Goal: Information Seeking & Learning: Compare options

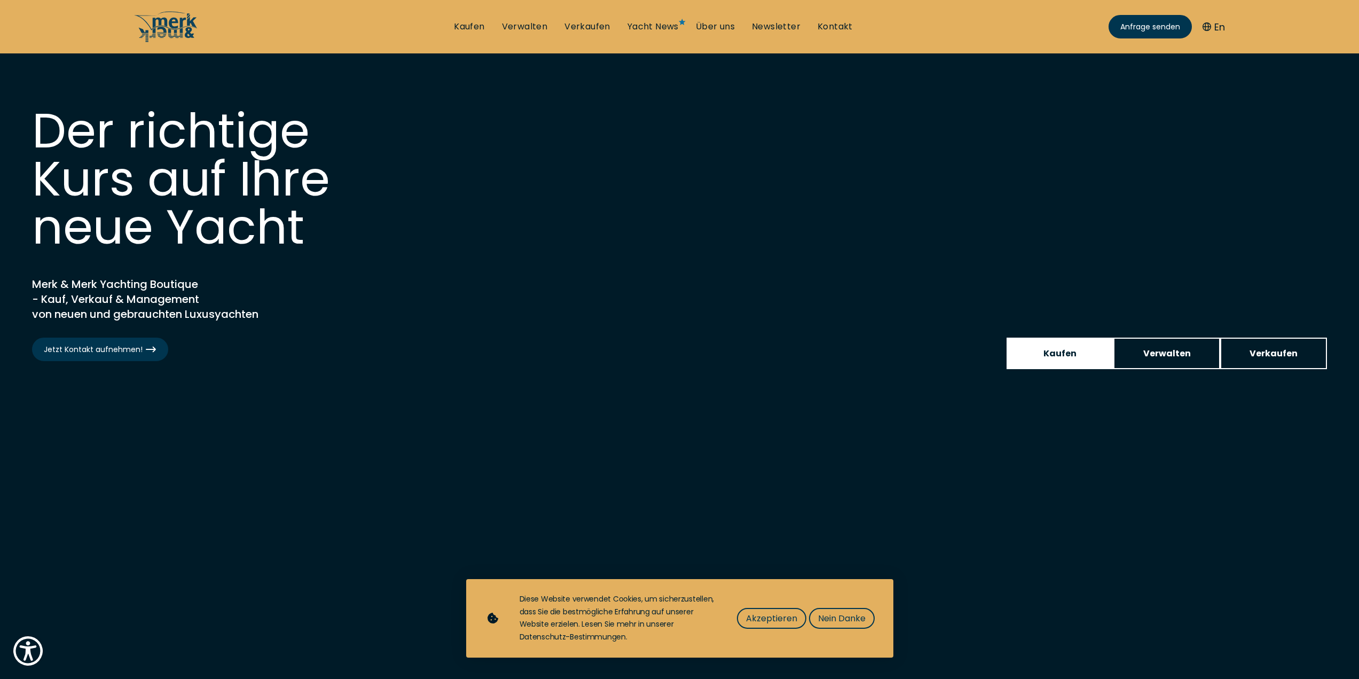
click at [1065, 347] on span "Kaufen" at bounding box center [1059, 353] width 33 height 13
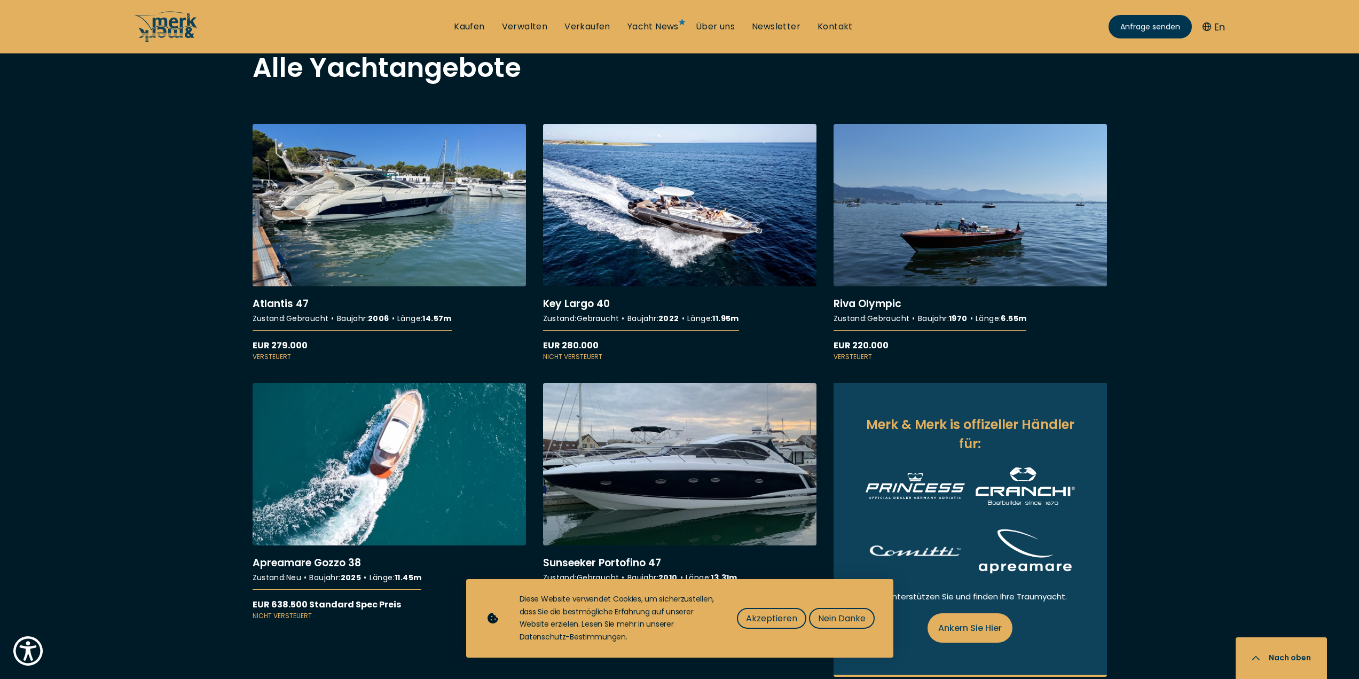
scroll to position [1068, 0]
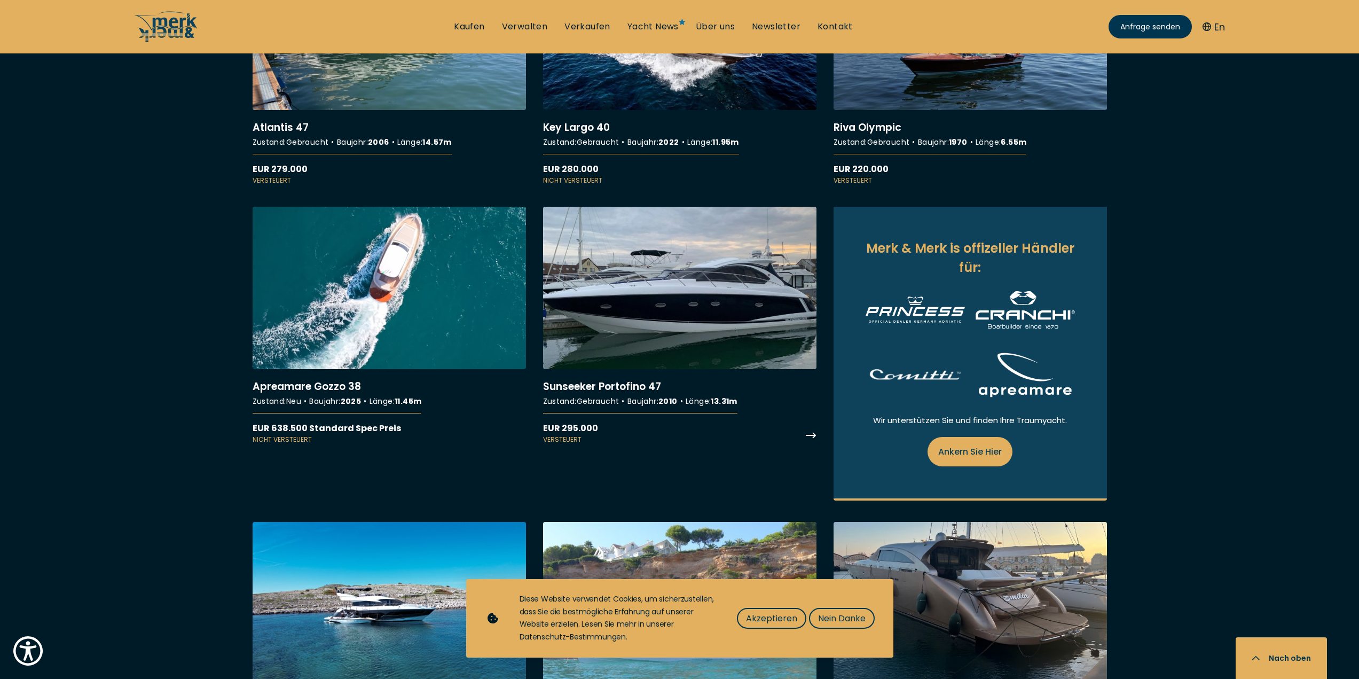
click at [696, 320] on link "More details about Sunseeker Portofino 47" at bounding box center [679, 326] width 273 height 238
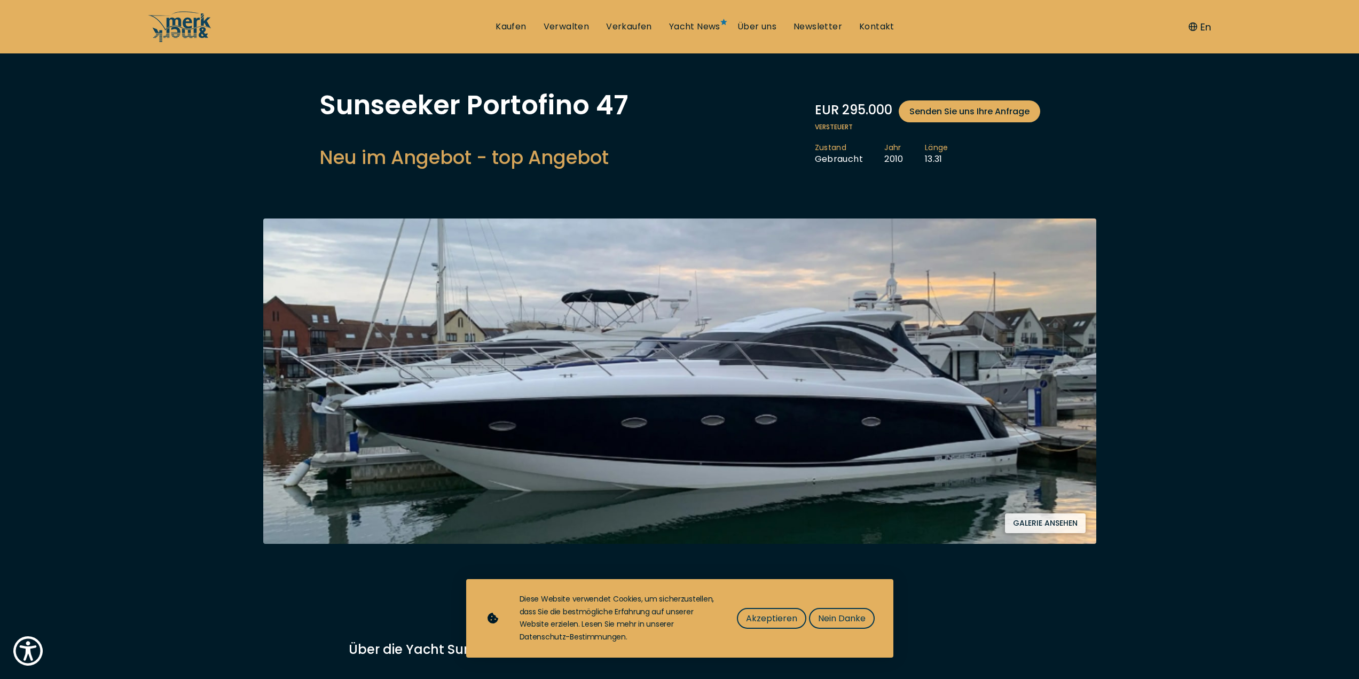
scroll to position [53, 0]
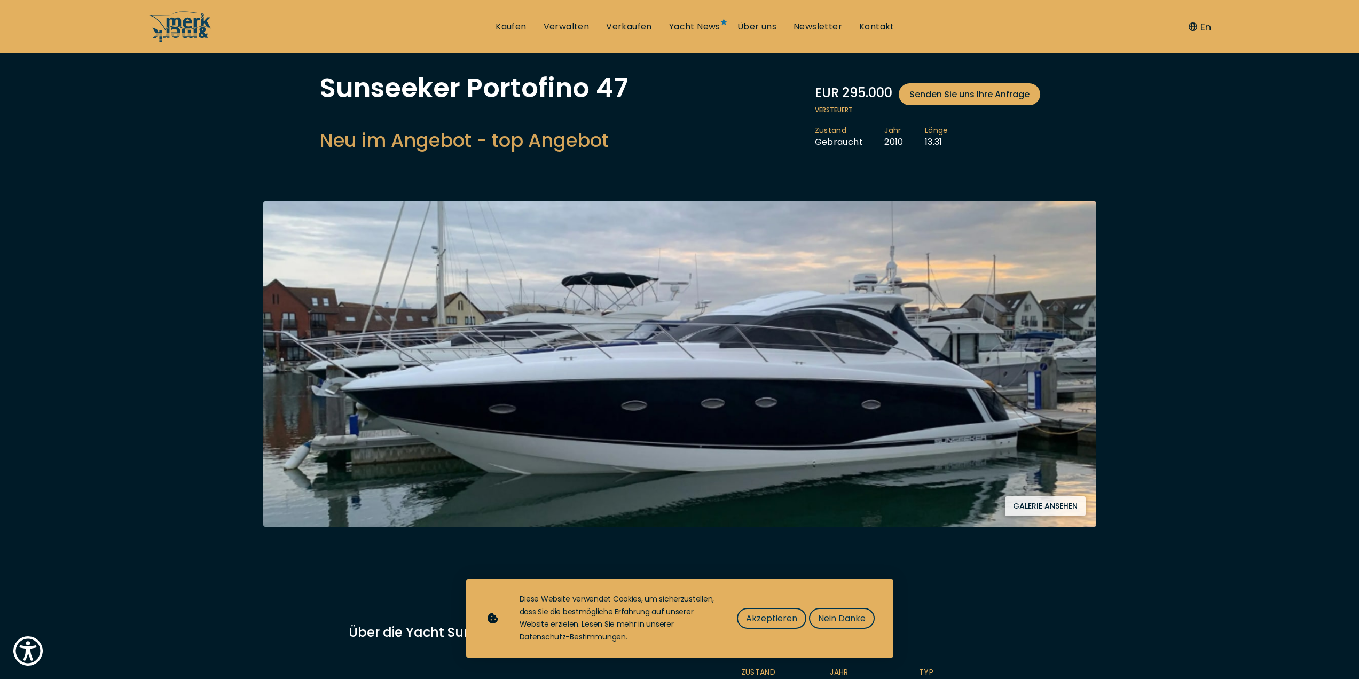
click at [1038, 500] on button "Galerie ansehen" at bounding box center [1045, 506] width 81 height 20
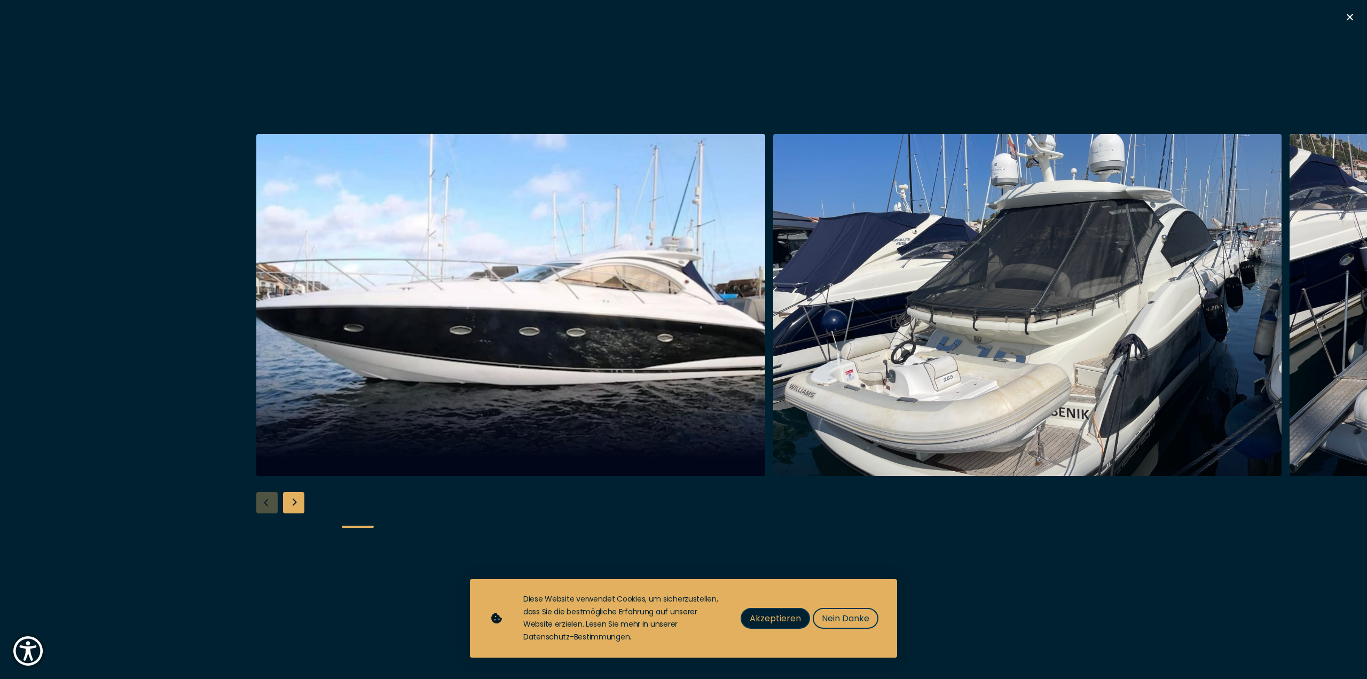
click at [764, 618] on span "Akzeptieren" at bounding box center [775, 617] width 51 height 13
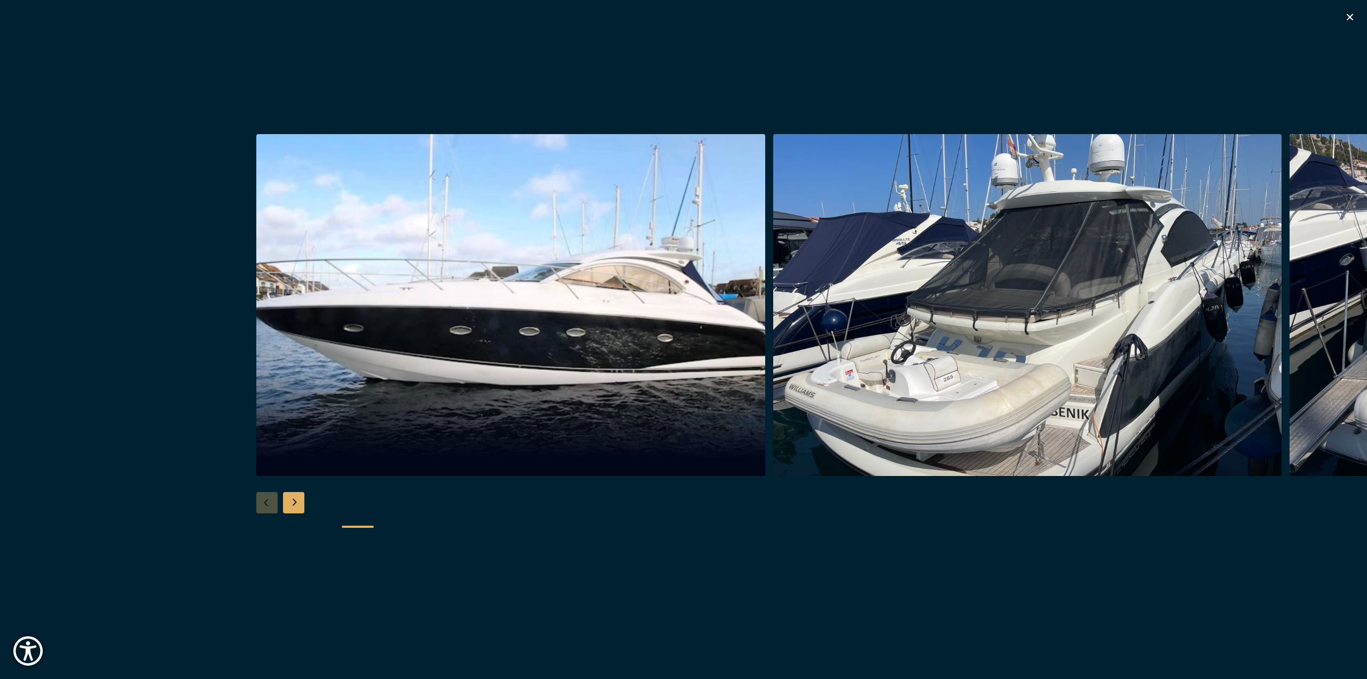
click at [289, 500] on div "Next slide" at bounding box center [293, 502] width 21 height 21
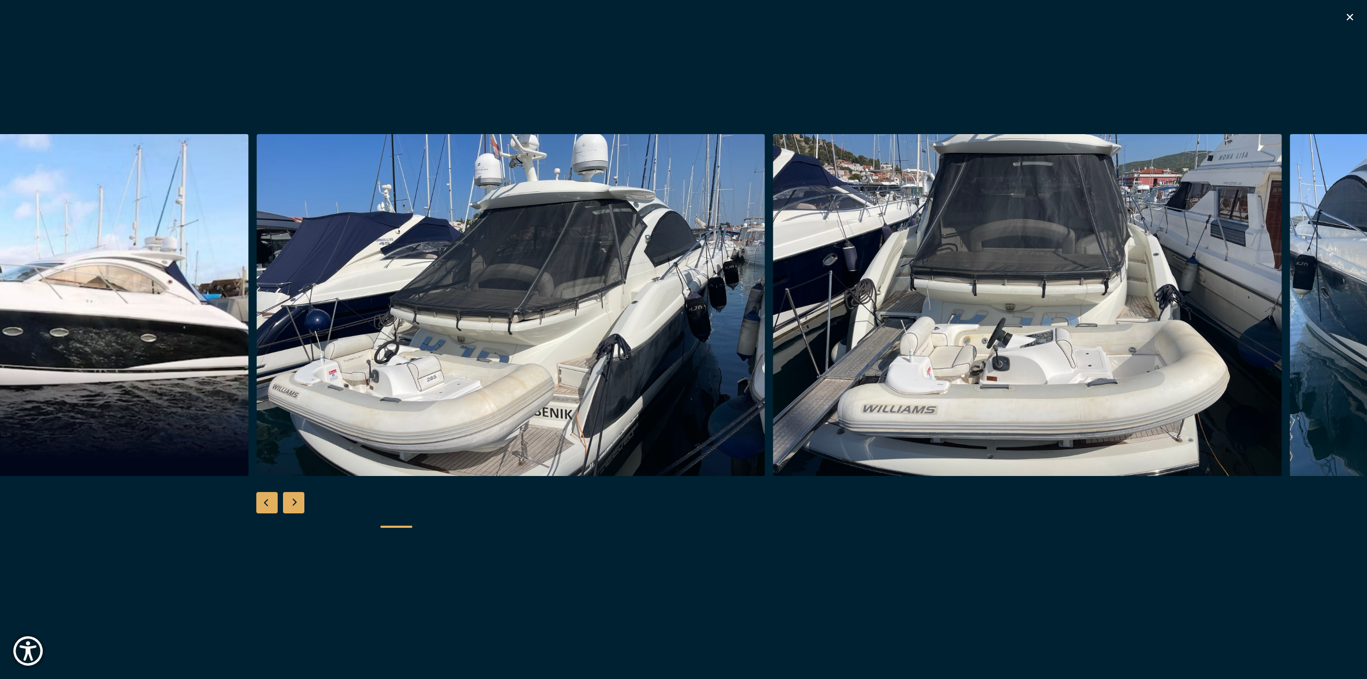
click at [289, 505] on div "Next slide" at bounding box center [293, 502] width 21 height 21
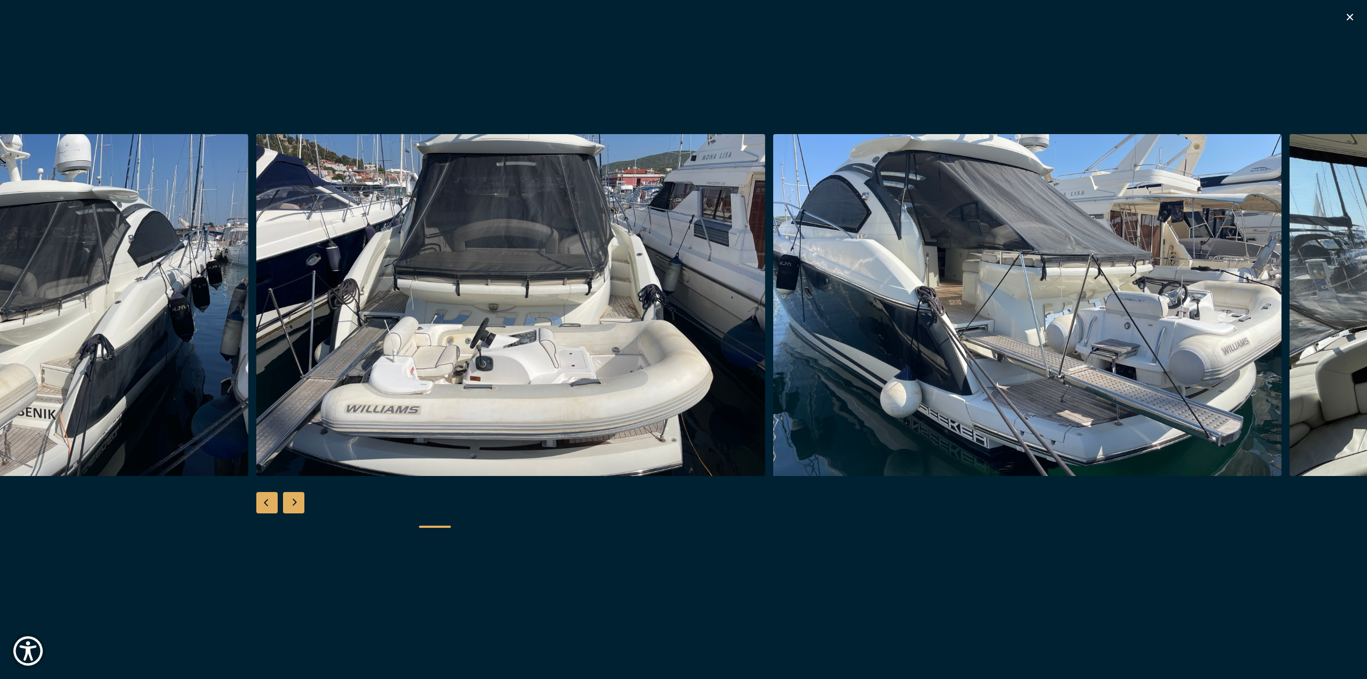
click at [289, 505] on div "Next slide" at bounding box center [293, 502] width 21 height 21
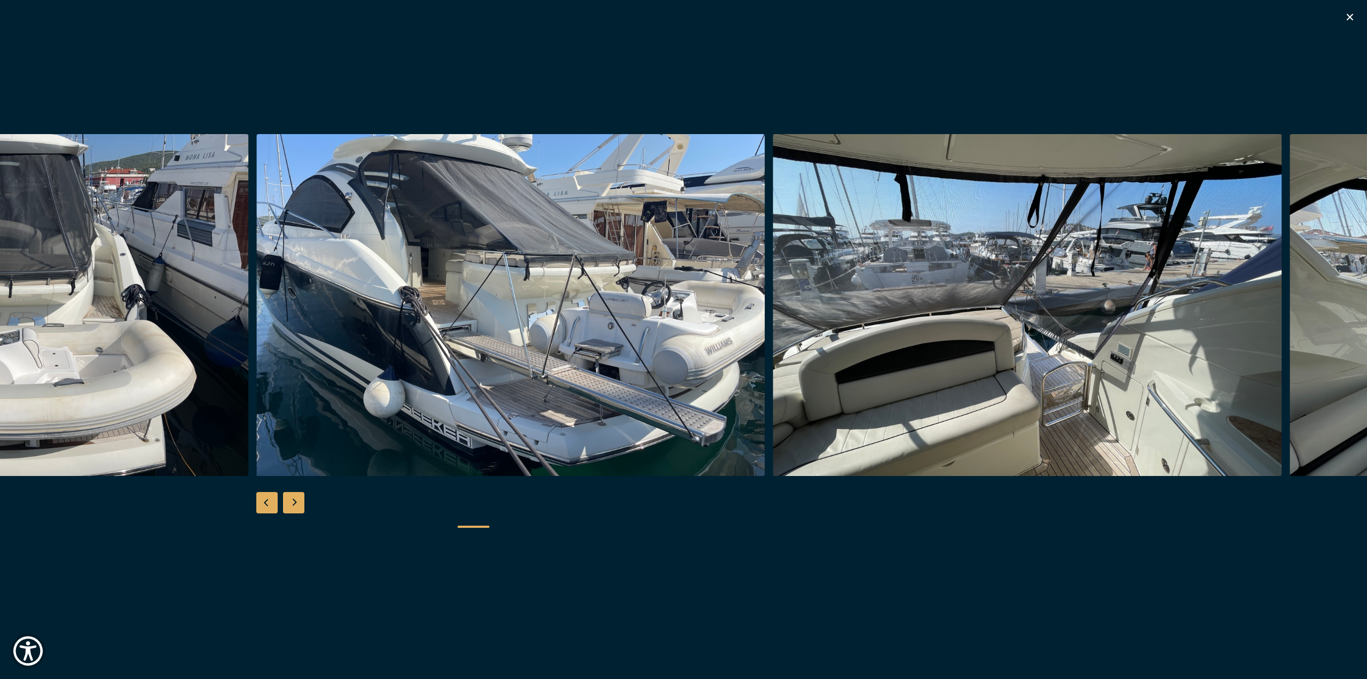
click at [289, 505] on div "Next slide" at bounding box center [293, 502] width 21 height 21
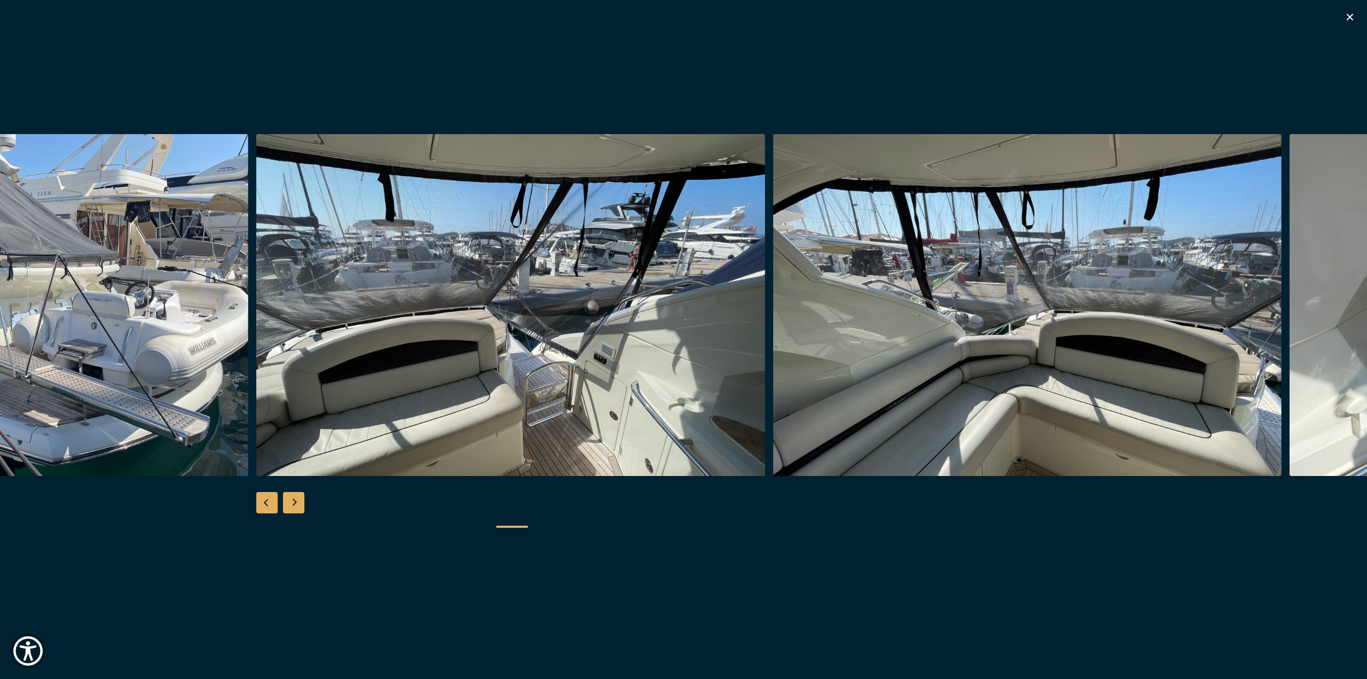
click at [289, 505] on div "Next slide" at bounding box center [293, 502] width 21 height 21
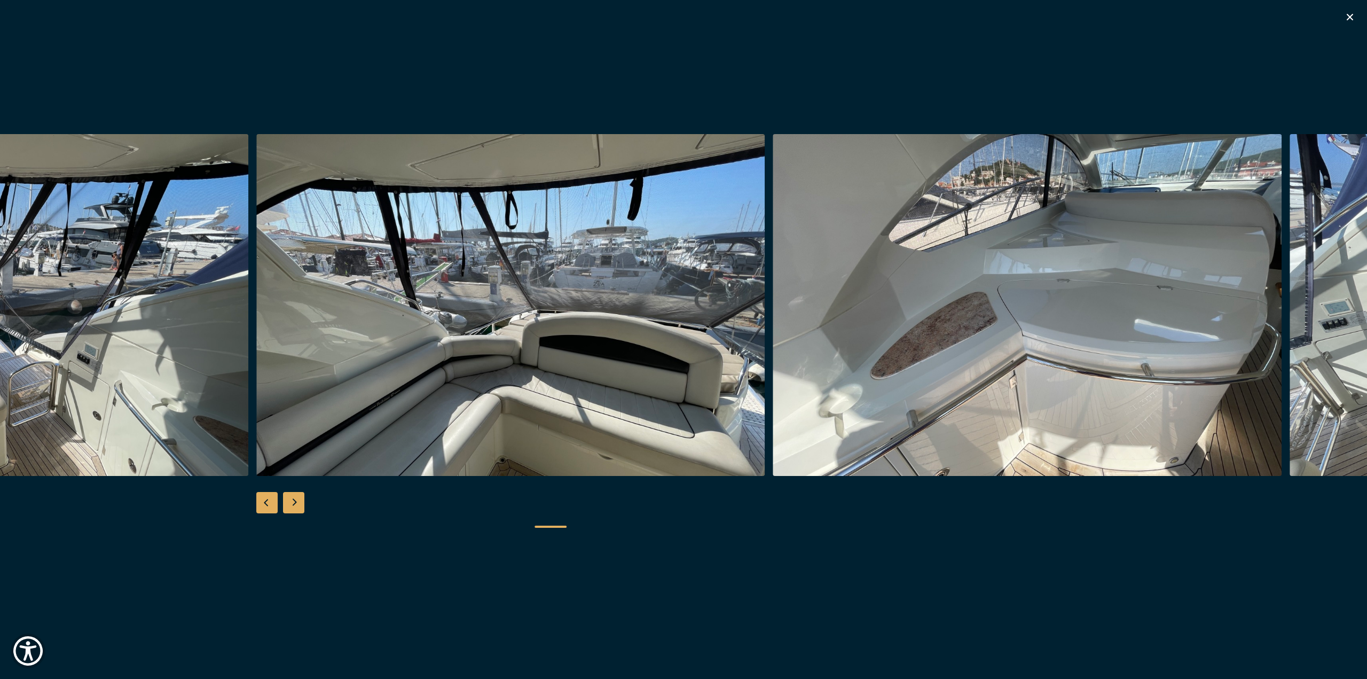
click at [292, 504] on div "Next slide" at bounding box center [293, 502] width 21 height 21
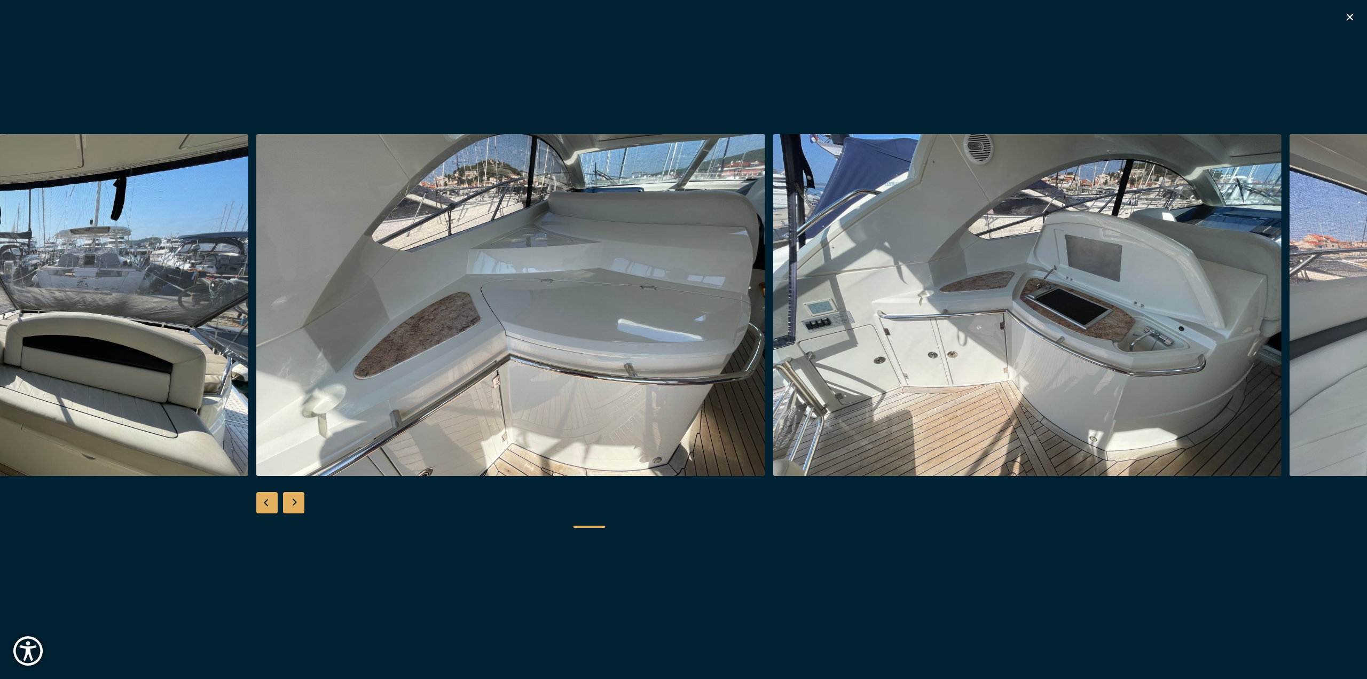
click at [302, 505] on div "Next slide" at bounding box center [293, 502] width 21 height 21
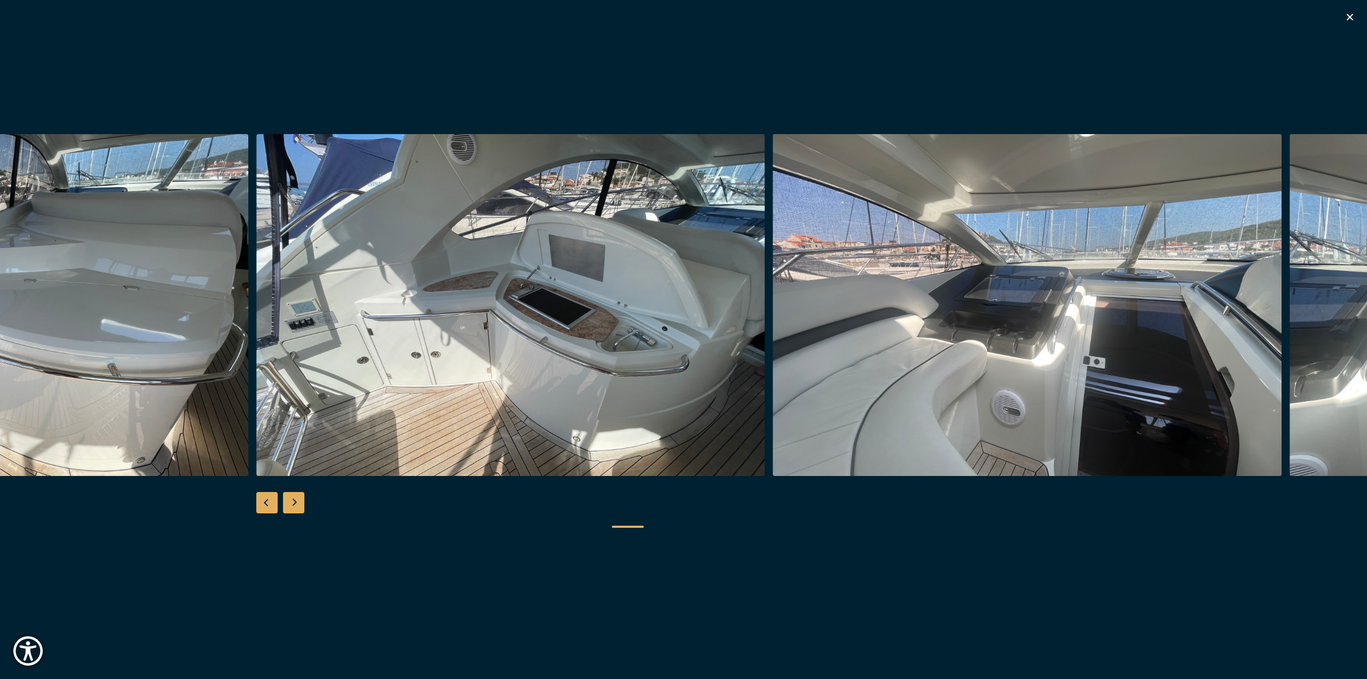
click at [302, 505] on div "Next slide" at bounding box center [293, 502] width 21 height 21
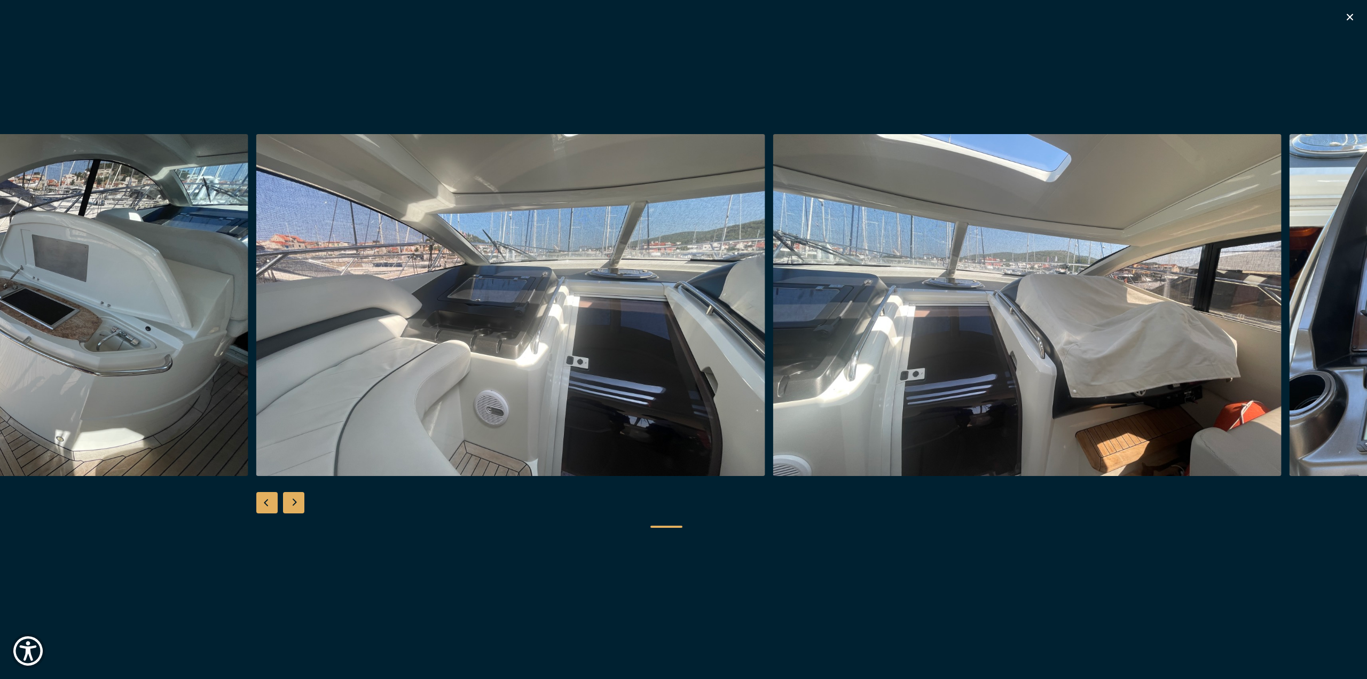
click at [302, 505] on div "Next slide" at bounding box center [293, 502] width 21 height 21
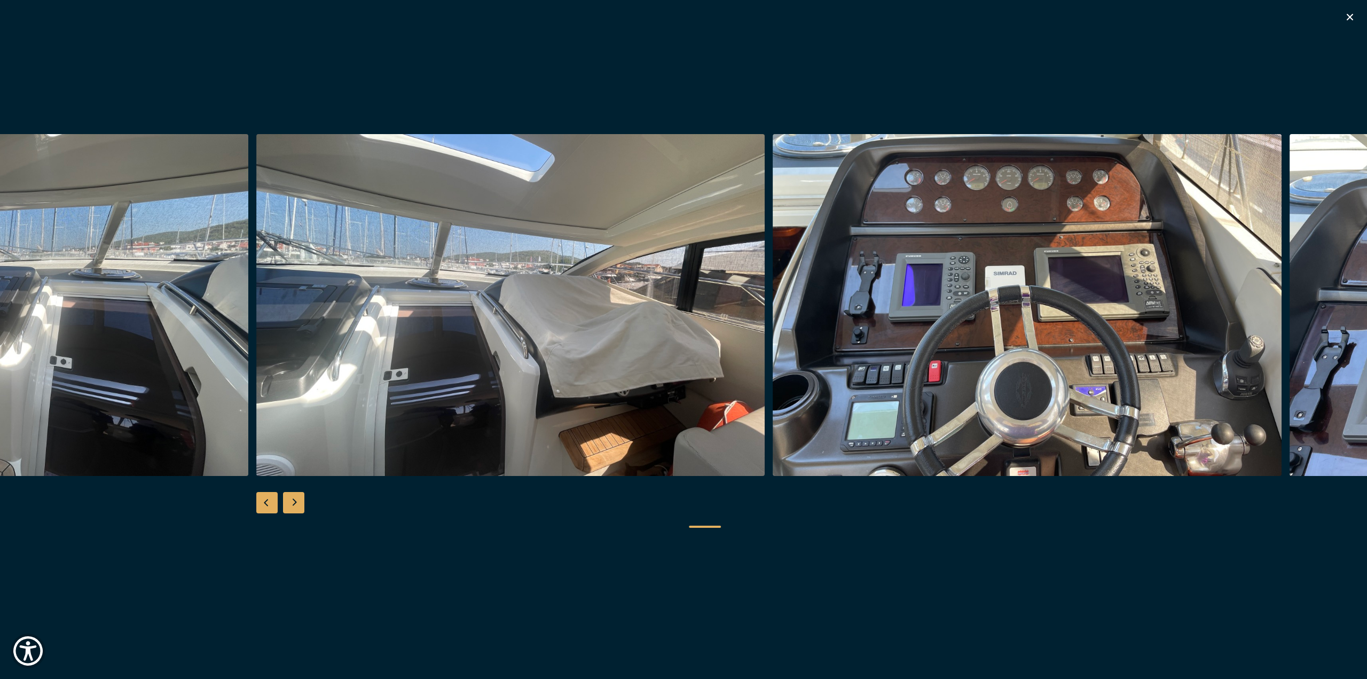
click at [295, 502] on div "Next slide" at bounding box center [293, 502] width 21 height 21
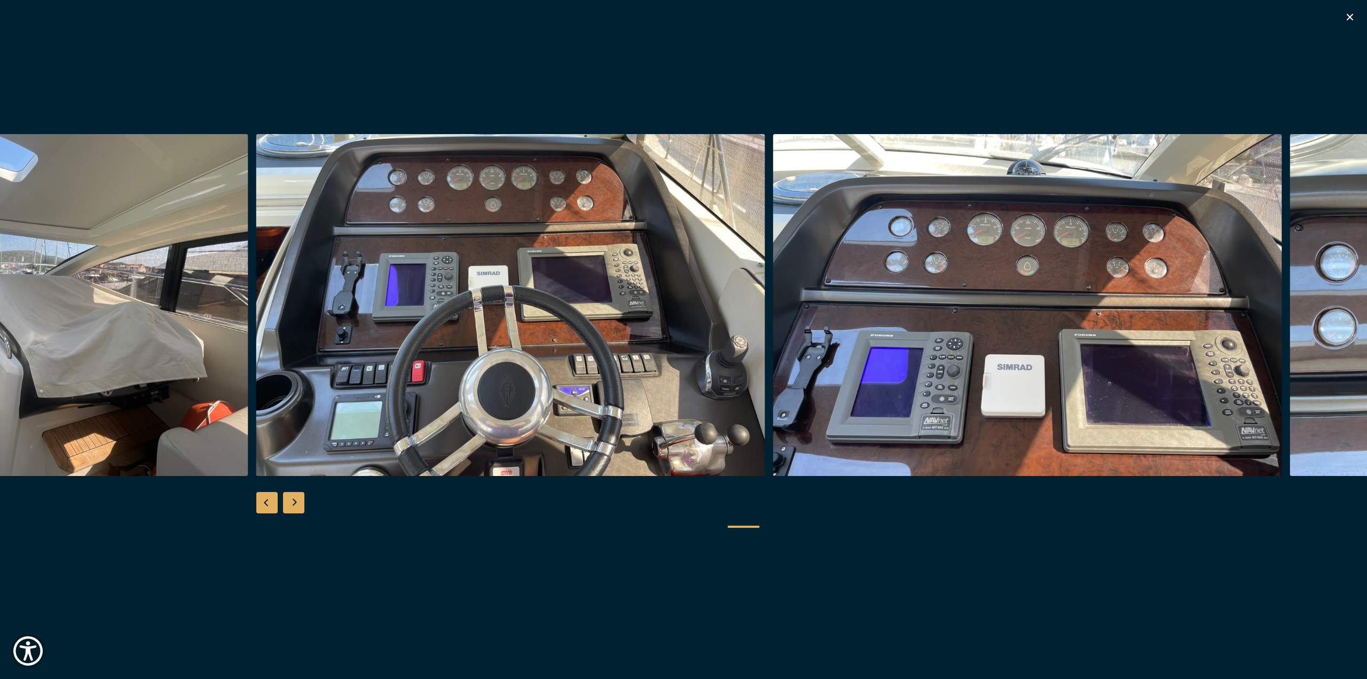
click at [296, 502] on div "Next slide" at bounding box center [293, 502] width 21 height 21
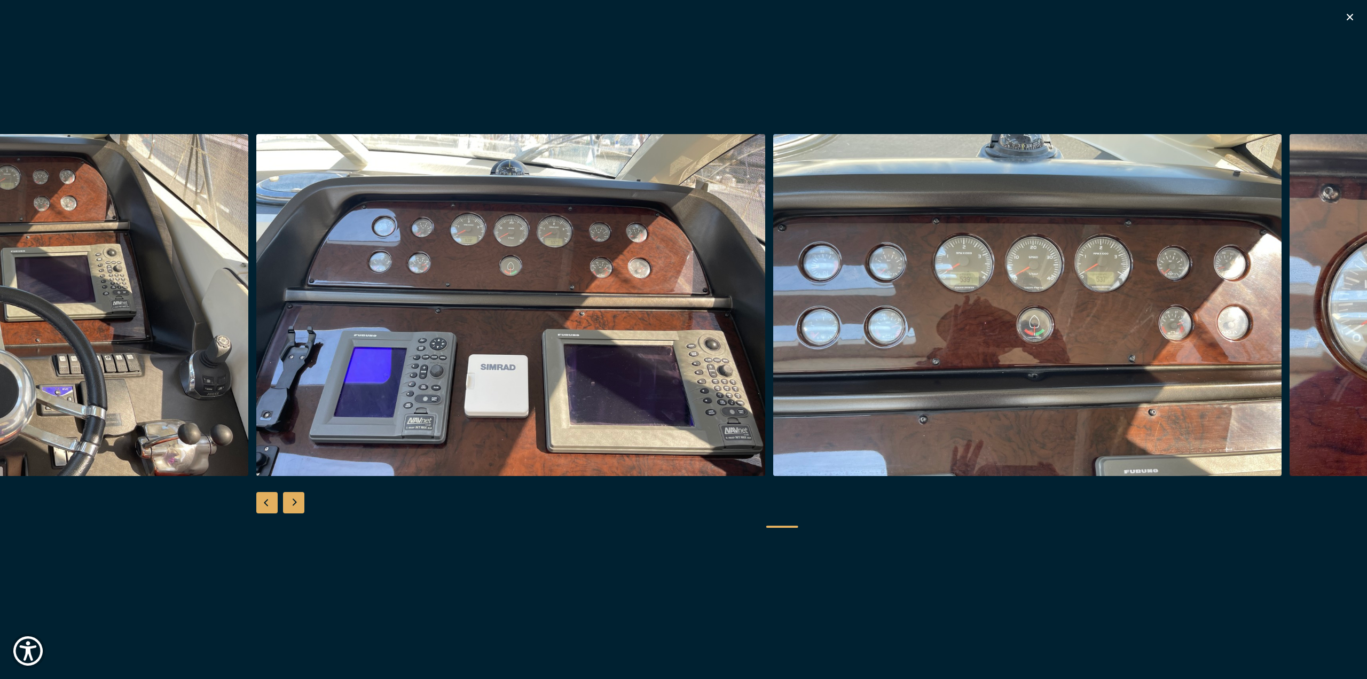
click at [296, 502] on div "Next slide" at bounding box center [293, 502] width 21 height 21
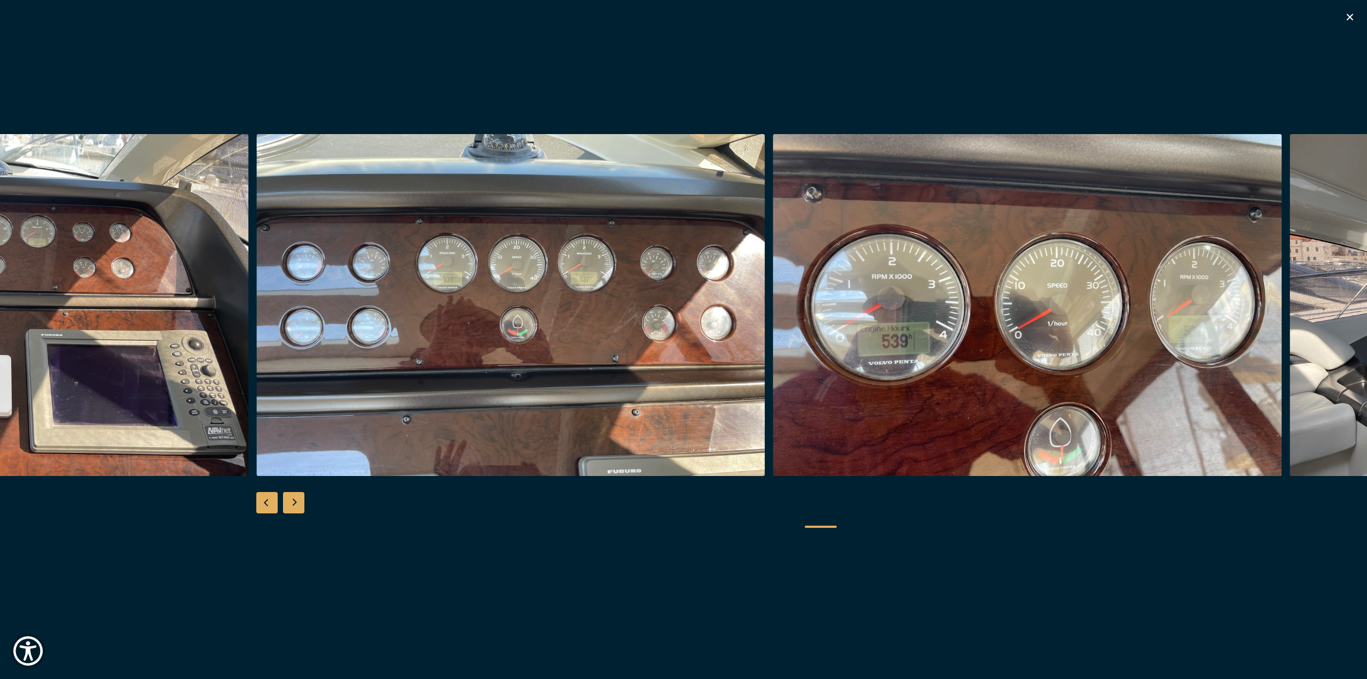
click at [296, 502] on div "Next slide" at bounding box center [293, 502] width 21 height 21
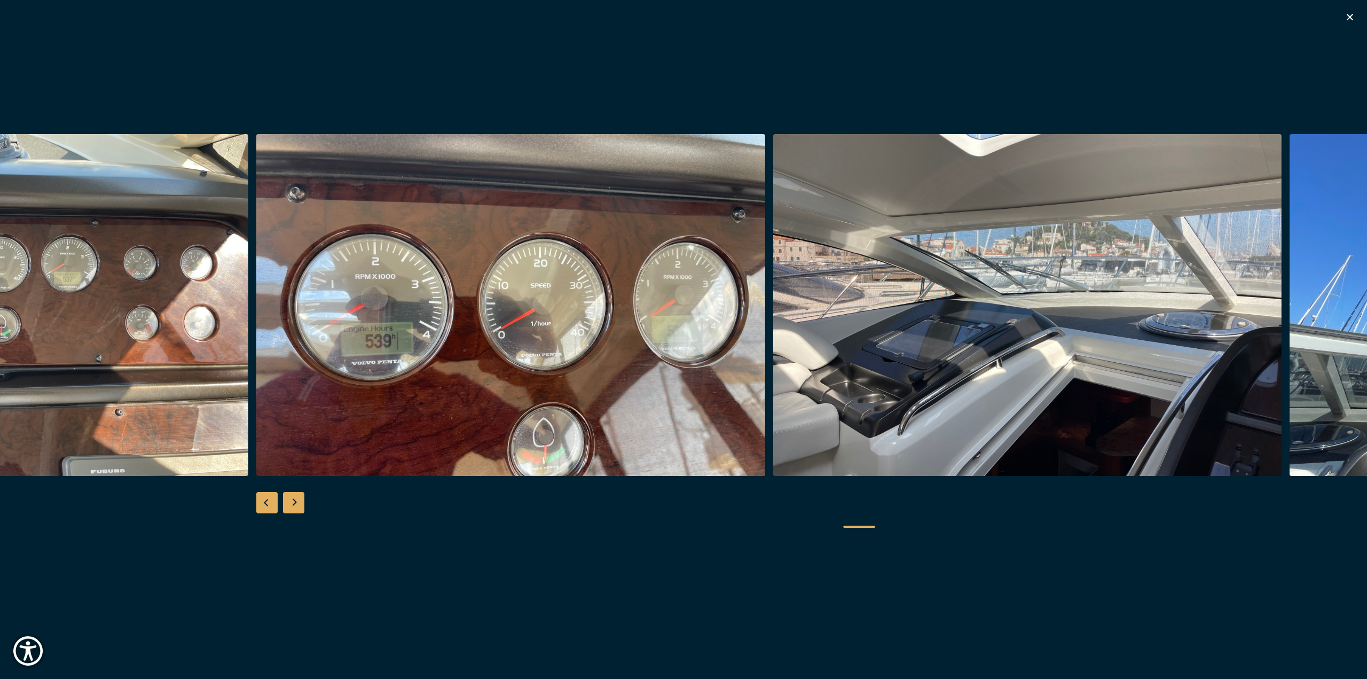
click at [296, 502] on div "Next slide" at bounding box center [293, 502] width 21 height 21
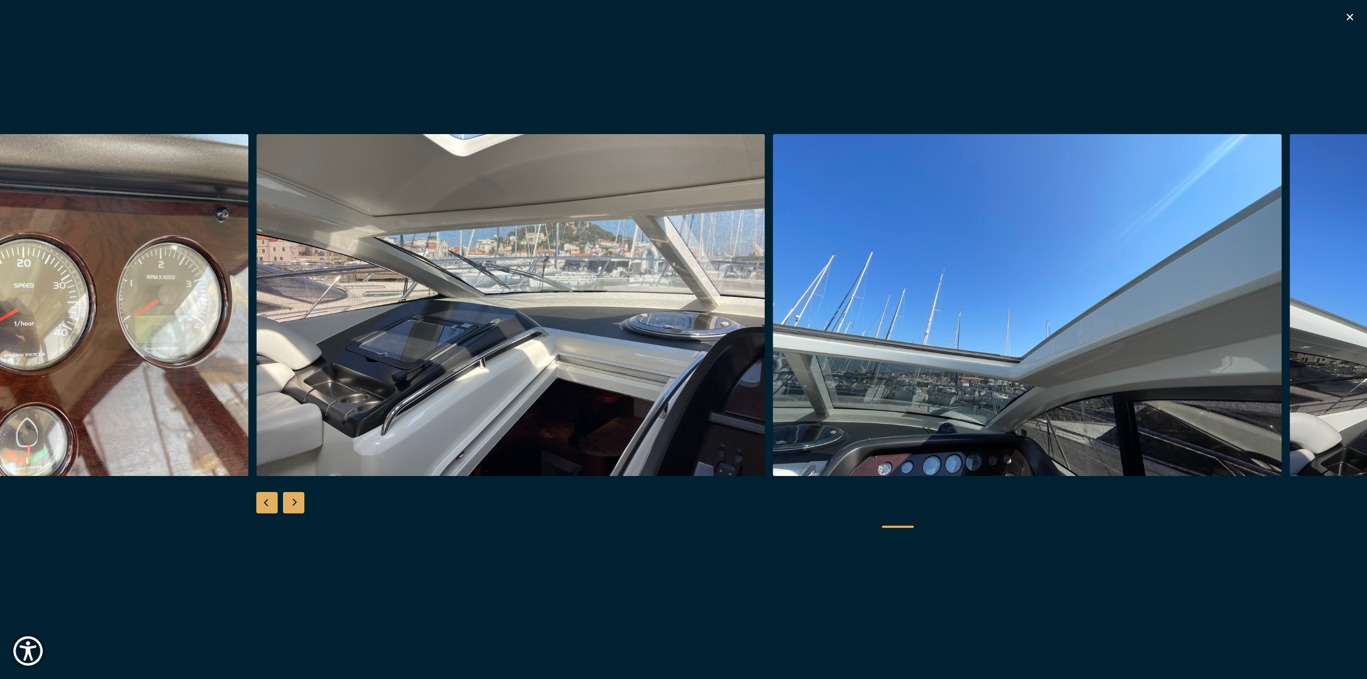
click at [296, 502] on div "Next slide" at bounding box center [293, 502] width 21 height 21
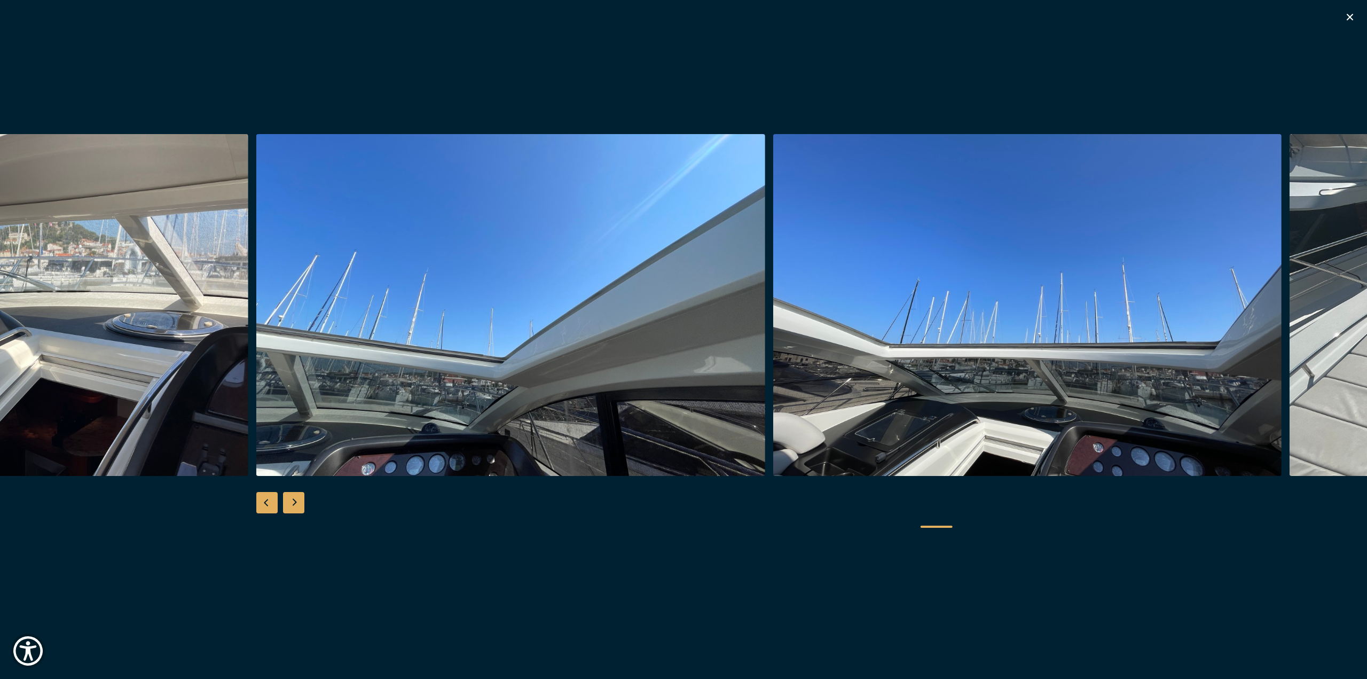
click at [297, 502] on div "Next slide" at bounding box center [293, 502] width 21 height 21
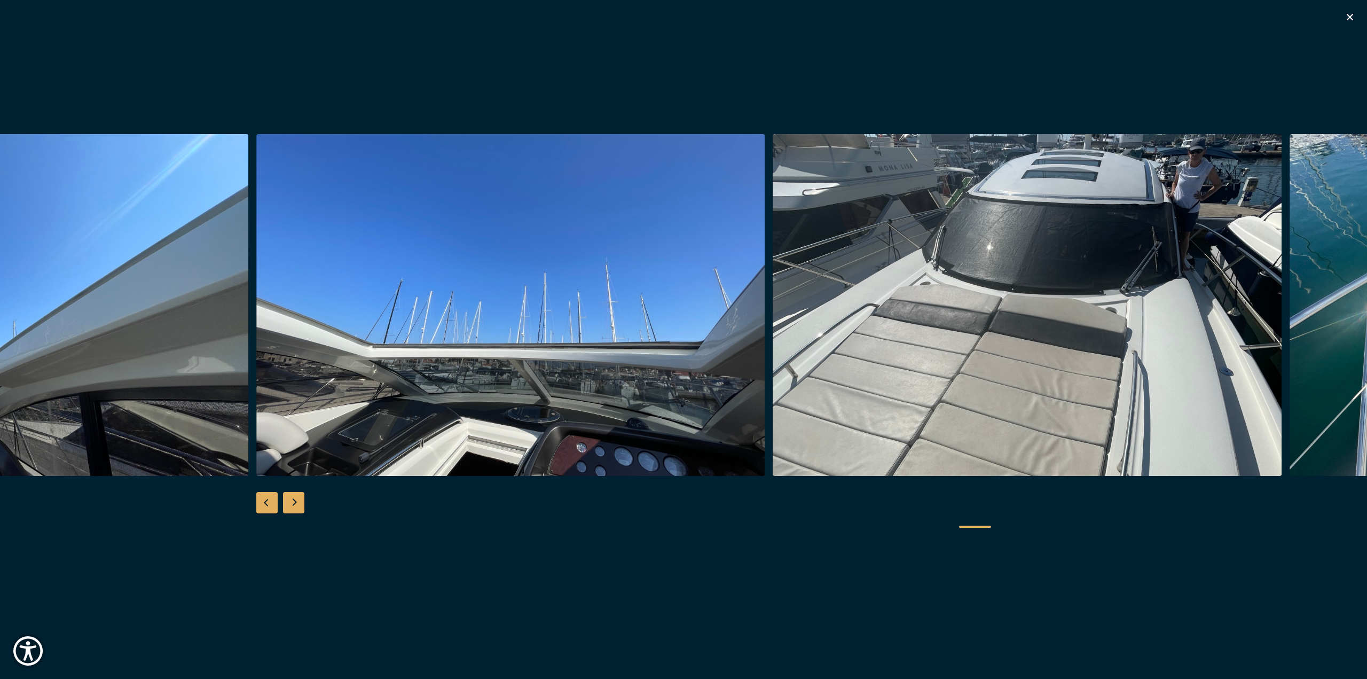
click at [297, 502] on div "Next slide" at bounding box center [293, 502] width 21 height 21
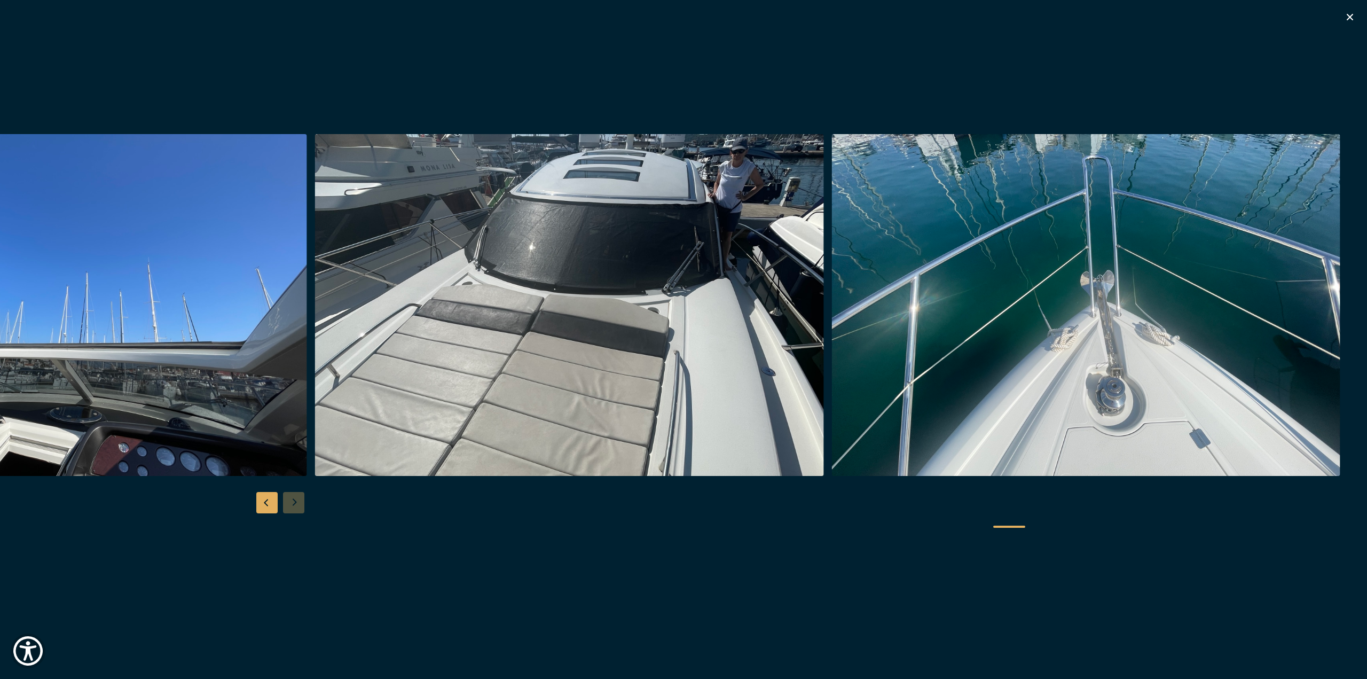
click at [297, 502] on div at bounding box center [683, 339] width 1367 height 411
click at [298, 503] on div at bounding box center [683, 339] width 1367 height 411
click at [294, 504] on div at bounding box center [683, 339] width 1367 height 411
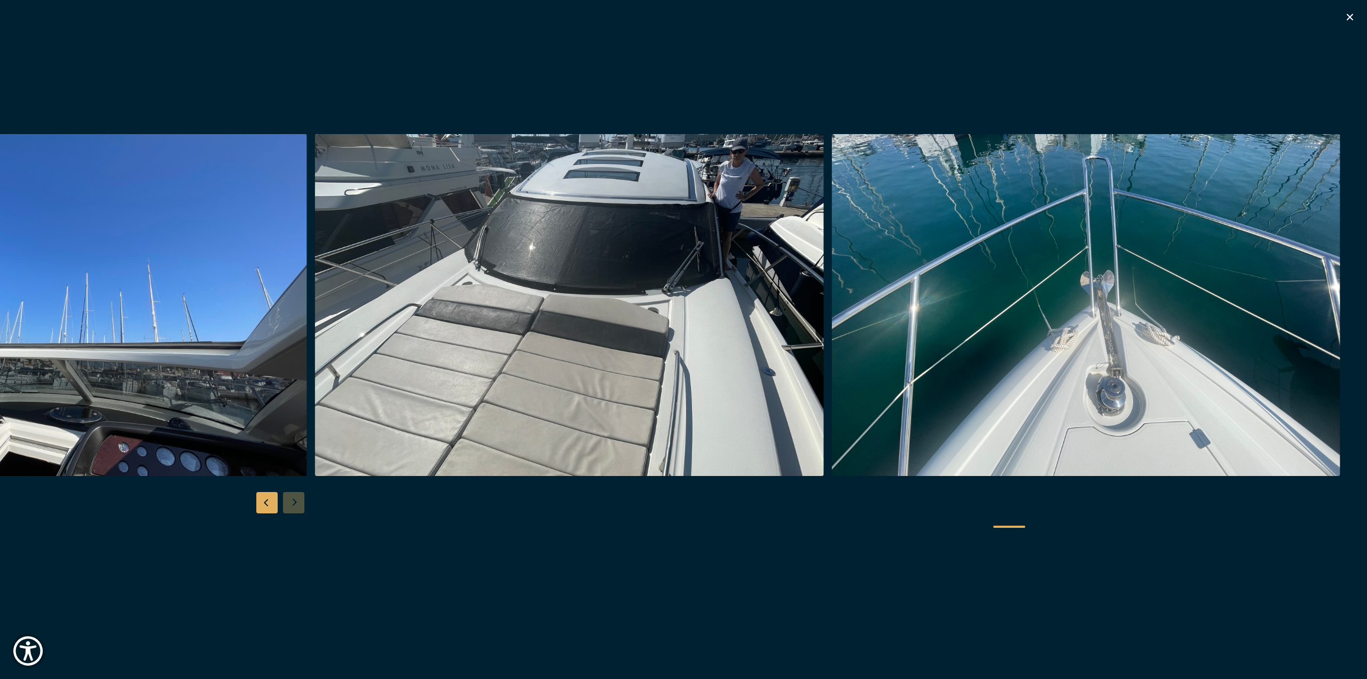
click at [294, 503] on div at bounding box center [683, 339] width 1367 height 411
click at [266, 502] on div "Previous slide" at bounding box center [266, 502] width 21 height 21
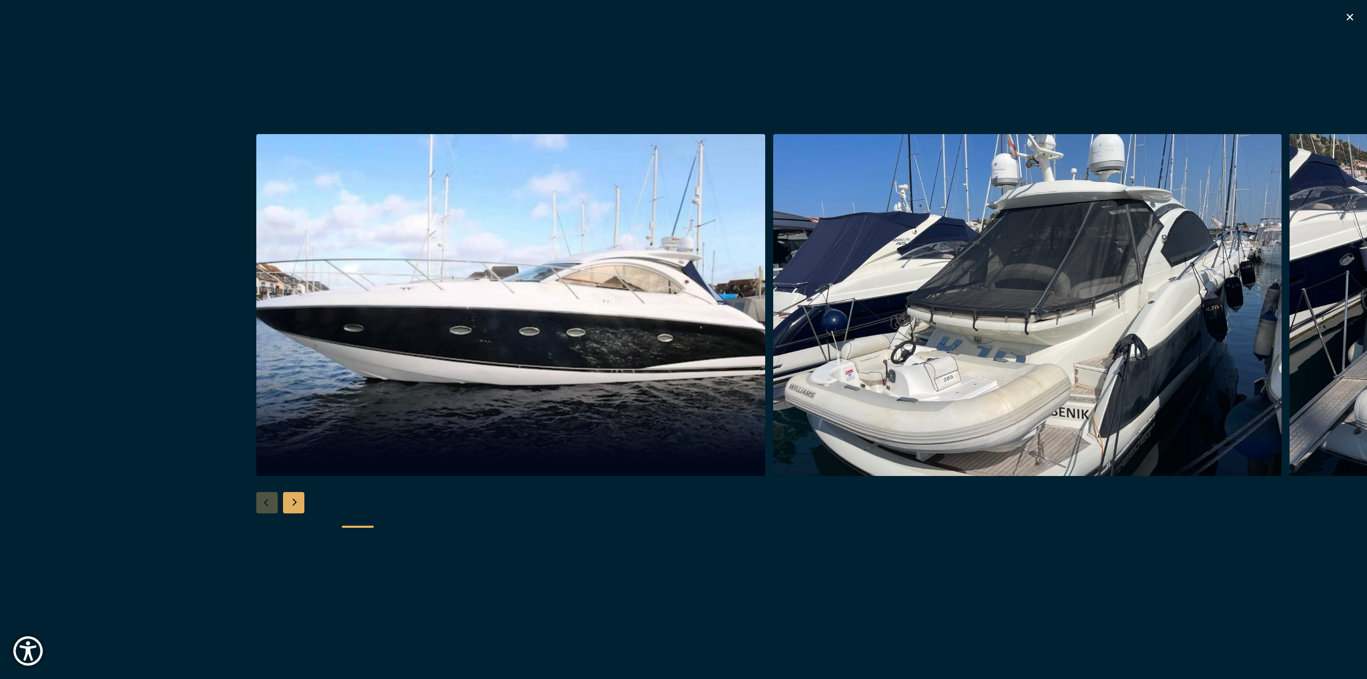
click at [293, 502] on div "Next slide" at bounding box center [293, 502] width 21 height 21
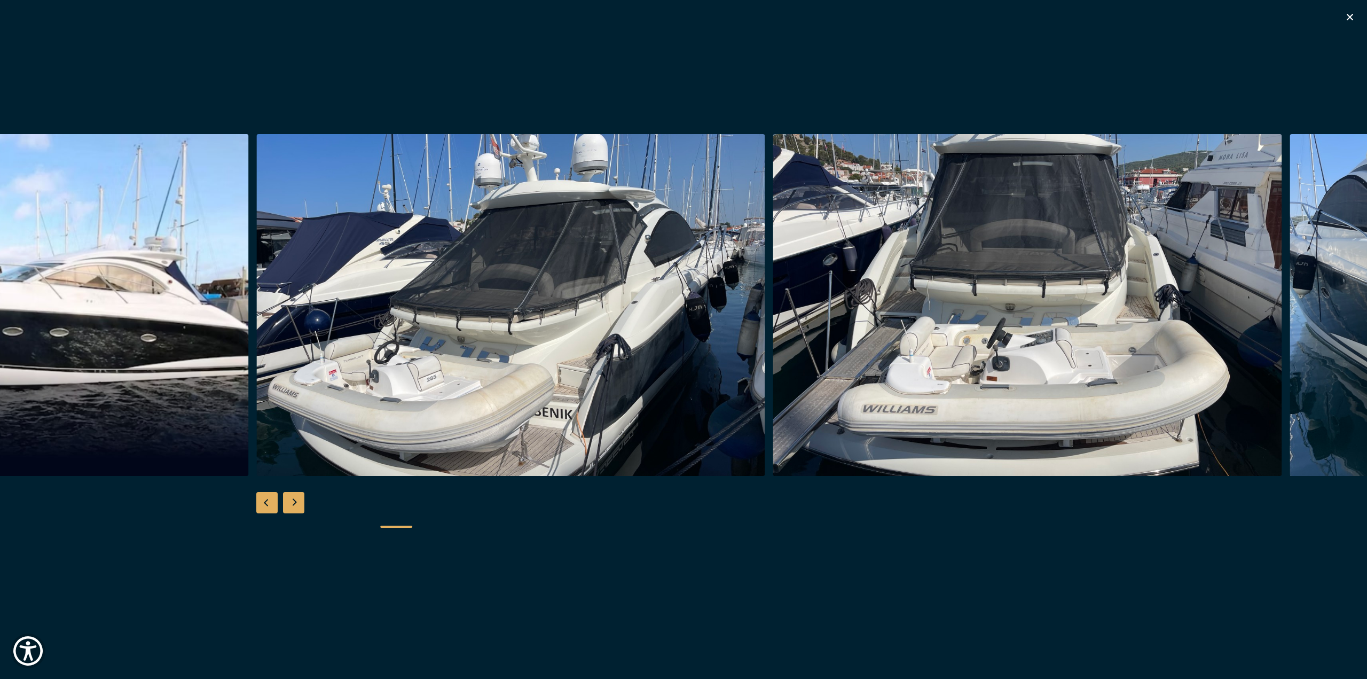
click at [294, 500] on div "Next slide" at bounding box center [293, 502] width 21 height 21
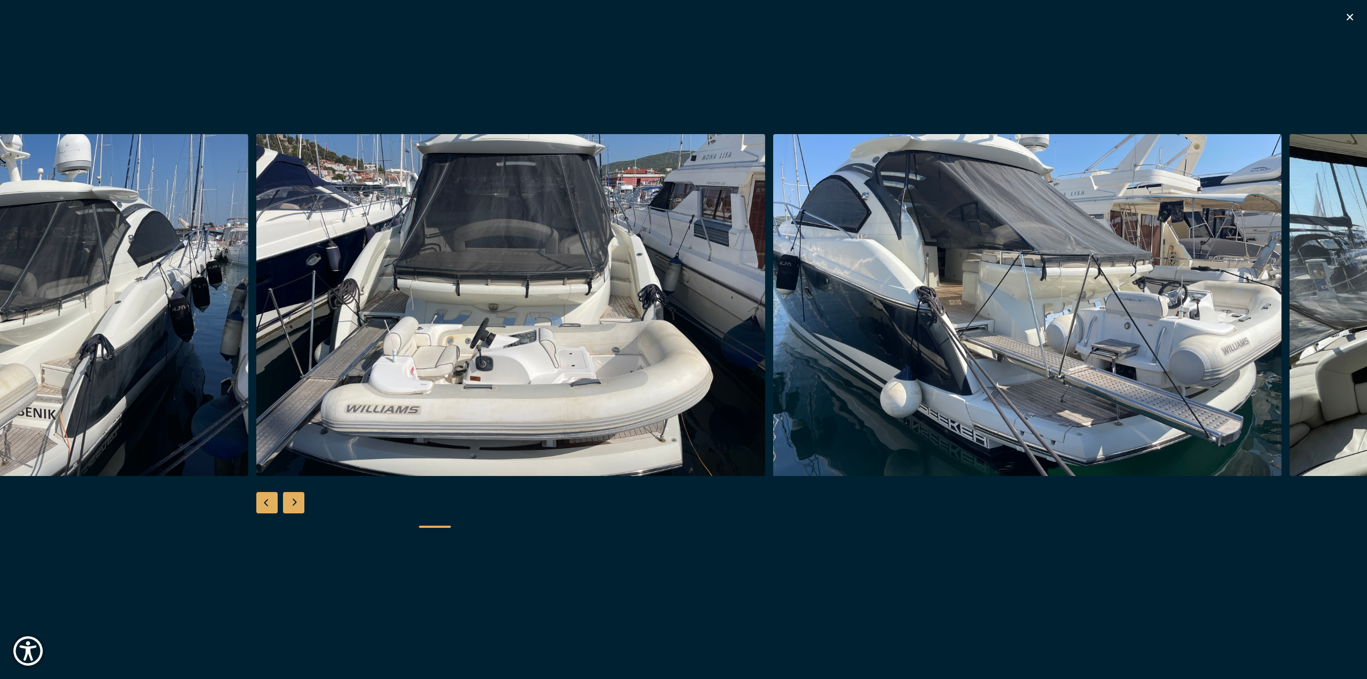
click at [294, 500] on div "Next slide" at bounding box center [293, 502] width 21 height 21
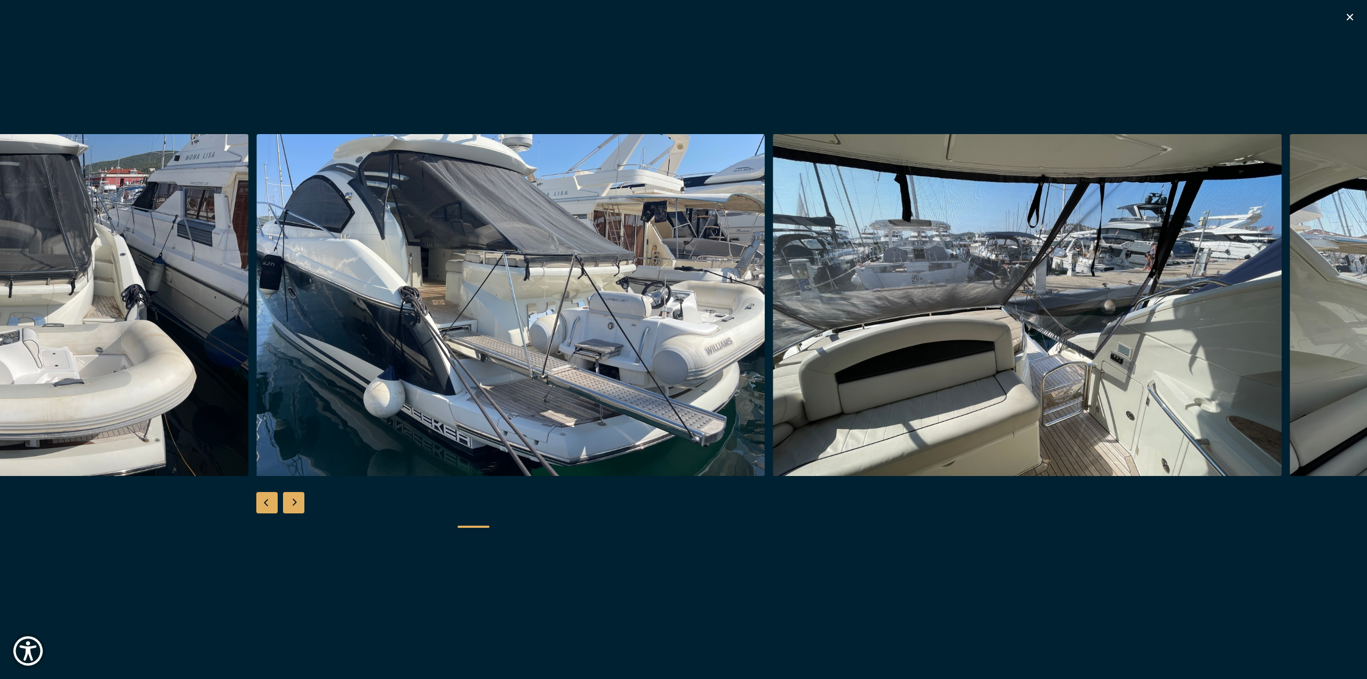
click at [293, 499] on div "Next slide" at bounding box center [293, 502] width 21 height 21
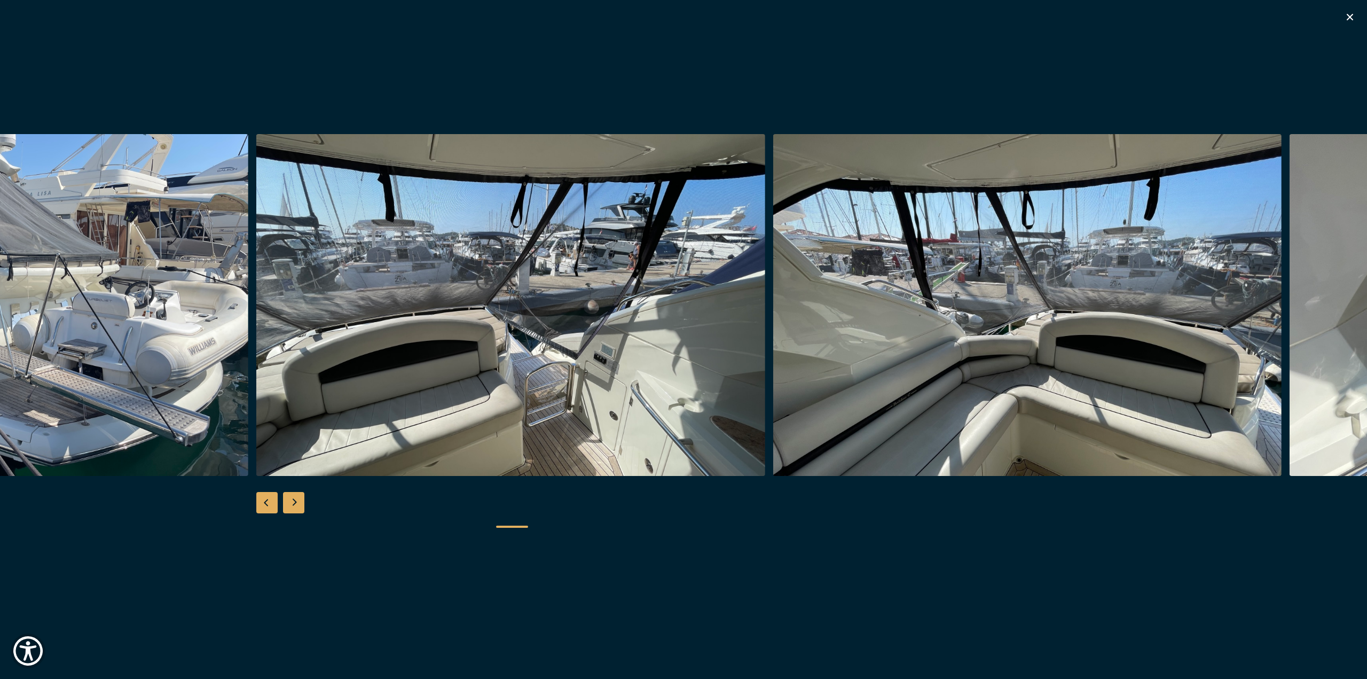
click at [293, 499] on div "Next slide" at bounding box center [293, 502] width 21 height 21
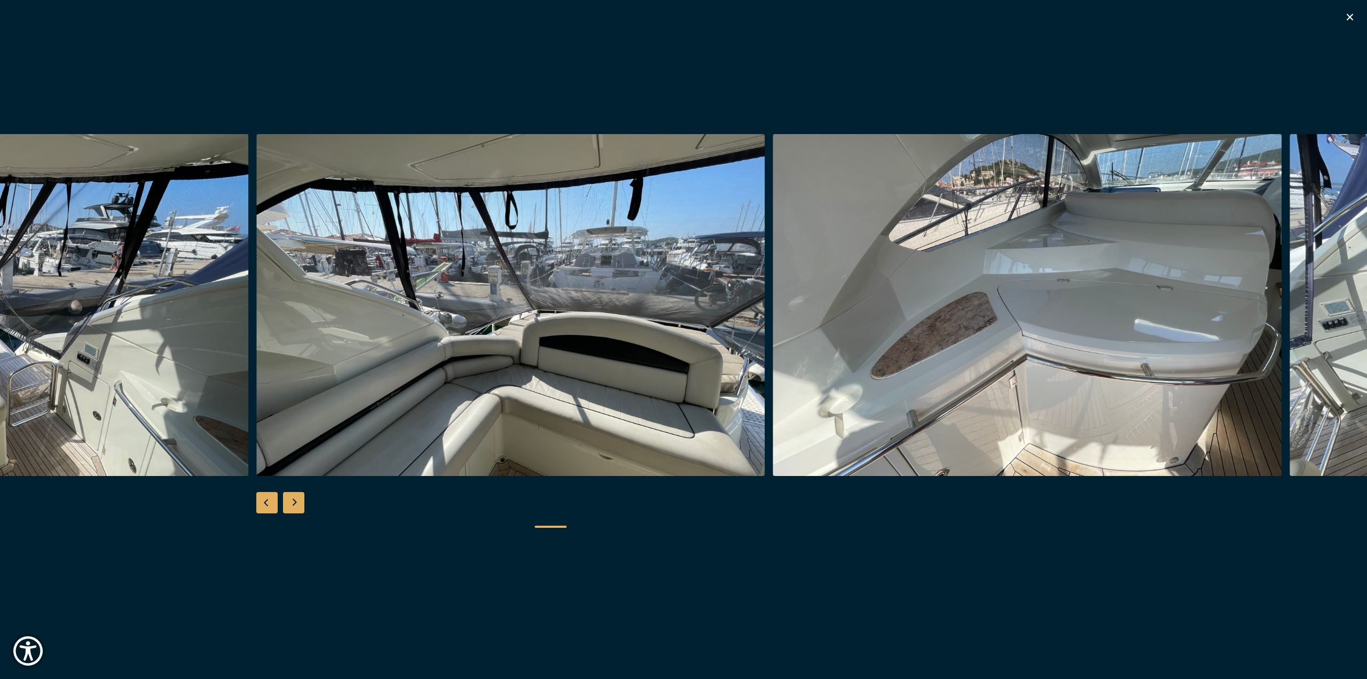
click at [1348, 17] on icon "button" at bounding box center [1350, 17] width 13 height 13
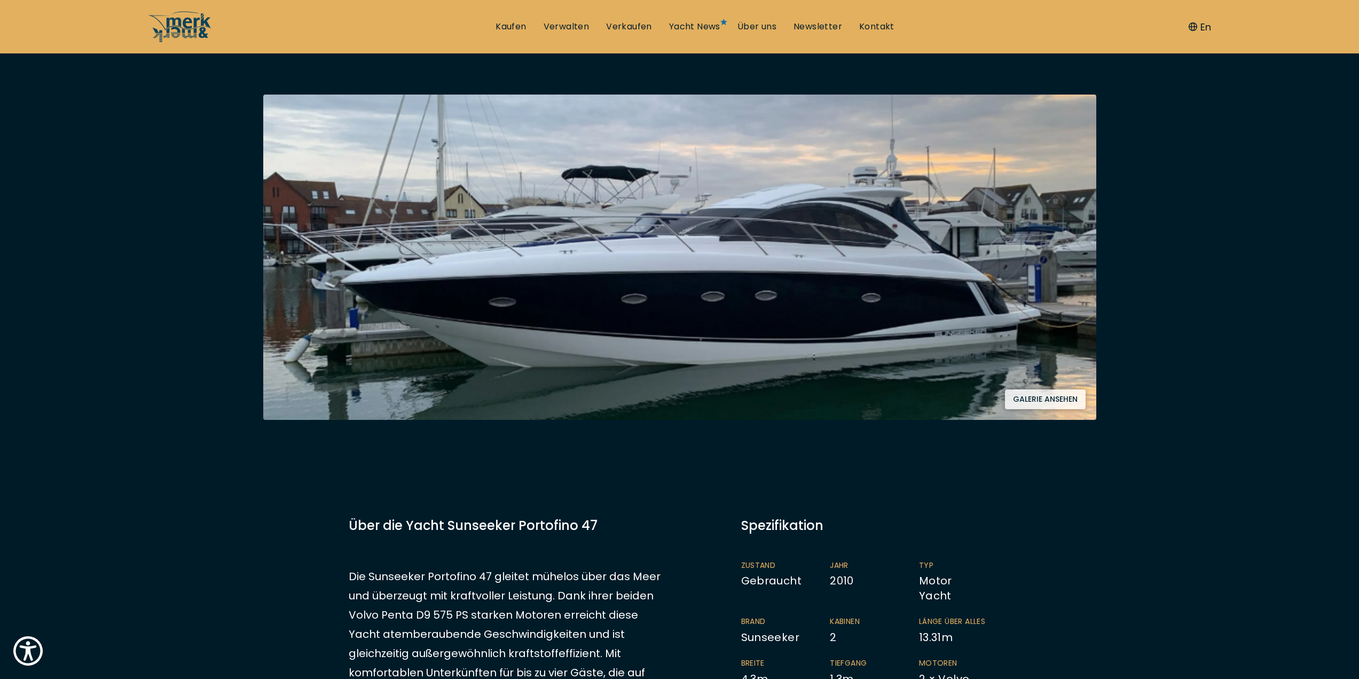
scroll to position [0, 0]
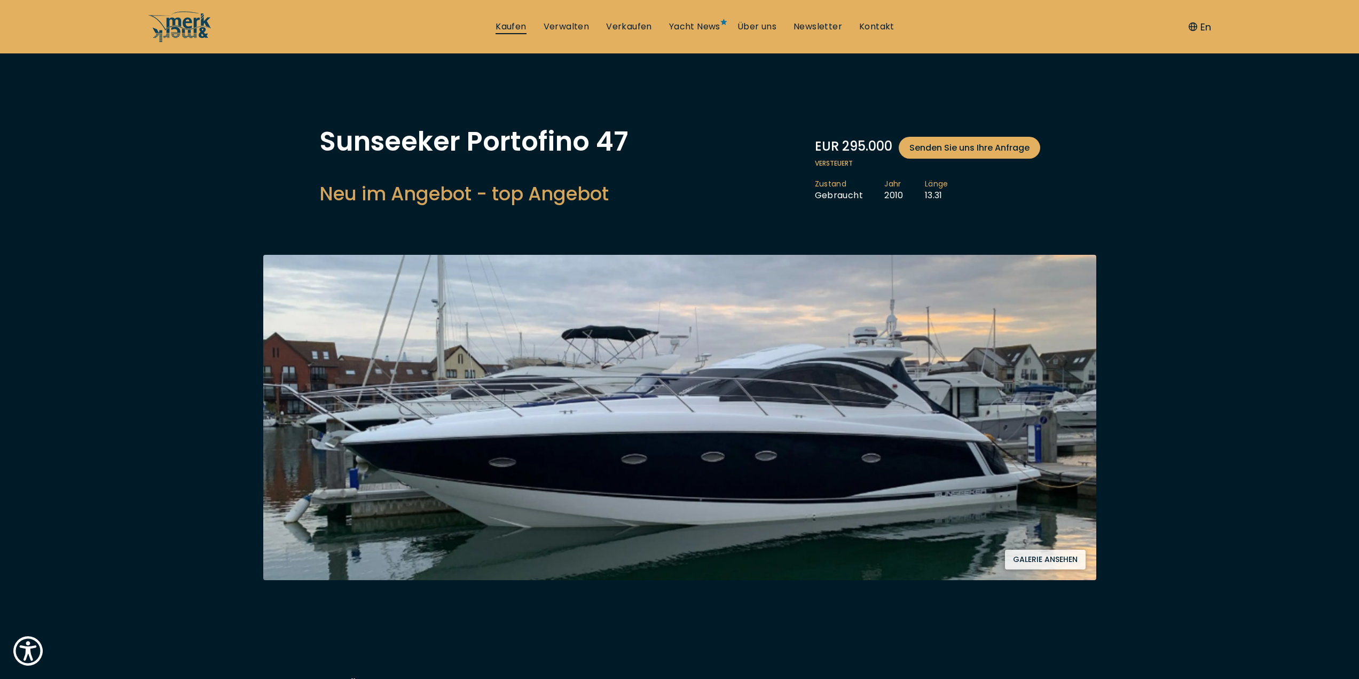
click at [516, 26] on link "Kaufen" at bounding box center [511, 27] width 30 height 12
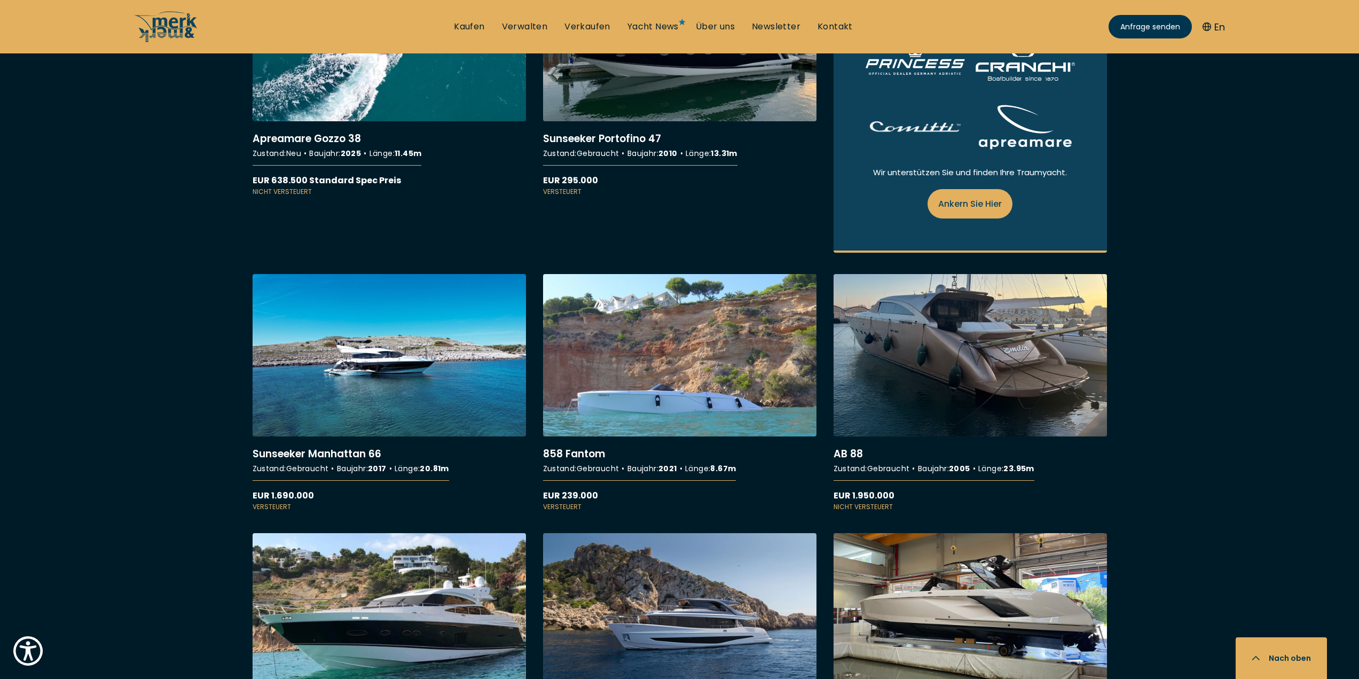
scroll to position [1335, 0]
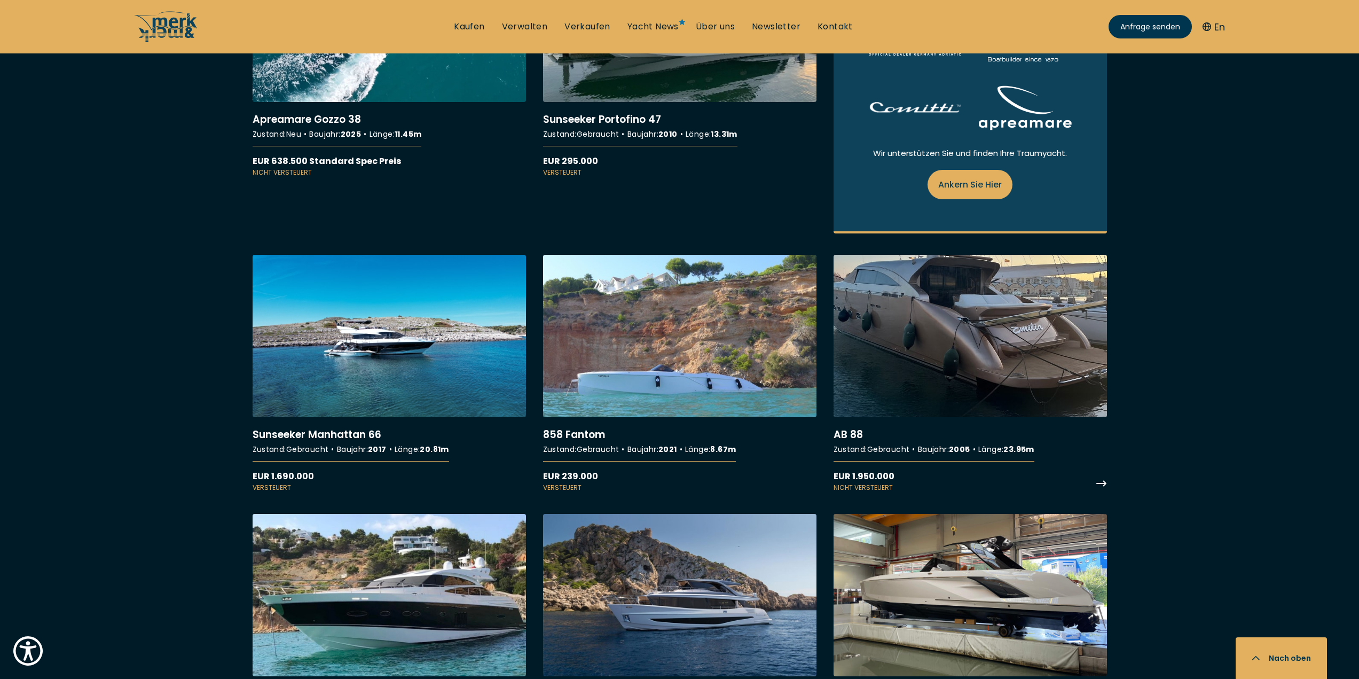
click at [965, 331] on link "More details about AB 88" at bounding box center [970, 374] width 273 height 238
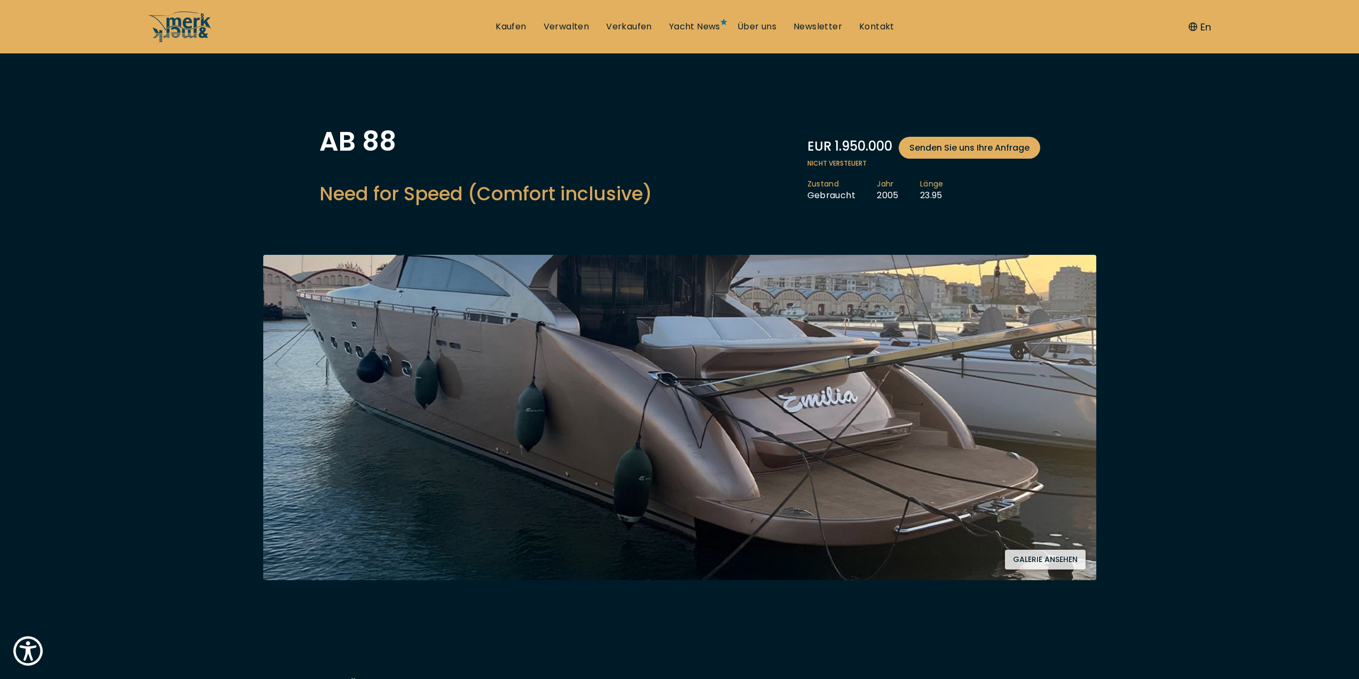
click at [1050, 414] on img at bounding box center [679, 417] width 833 height 325
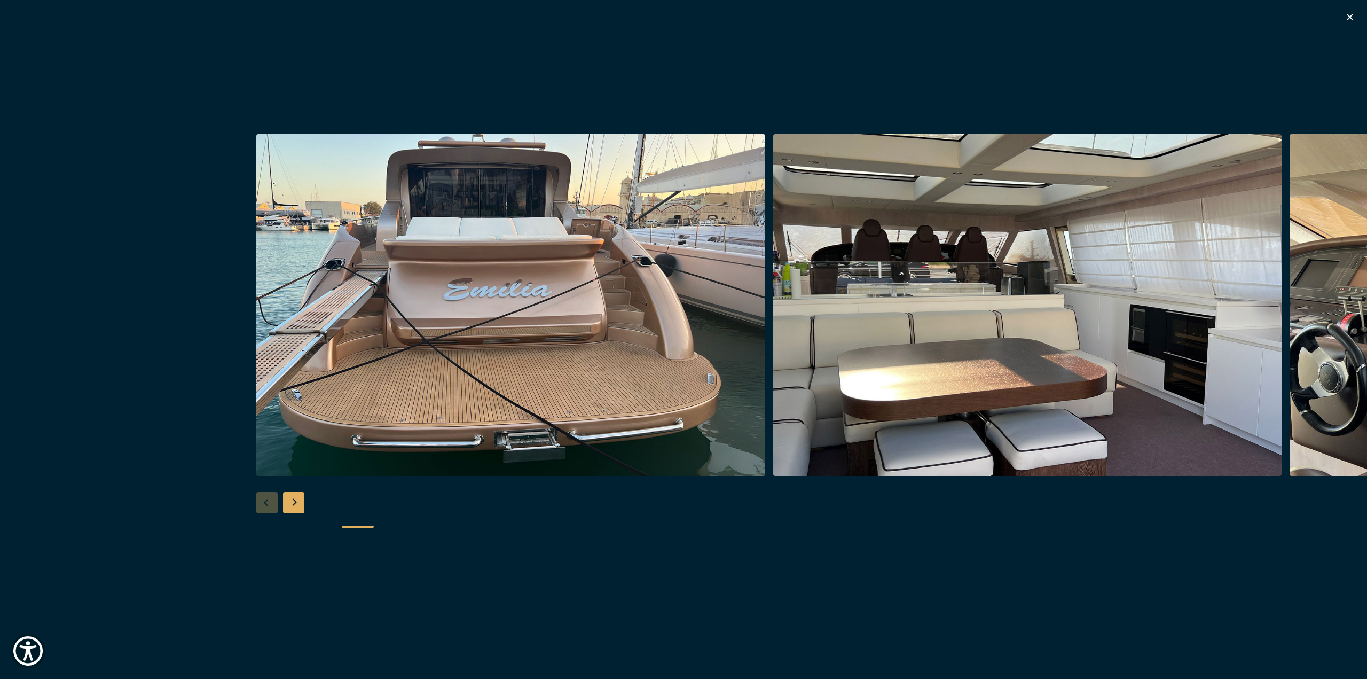
click at [988, 370] on img "button" at bounding box center [1027, 305] width 509 height 342
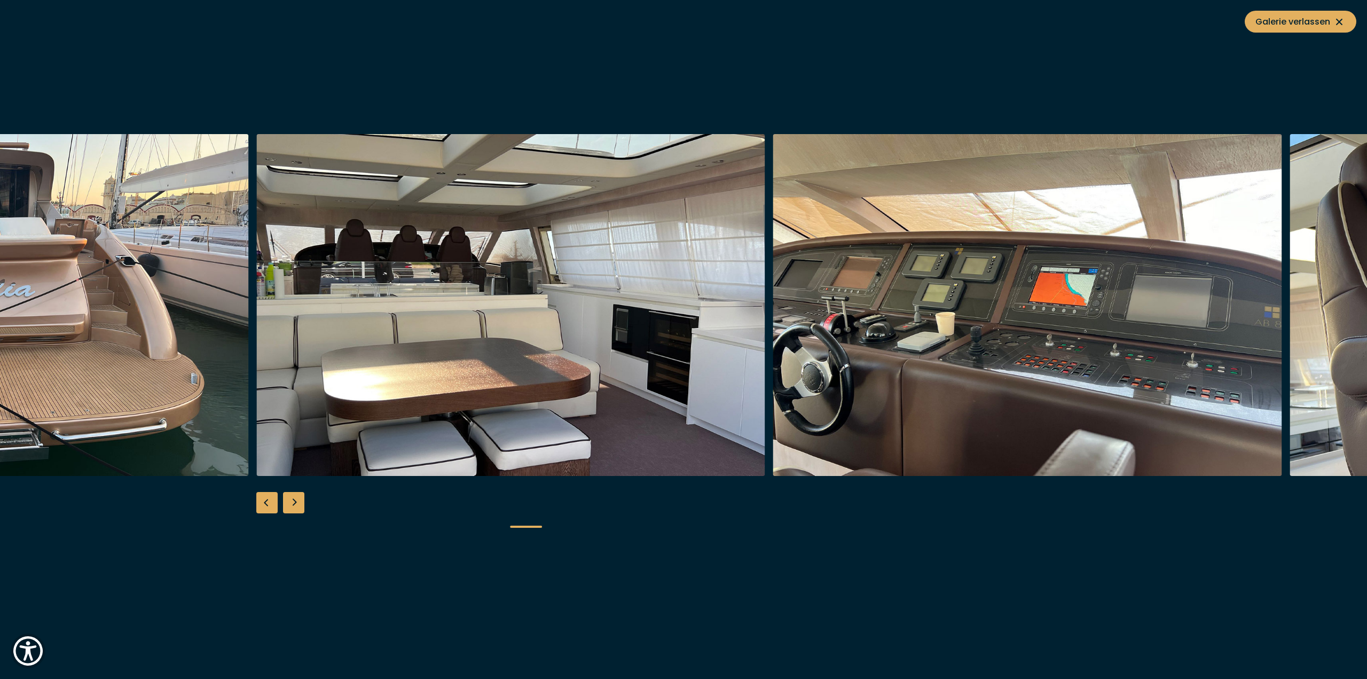
click at [1104, 361] on img "button" at bounding box center [1027, 305] width 509 height 342
click at [1216, 366] on img "button" at bounding box center [1027, 305] width 509 height 342
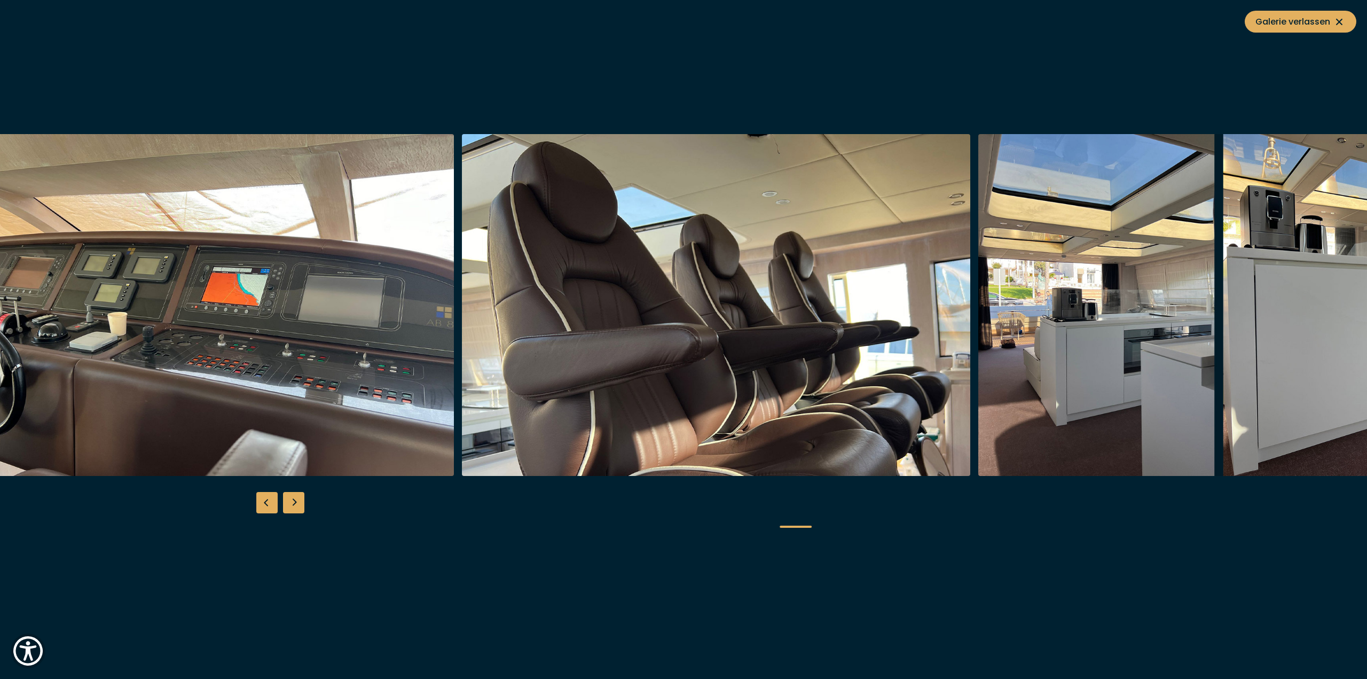
click at [397, 353] on img "button" at bounding box center [199, 305] width 509 height 342
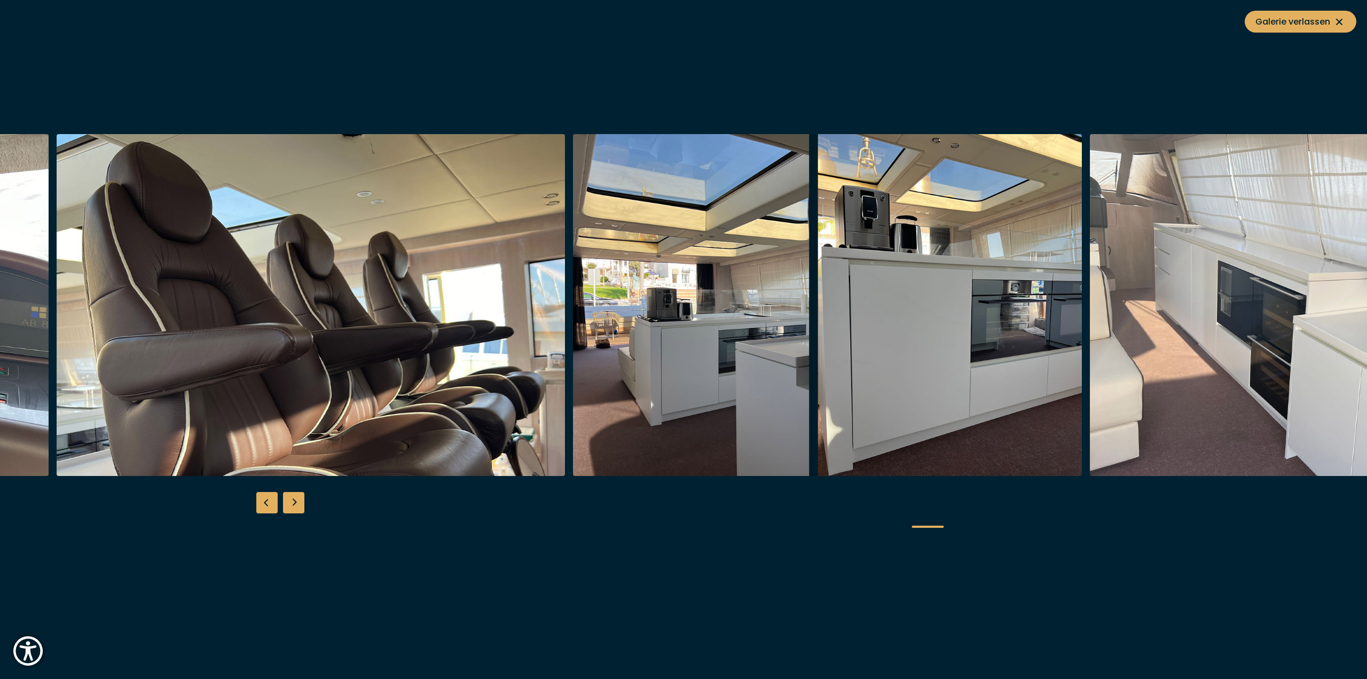
click at [568, 348] on div at bounding box center [315, 305] width 517 height 342
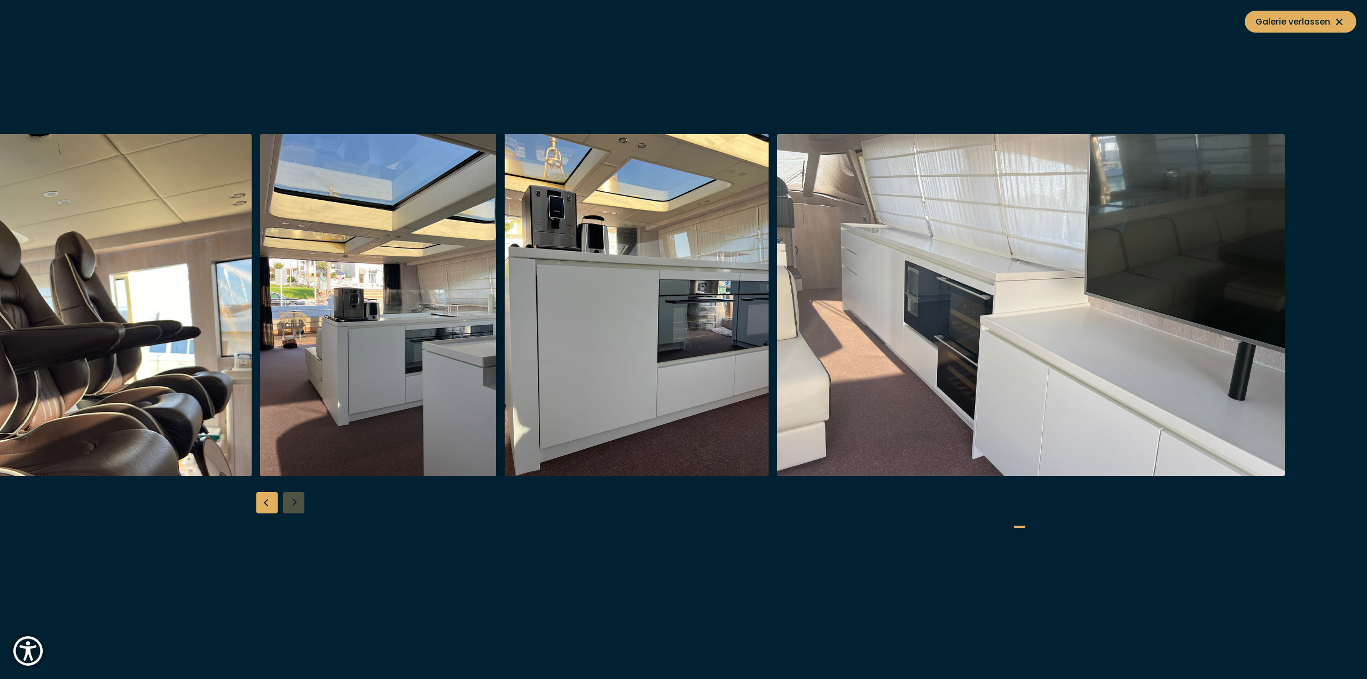
click at [559, 349] on img "button" at bounding box center [514, 305] width 509 height 342
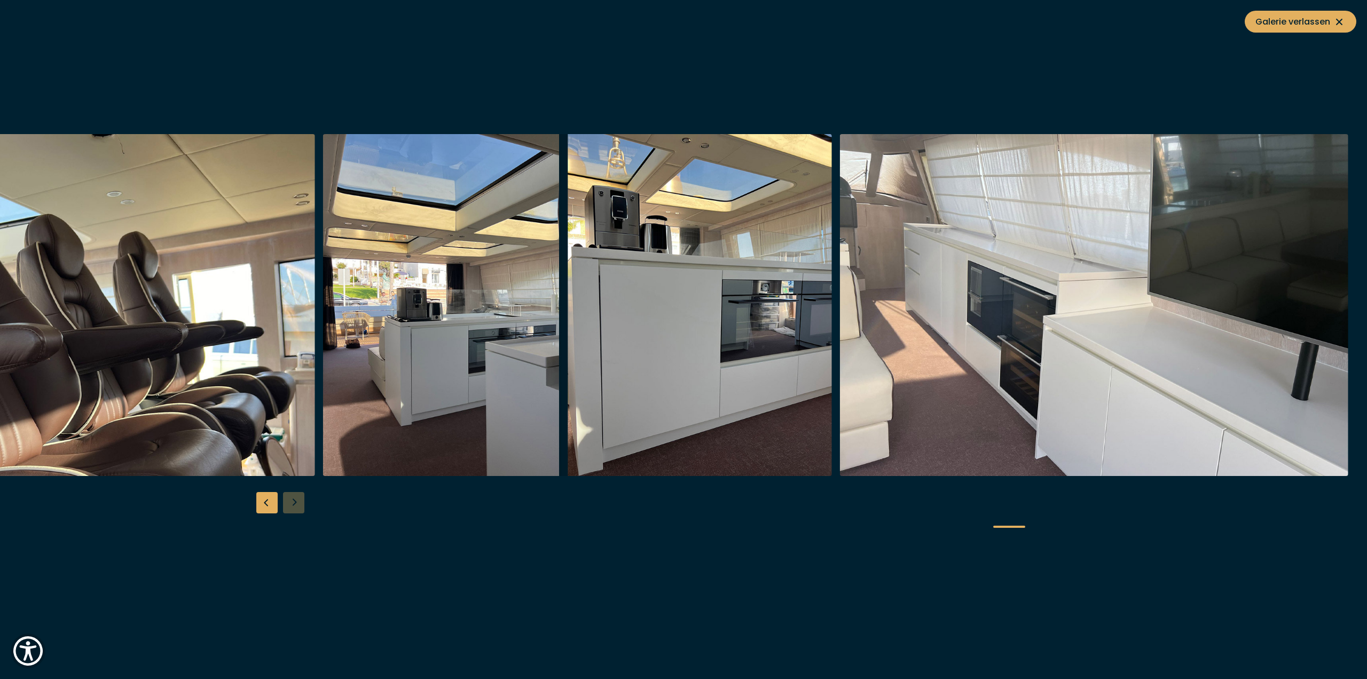
click at [258, 500] on div "Previous slide" at bounding box center [266, 502] width 21 height 21
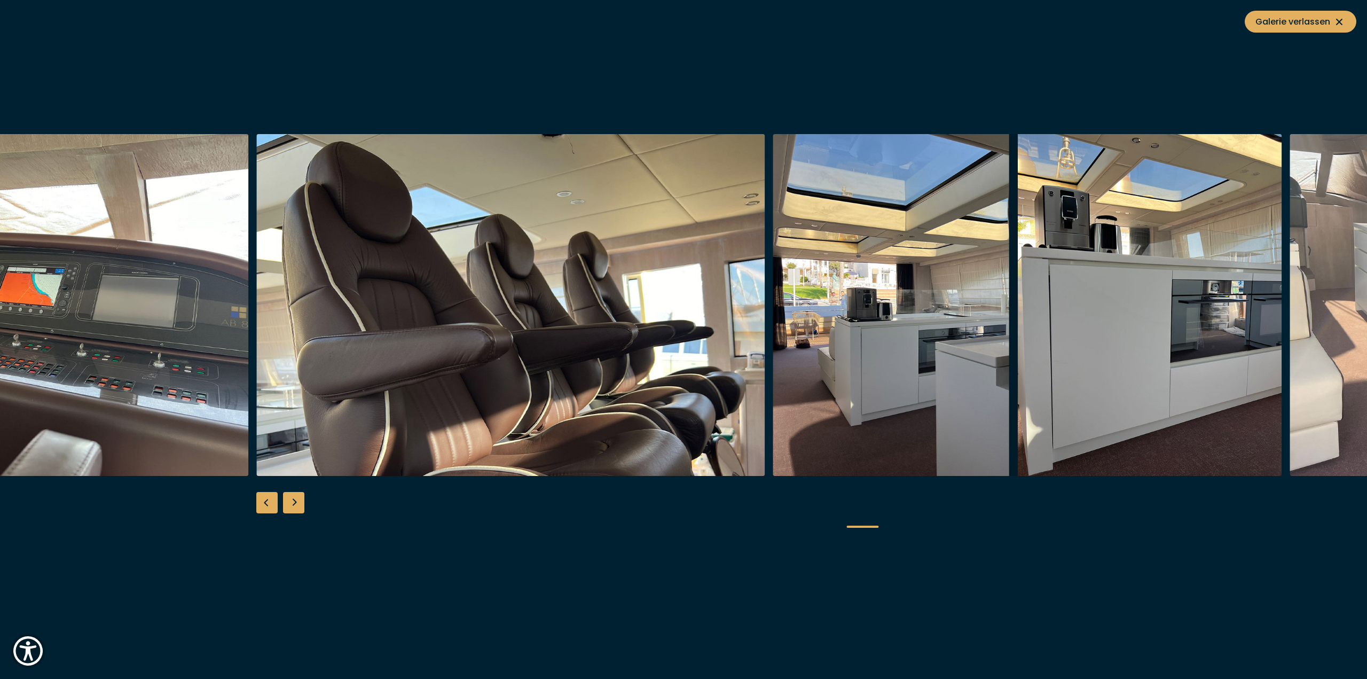
click at [264, 499] on div "Previous slide" at bounding box center [266, 502] width 21 height 21
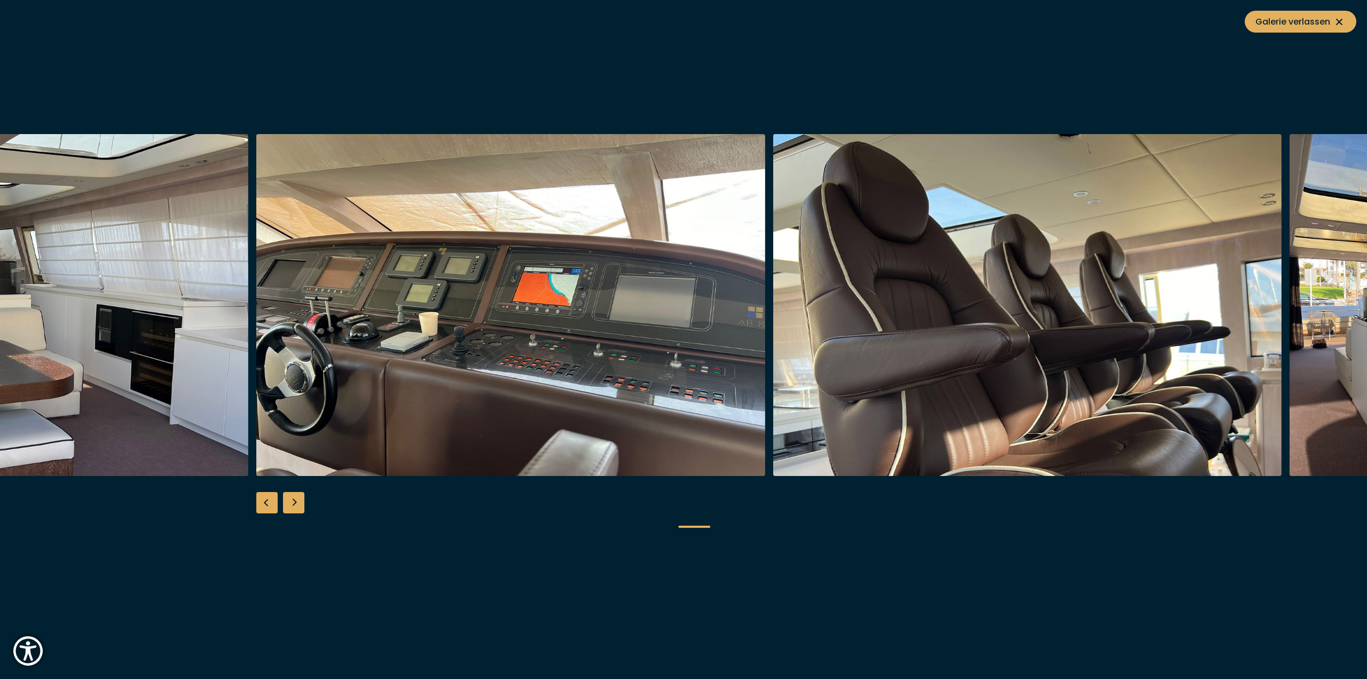
click at [270, 499] on div "Previous slide" at bounding box center [266, 502] width 21 height 21
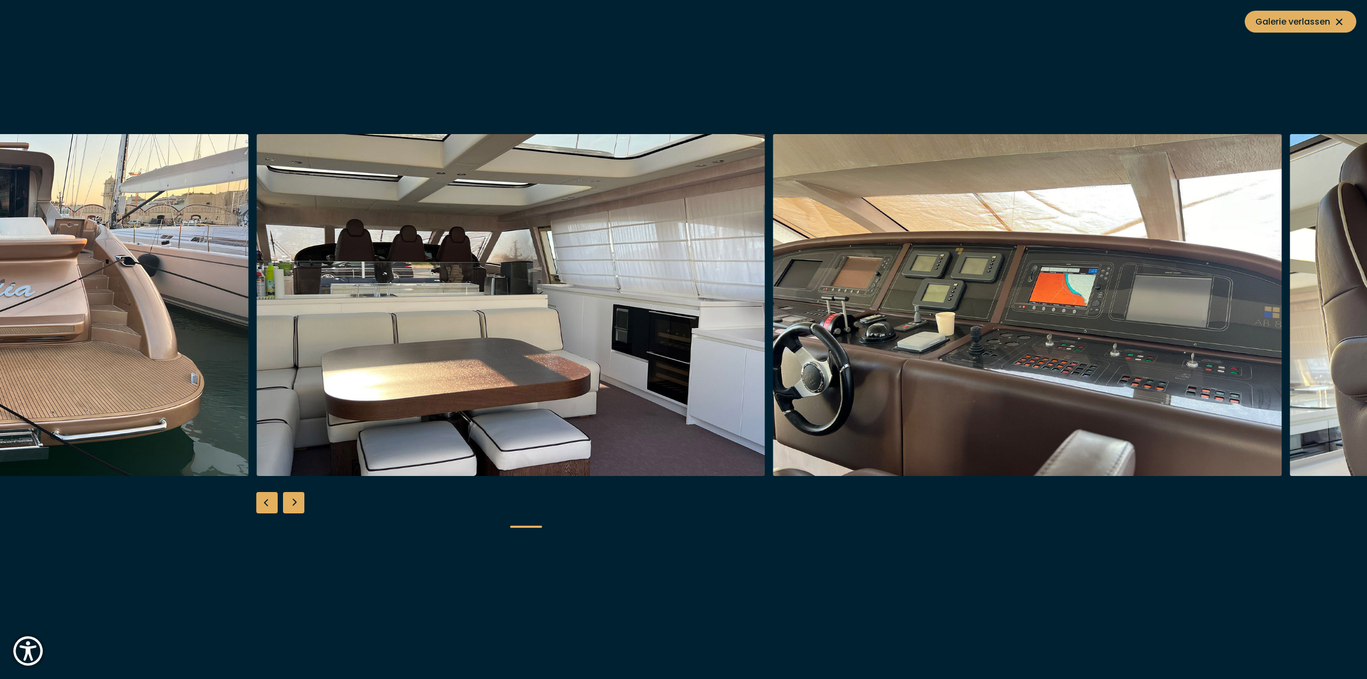
click at [270, 499] on div "Previous slide" at bounding box center [266, 502] width 21 height 21
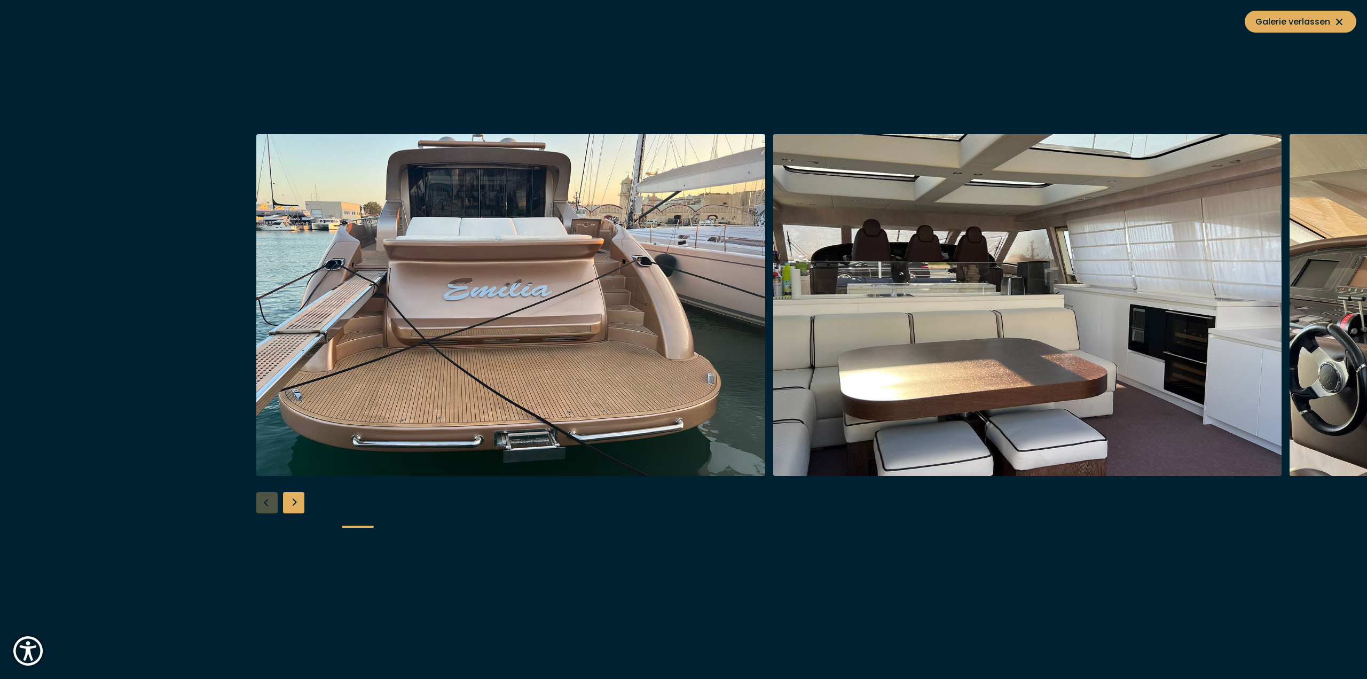
click at [270, 499] on div at bounding box center [683, 339] width 1367 height 411
click at [1302, 13] on button "Galerie verlassen" at bounding box center [1301, 22] width 112 height 22
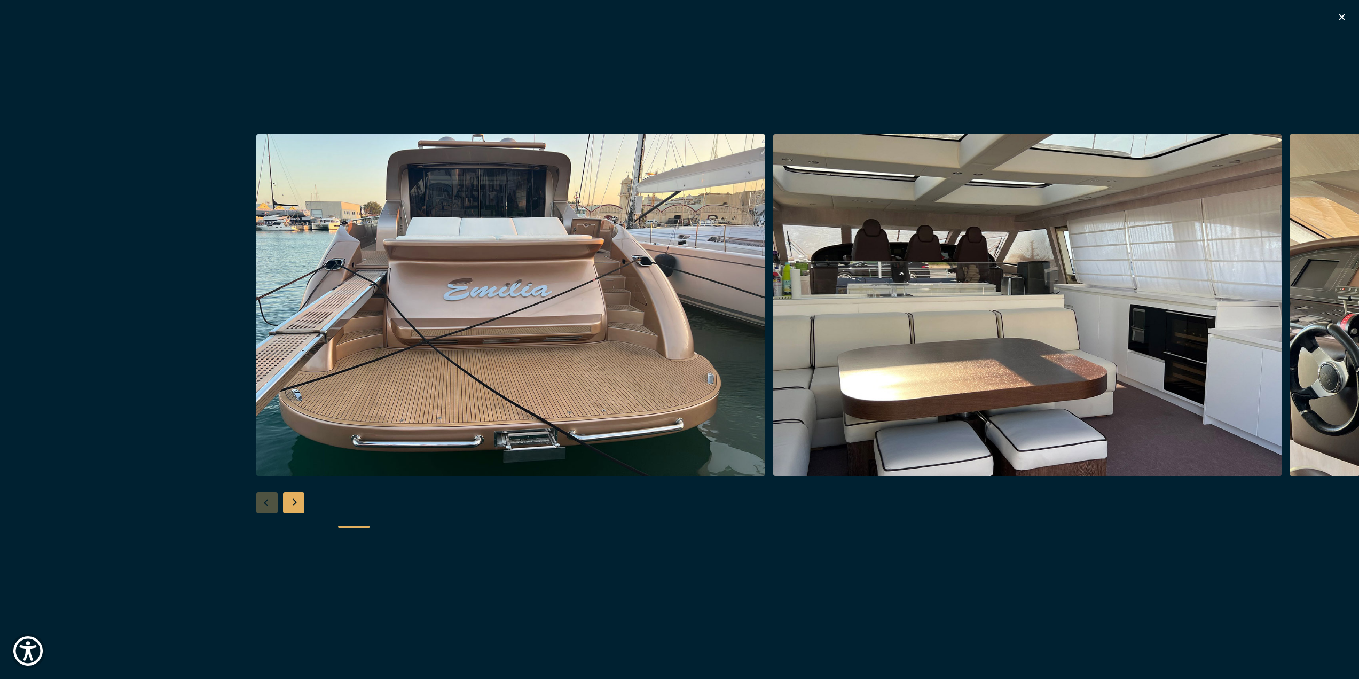
drag, startPoint x: 1332, startPoint y: 9, endPoint x: 1343, endPoint y: 15, distance: 13.2
click at [1333, 9] on div "Besondere Yachtangebote" at bounding box center [679, 339] width 1359 height 679
click at [1343, 18] on icon "button" at bounding box center [1342, 17] width 6 height 6
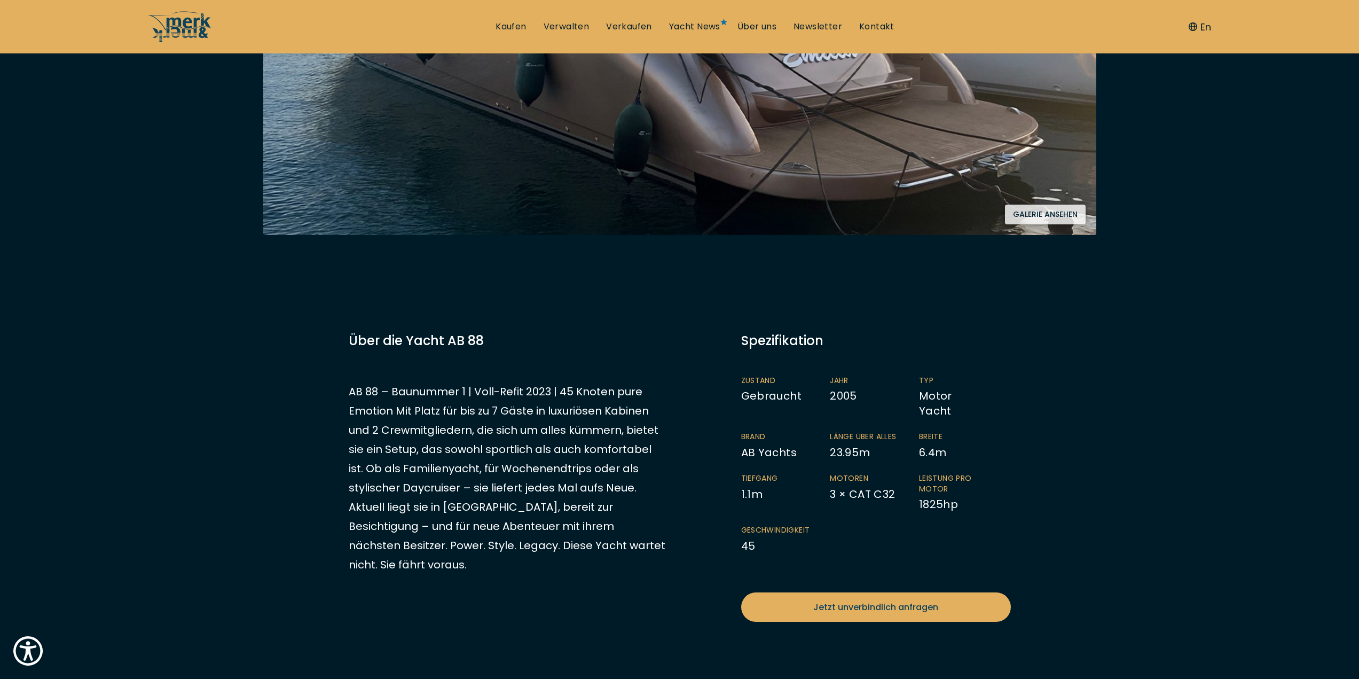
scroll to position [267, 0]
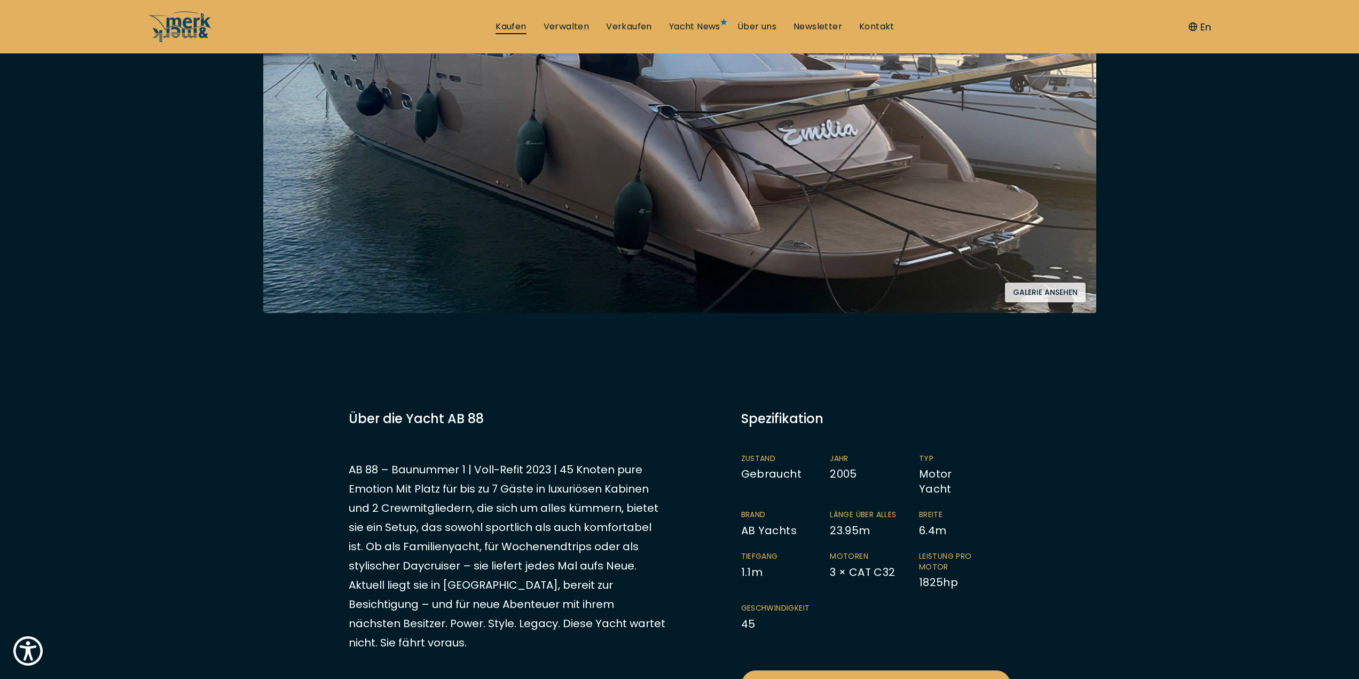
click at [515, 24] on link "Kaufen" at bounding box center [511, 27] width 30 height 12
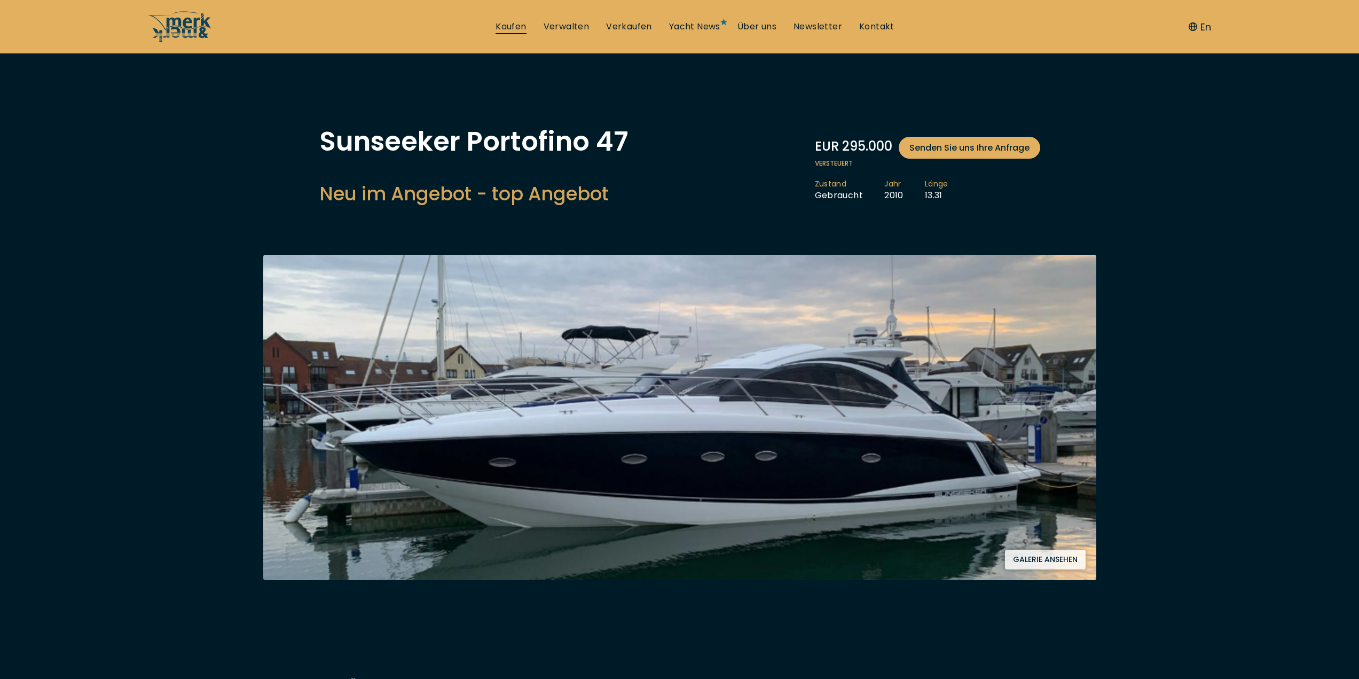
click at [520, 24] on link "Kaufen" at bounding box center [511, 27] width 30 height 12
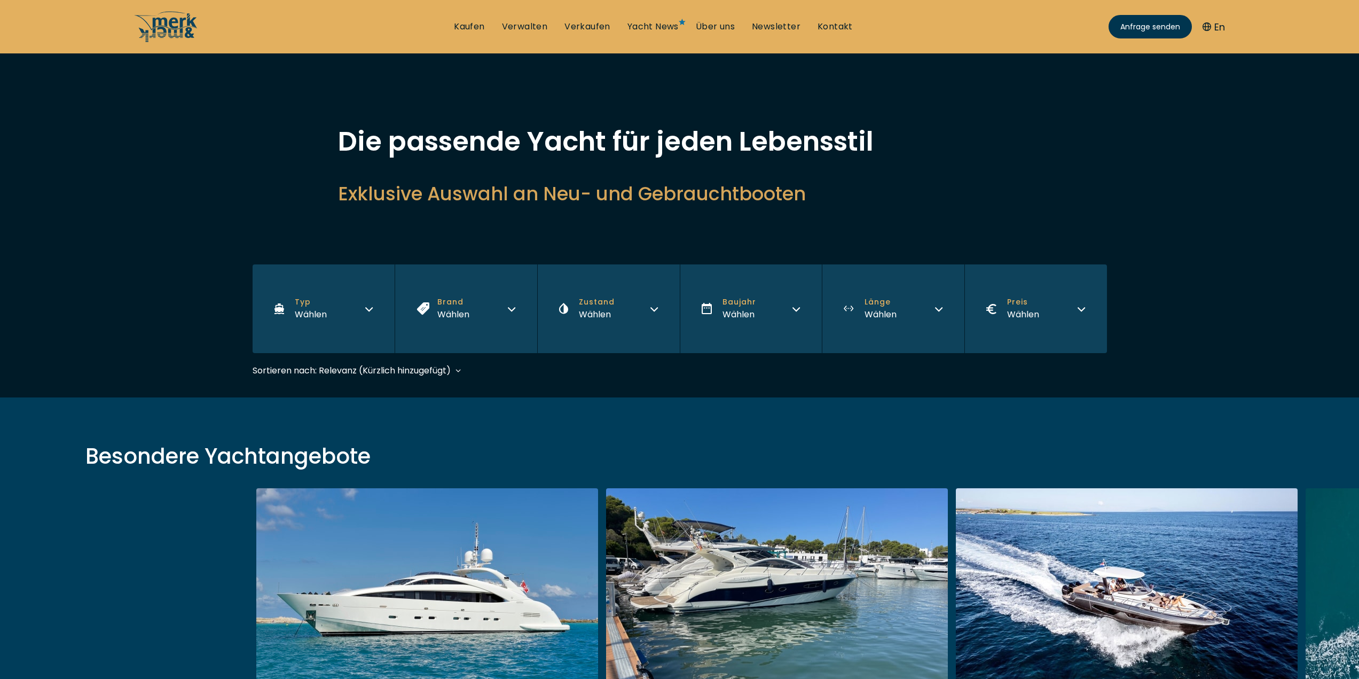
click at [376, 311] on button "Typ Wählen" at bounding box center [324, 308] width 143 height 89
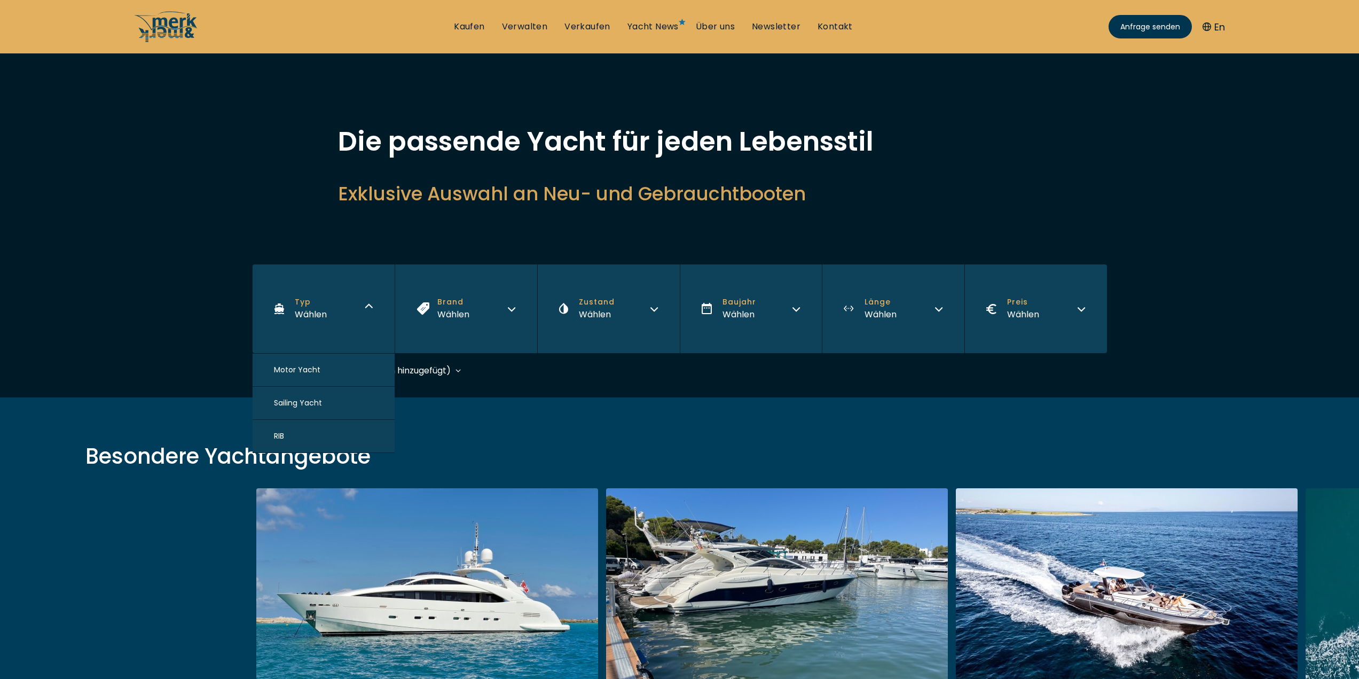
click at [312, 367] on span "Motor Yacht" at bounding box center [297, 369] width 46 height 11
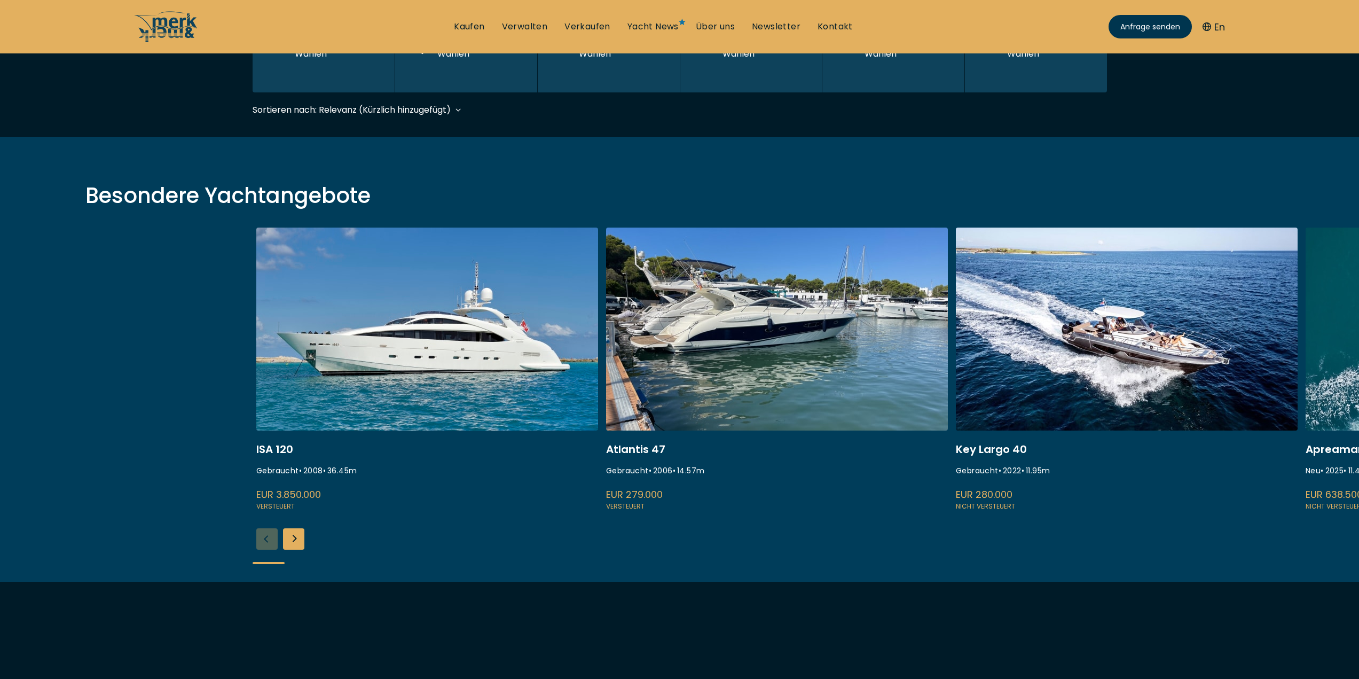
scroll to position [264, 0]
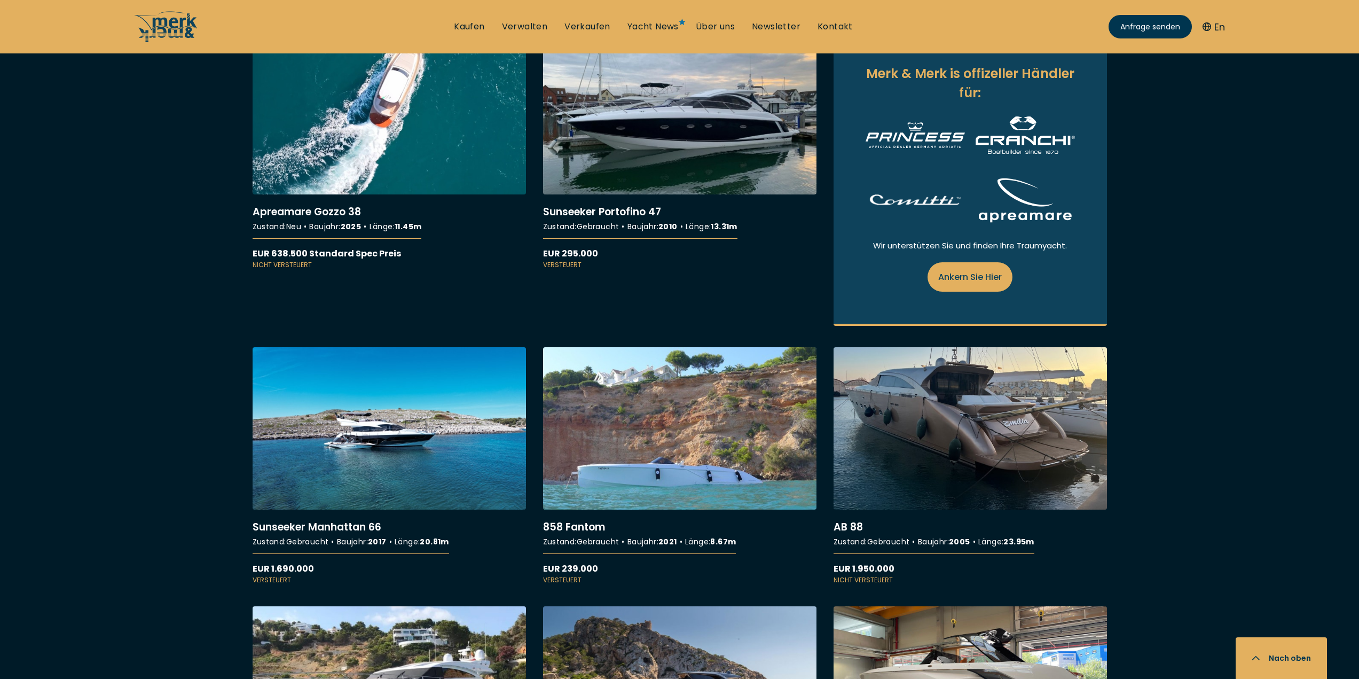
scroll to position [694, 0]
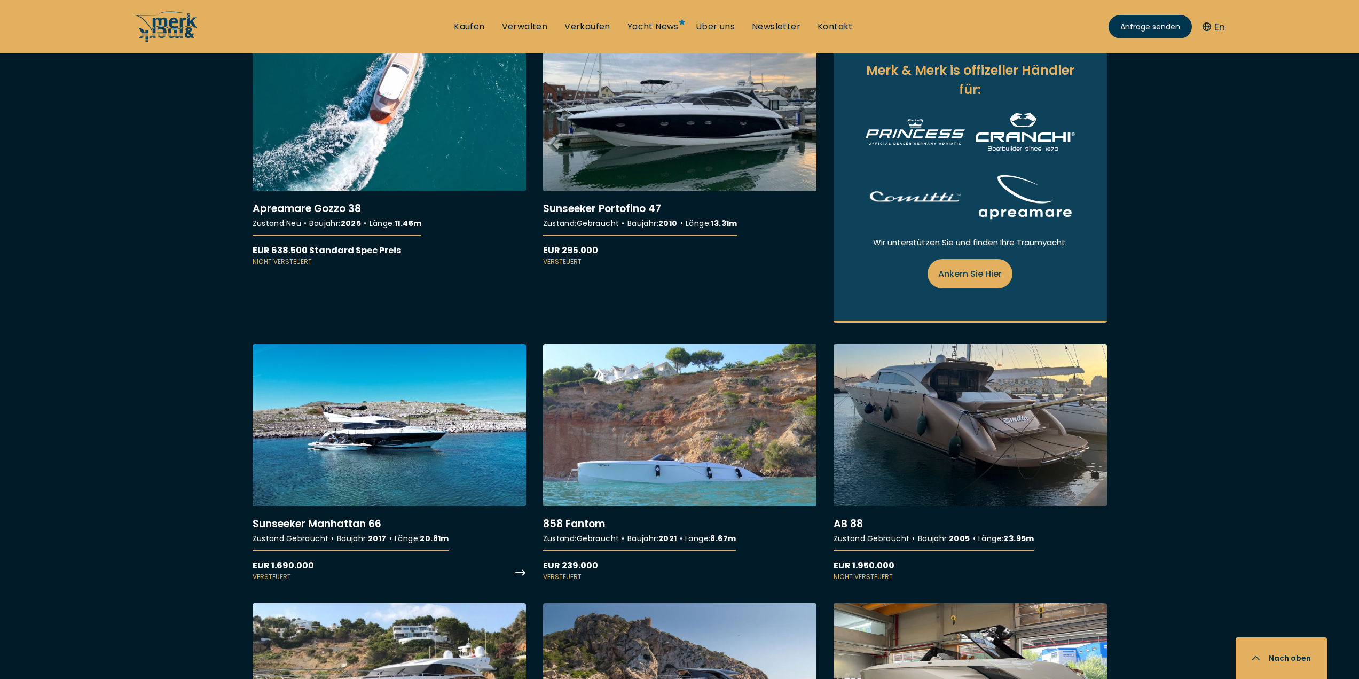
click at [384, 438] on link "More details about Sunseeker Manhattan 66" at bounding box center [389, 463] width 273 height 238
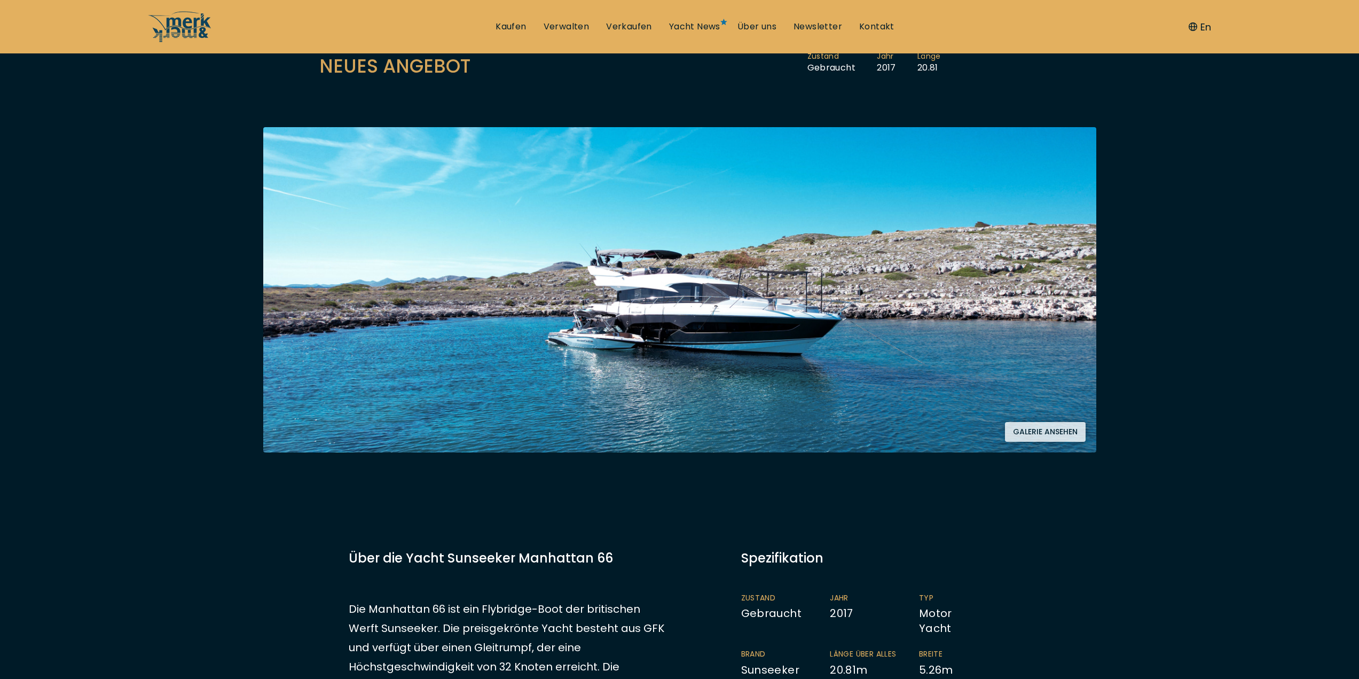
scroll to position [214, 0]
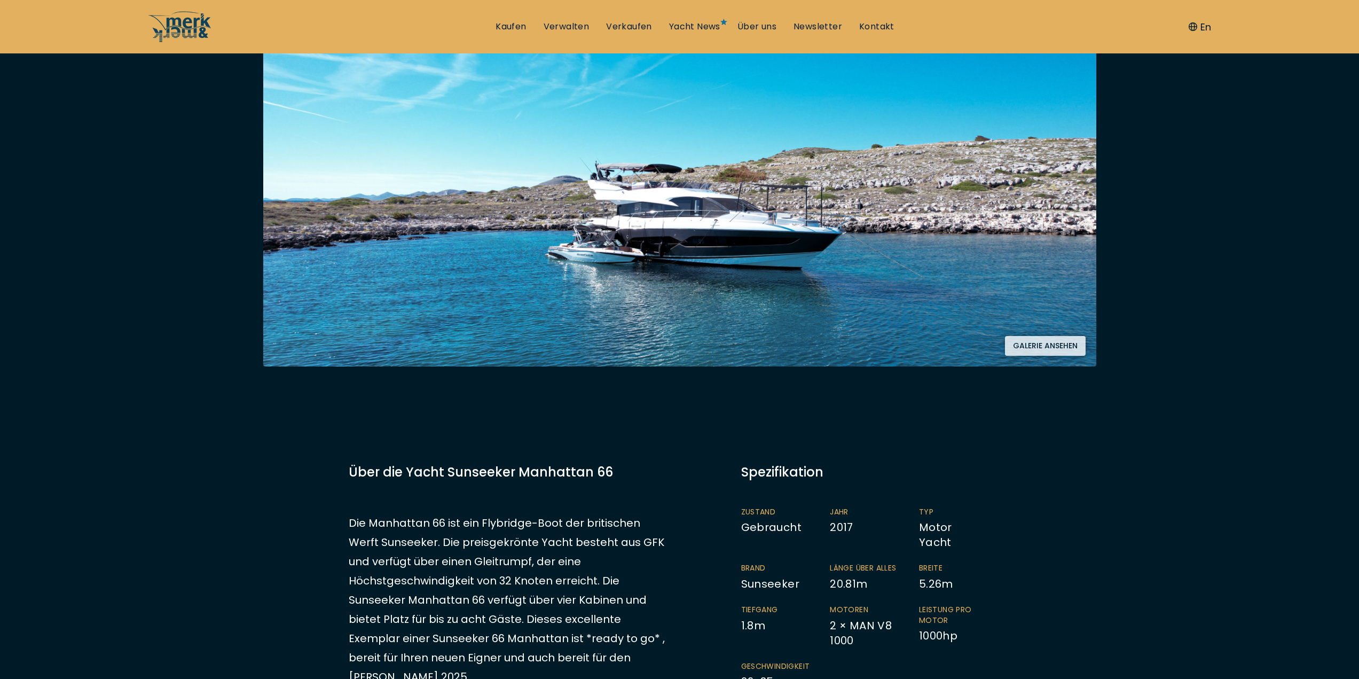
click at [1039, 342] on button "Galerie ansehen" at bounding box center [1045, 346] width 81 height 20
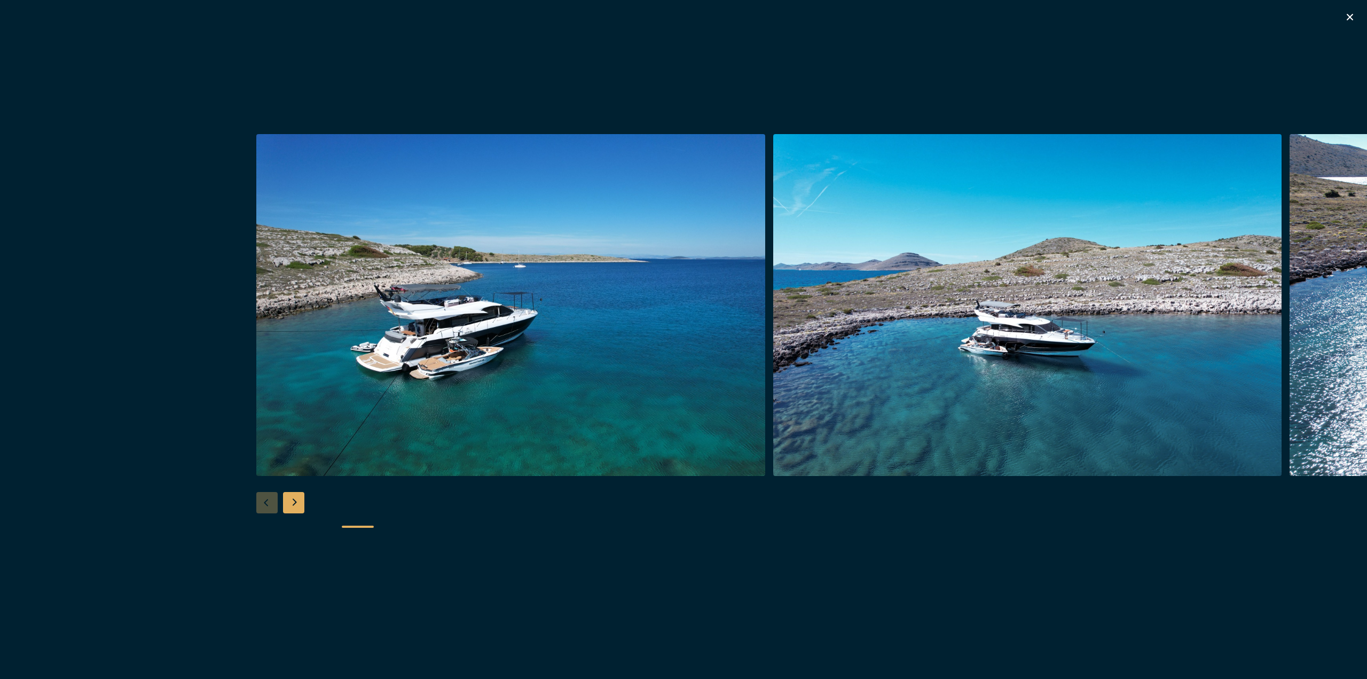
click at [471, 354] on img "button" at bounding box center [510, 305] width 509 height 342
click at [292, 496] on div "Next slide" at bounding box center [293, 502] width 21 height 21
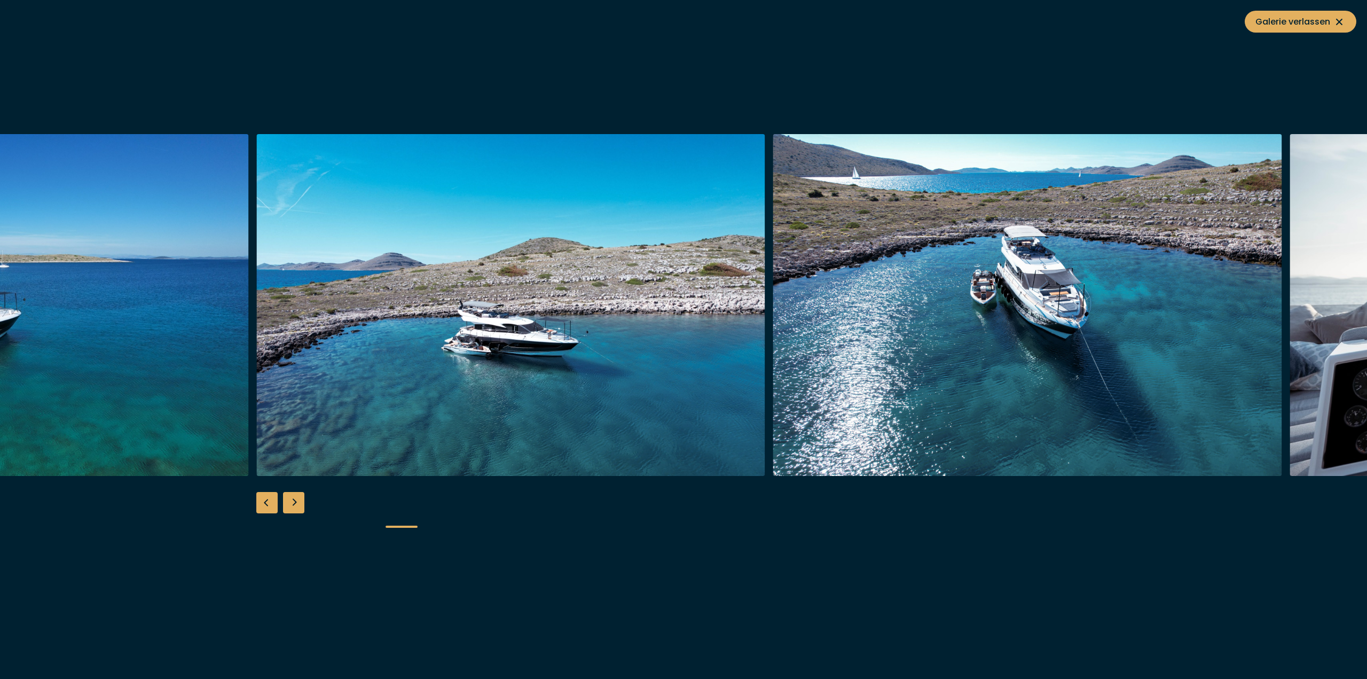
click at [292, 496] on div "Next slide" at bounding box center [293, 502] width 21 height 21
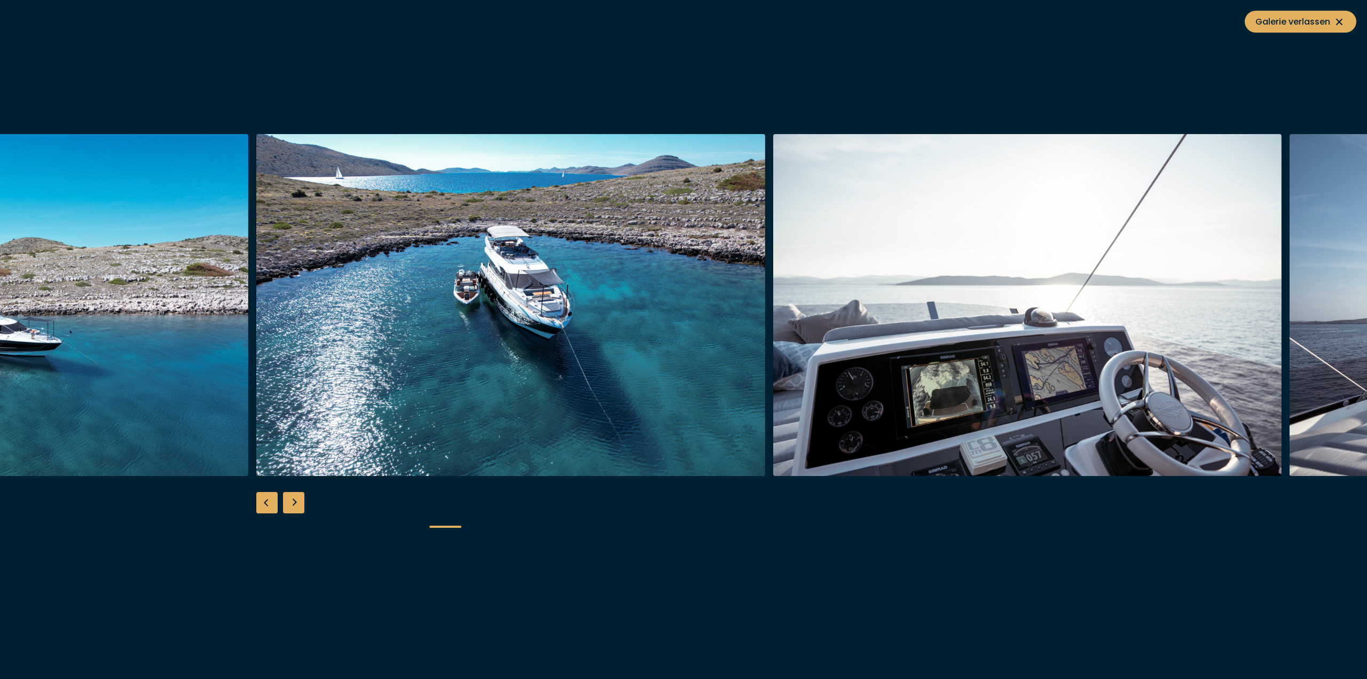
click at [292, 496] on div "Next slide" at bounding box center [293, 502] width 21 height 21
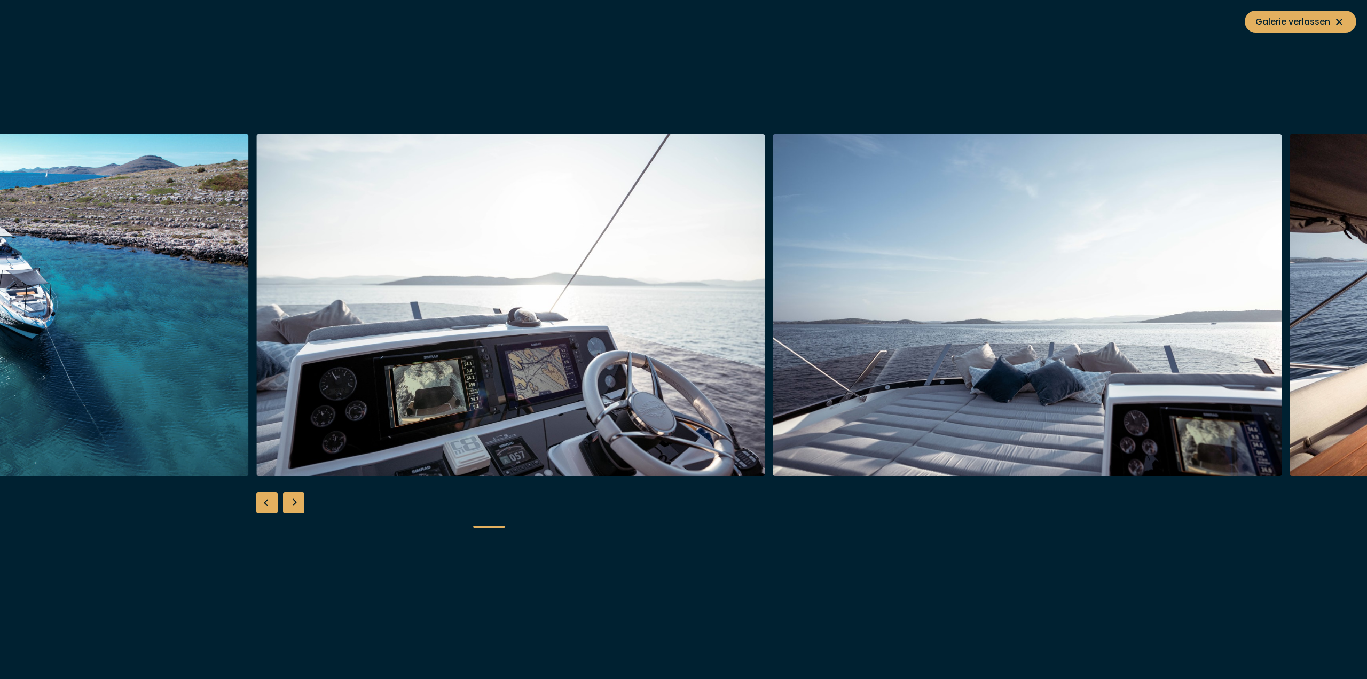
click at [292, 496] on div "Next slide" at bounding box center [293, 502] width 21 height 21
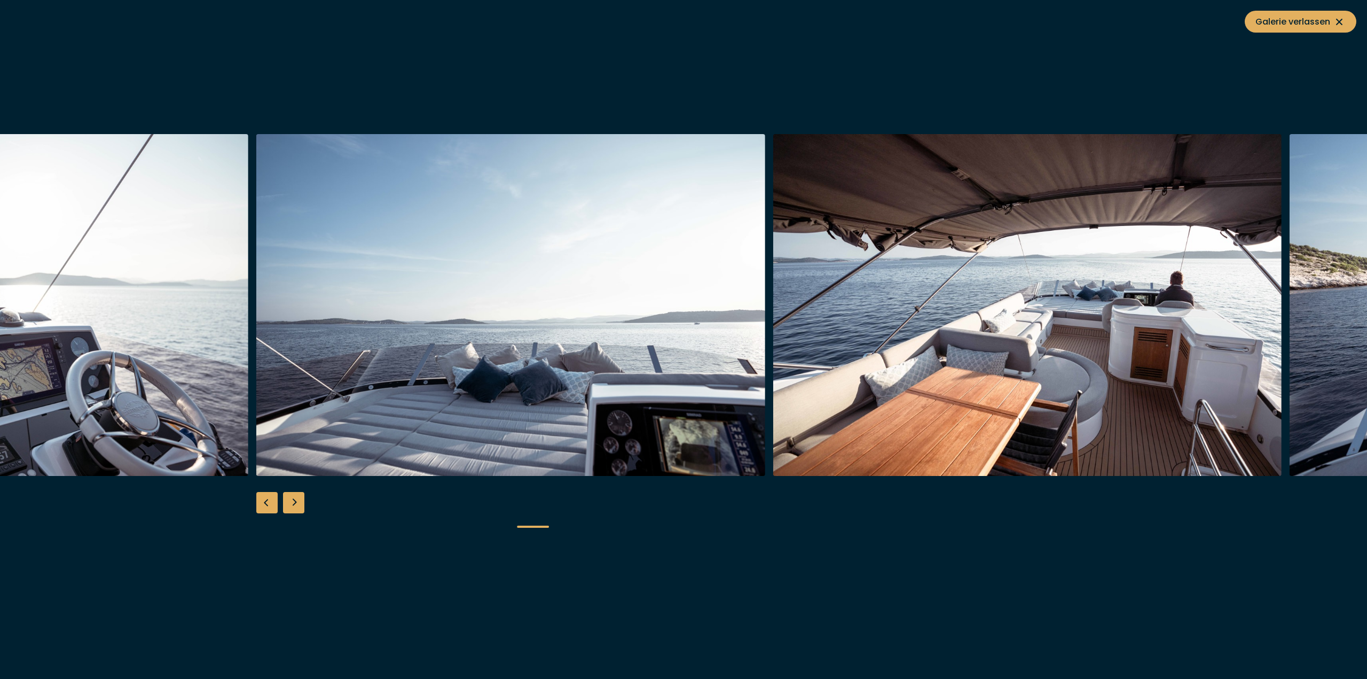
click at [292, 496] on div "Next slide" at bounding box center [293, 502] width 21 height 21
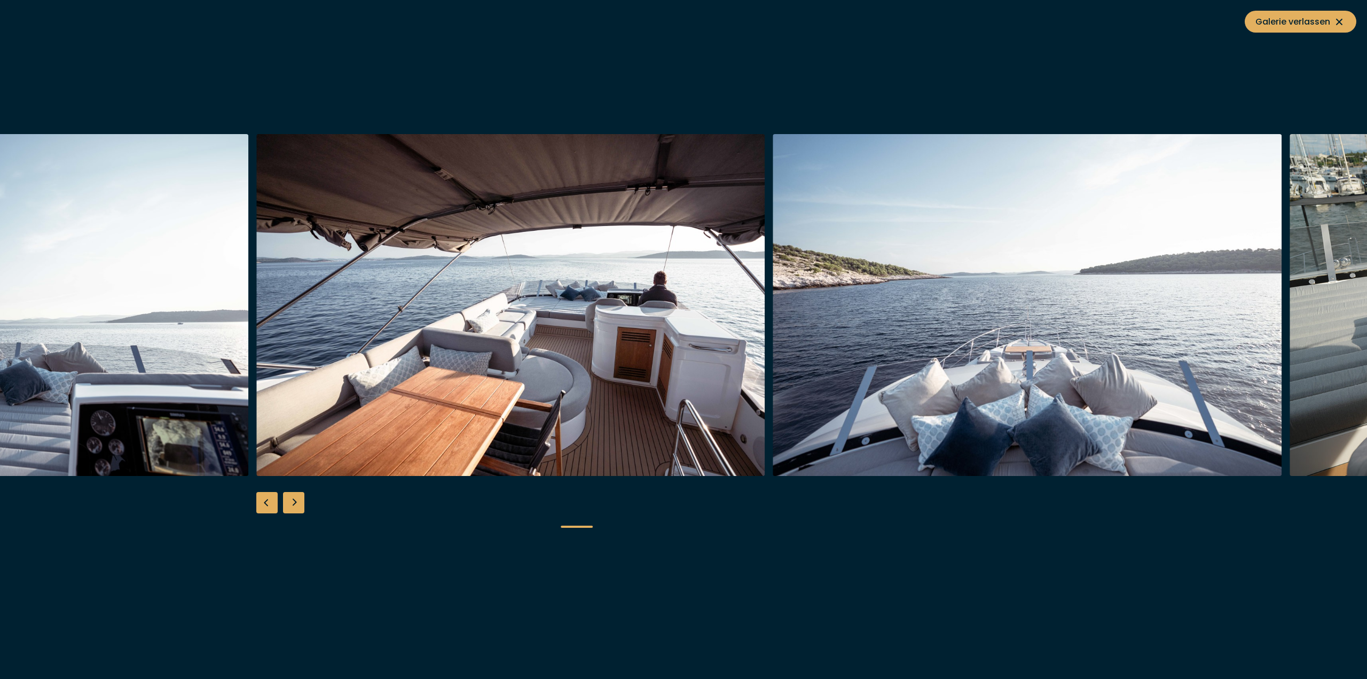
click at [292, 496] on div "Next slide" at bounding box center [293, 502] width 21 height 21
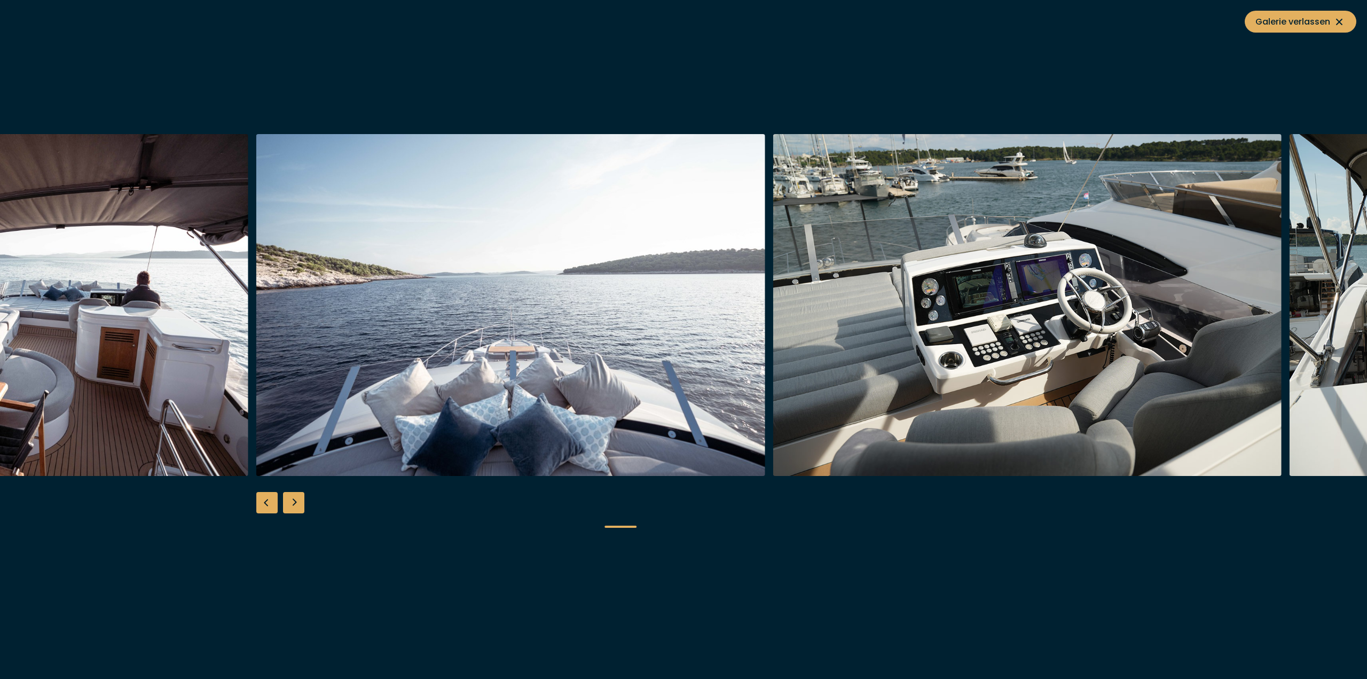
click at [292, 496] on div "Next slide" at bounding box center [293, 502] width 21 height 21
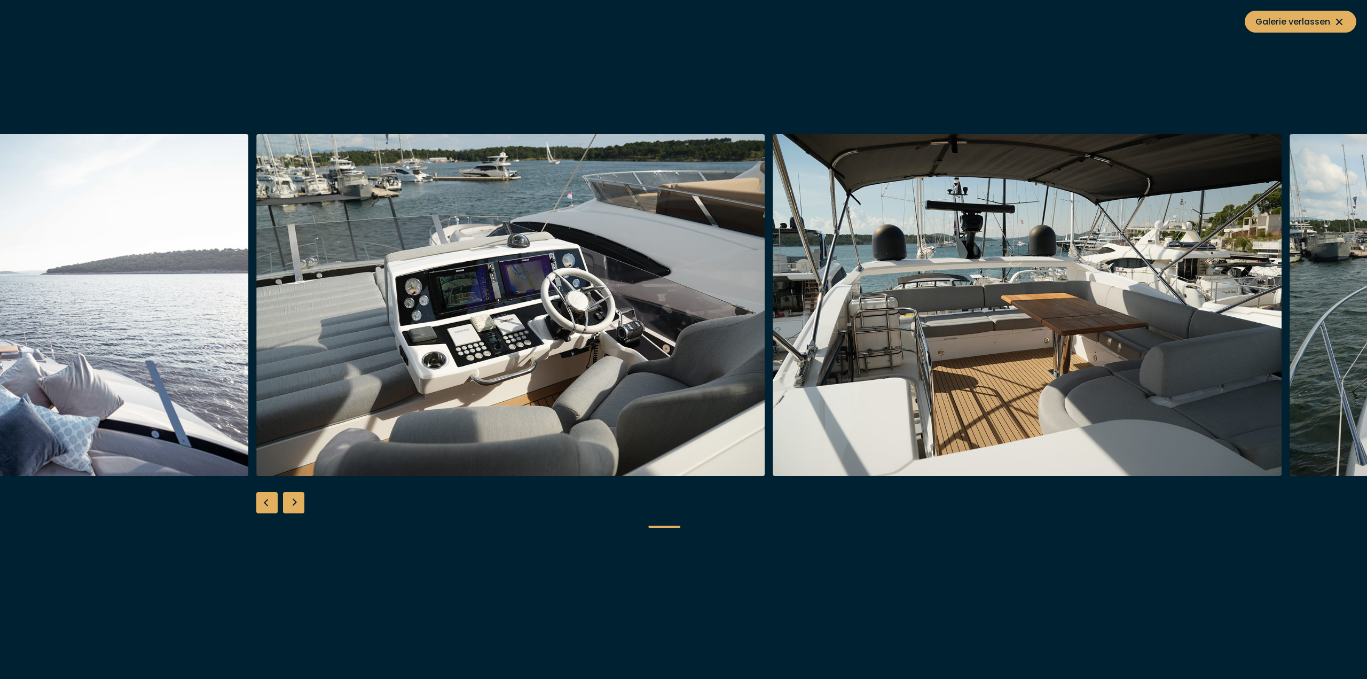
click at [292, 496] on div "Next slide" at bounding box center [293, 502] width 21 height 21
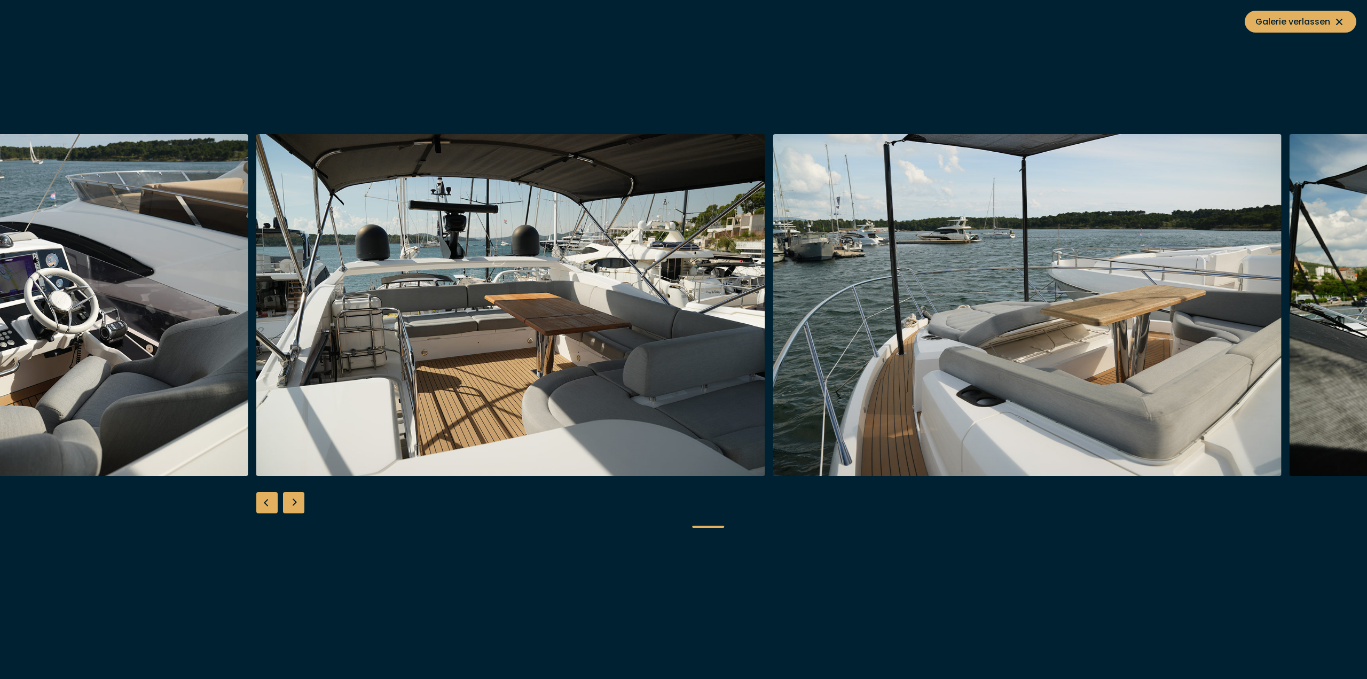
click at [292, 496] on div "Next slide" at bounding box center [293, 502] width 21 height 21
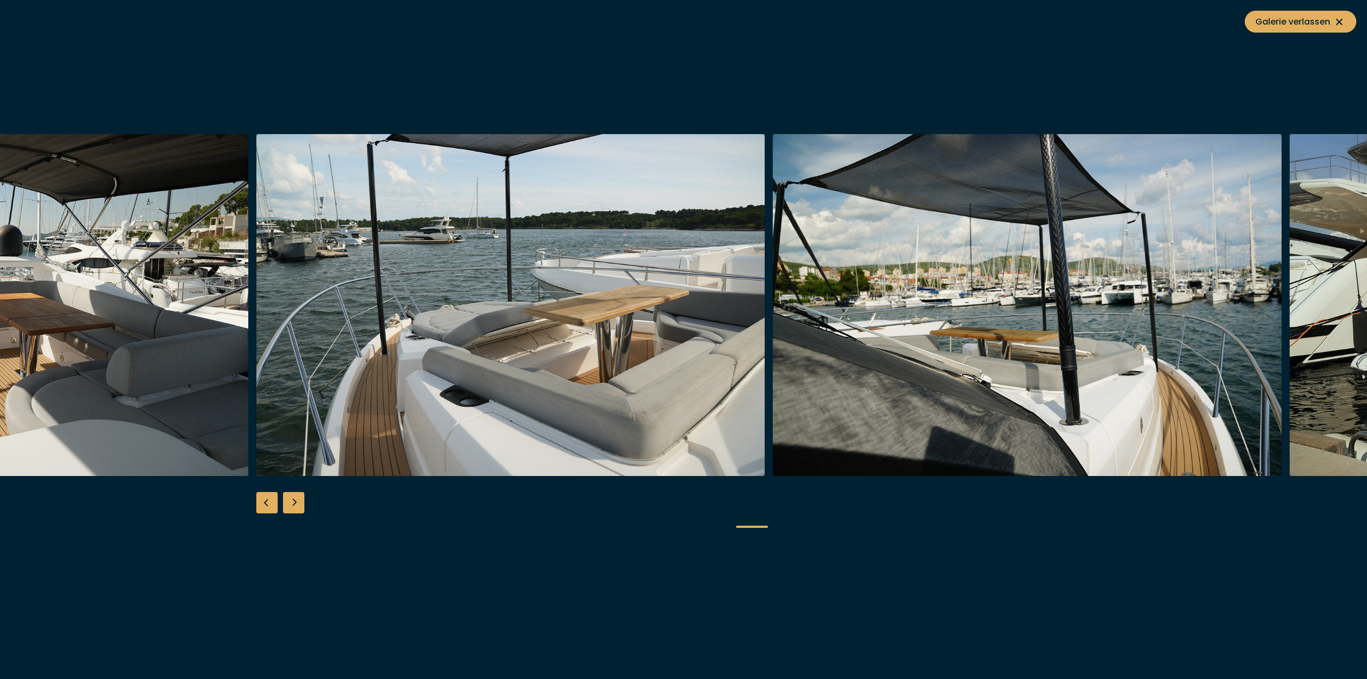
click at [292, 496] on div "Next slide" at bounding box center [293, 502] width 21 height 21
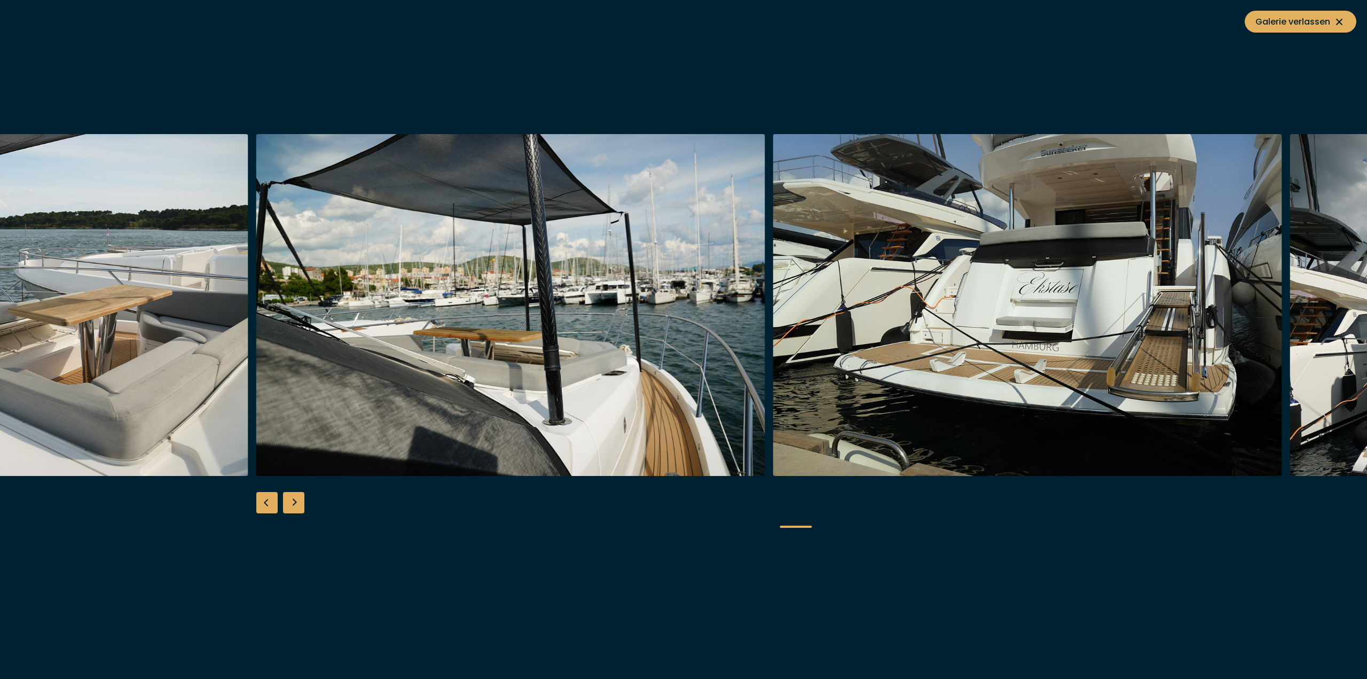
click at [292, 496] on div "Next slide" at bounding box center [293, 502] width 21 height 21
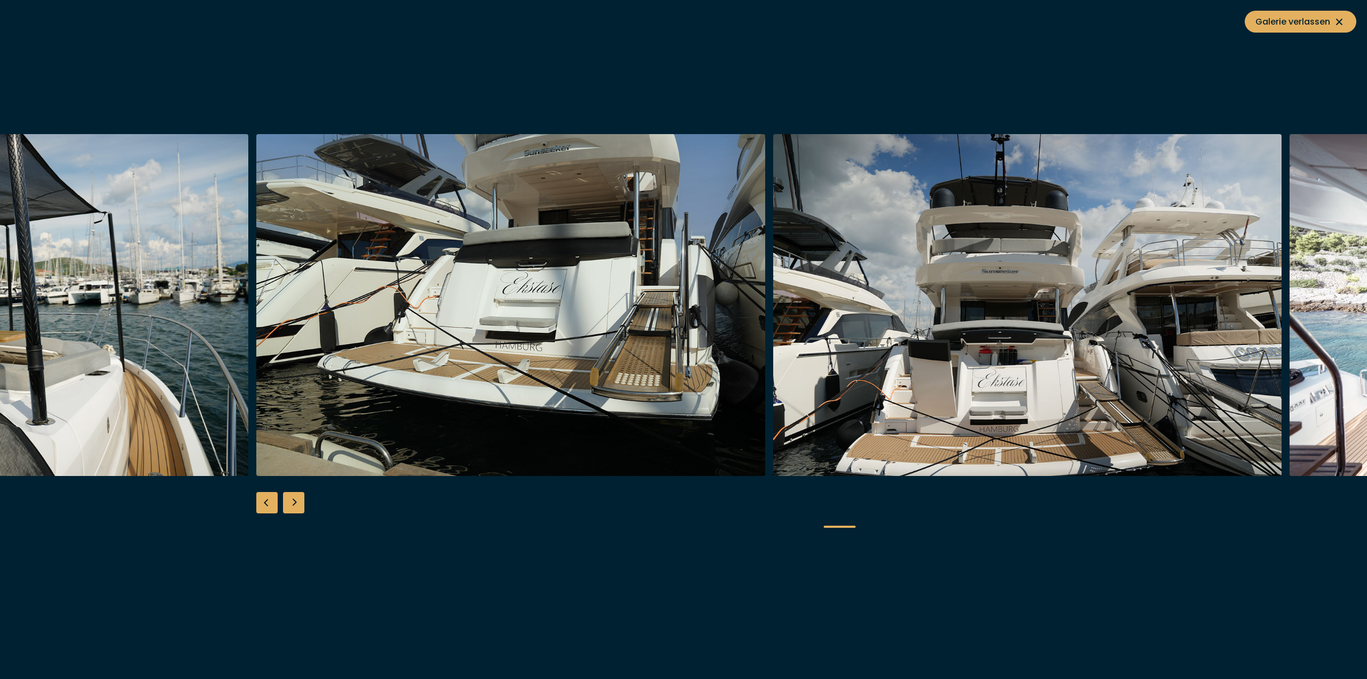
click at [292, 496] on div "Next slide" at bounding box center [293, 502] width 21 height 21
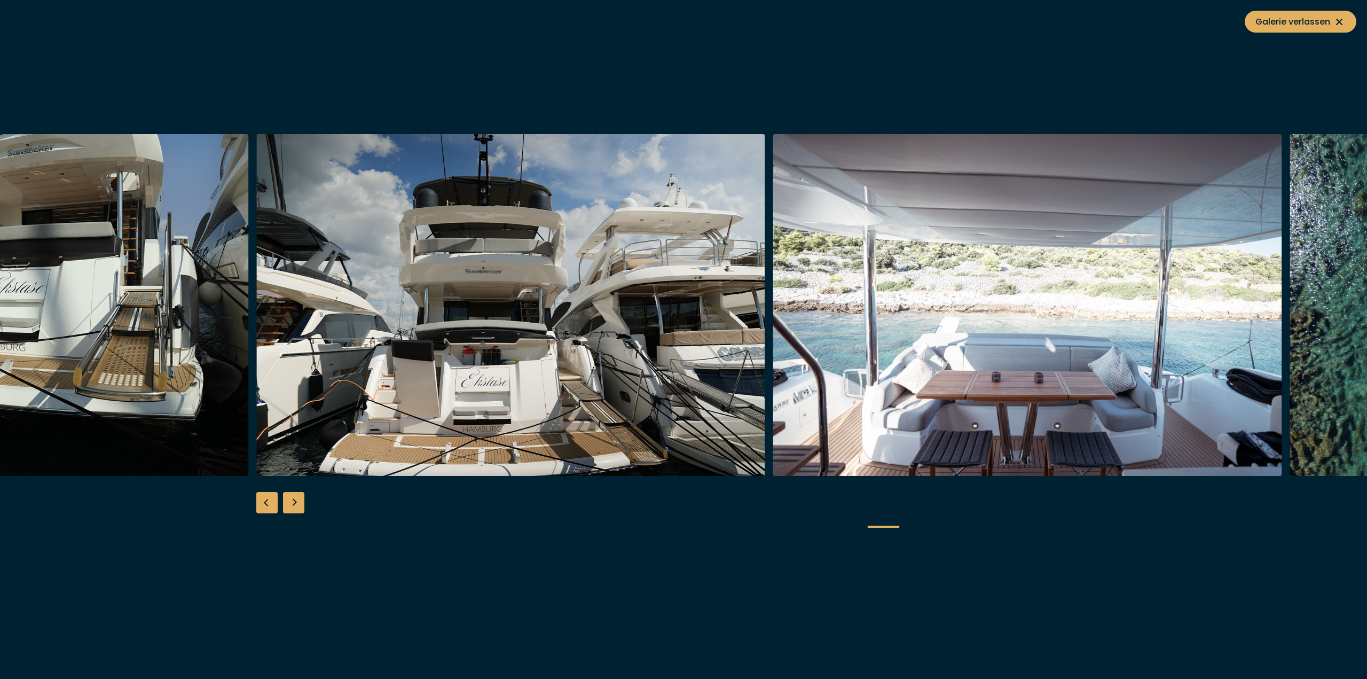
click at [292, 496] on div "Next slide" at bounding box center [293, 502] width 21 height 21
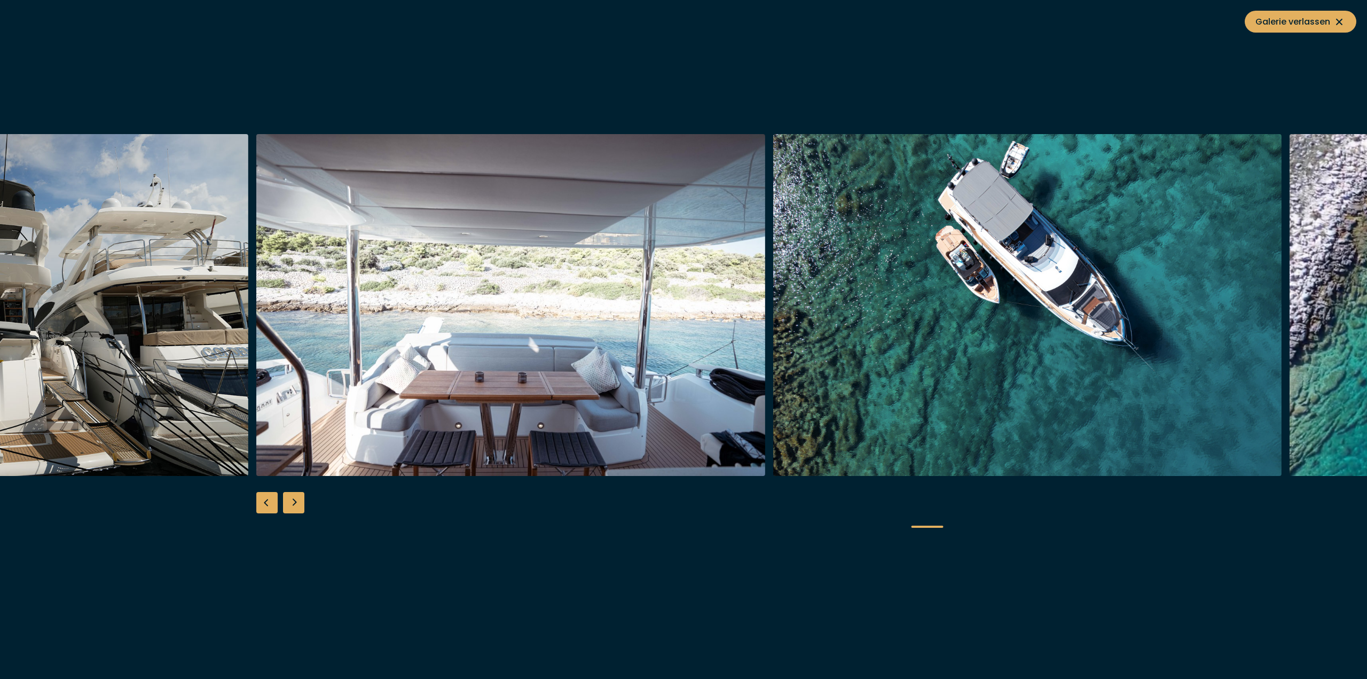
click at [292, 496] on div "Next slide" at bounding box center [293, 502] width 21 height 21
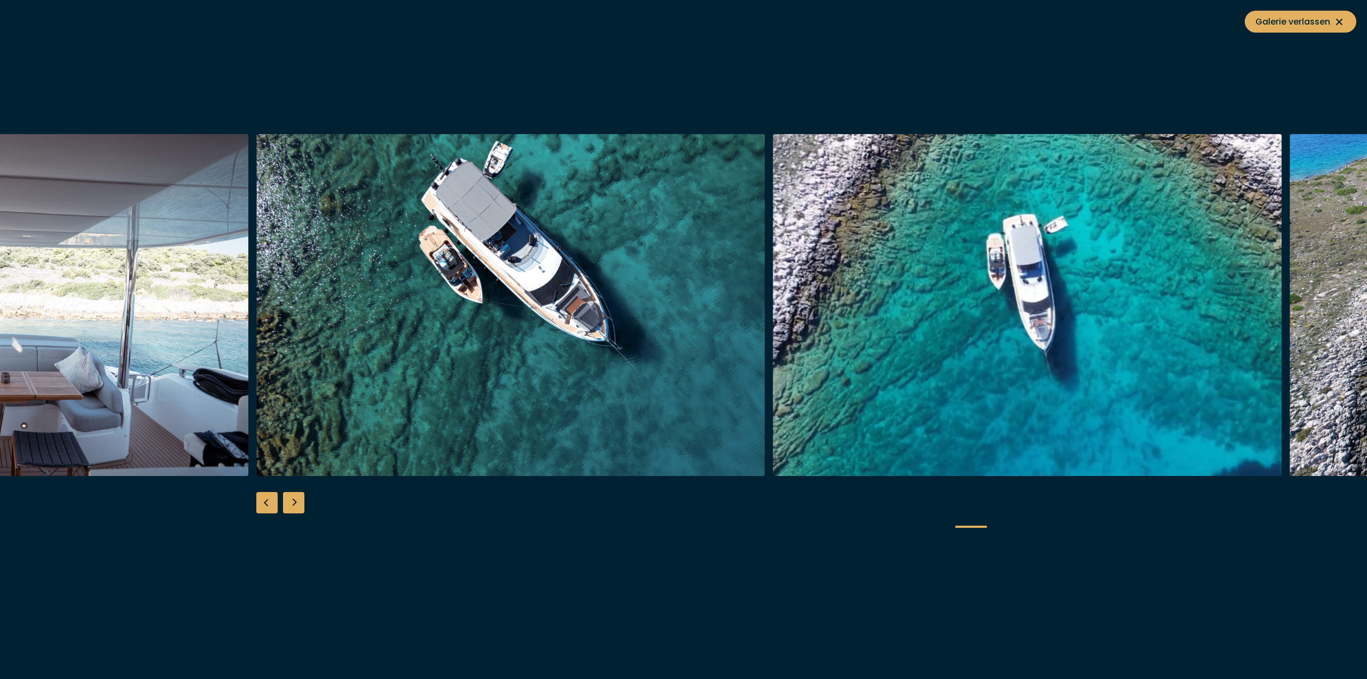
click at [292, 496] on div "Next slide" at bounding box center [293, 502] width 21 height 21
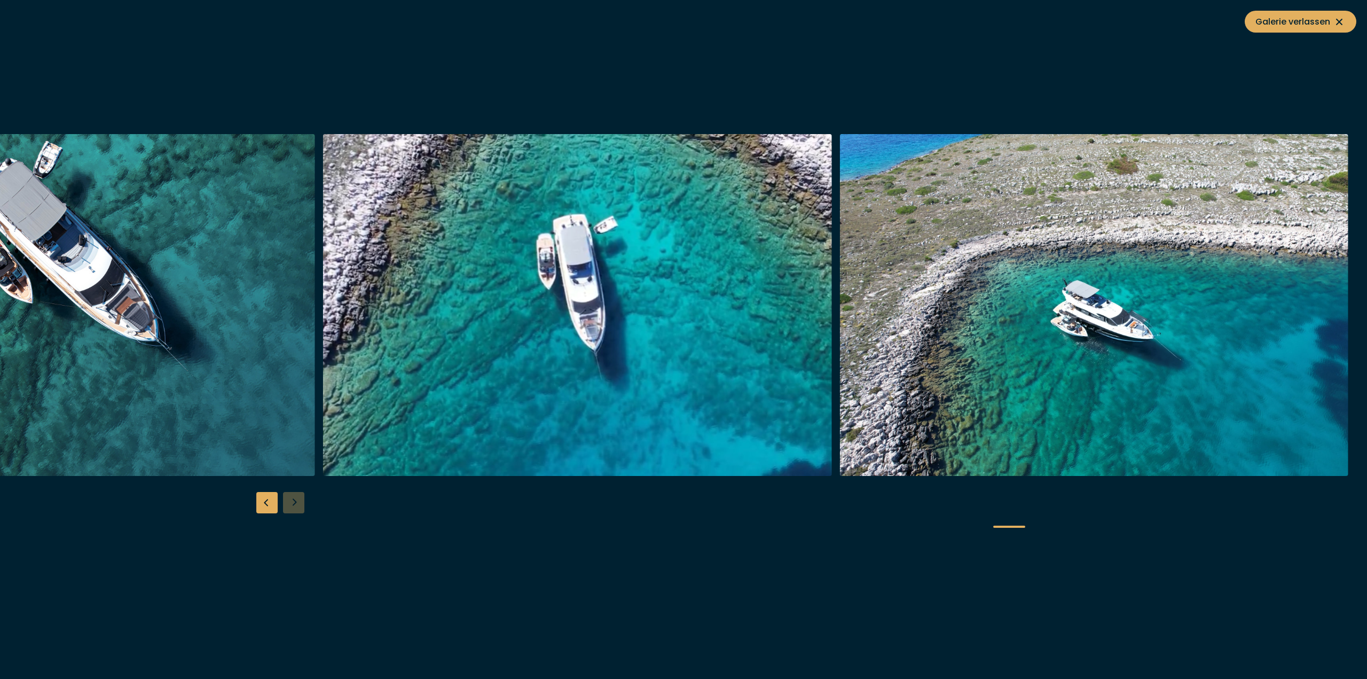
click at [292, 496] on div at bounding box center [683, 339] width 1367 height 411
click at [1311, 17] on span "Galerie verlassen" at bounding box center [1300, 21] width 90 height 13
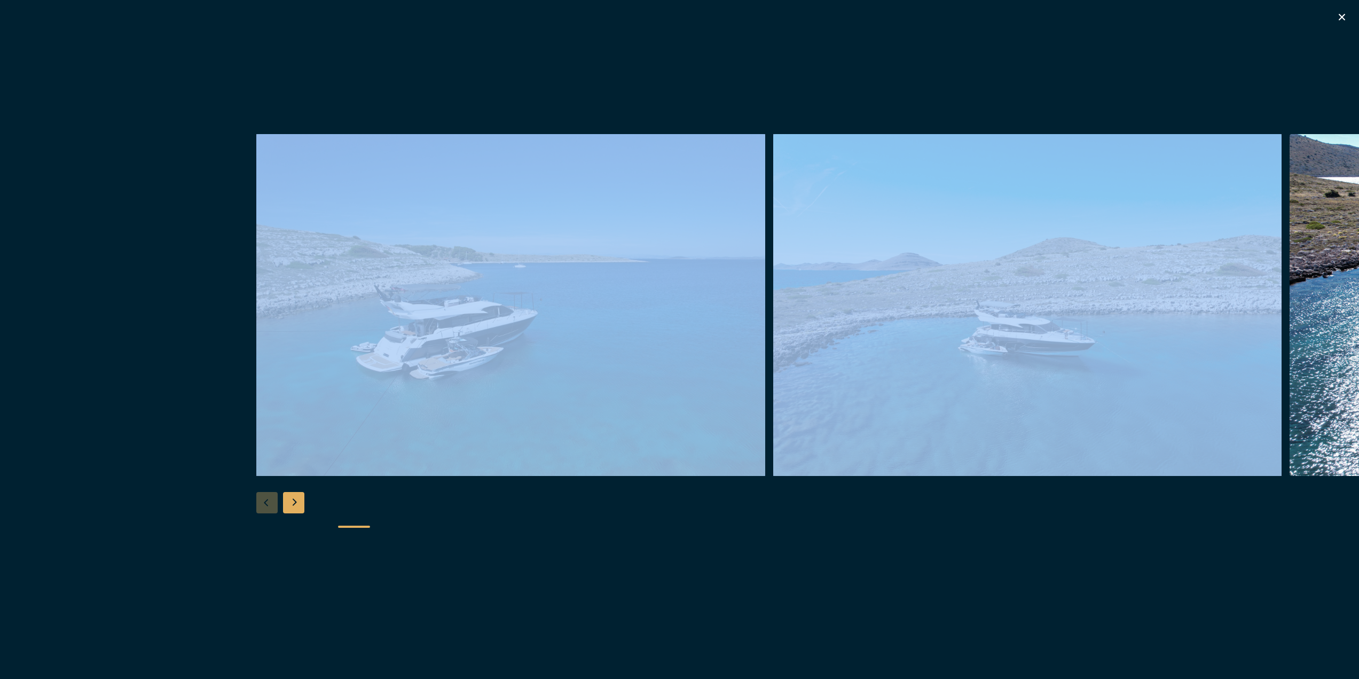
click at [1337, 16] on div "Besondere Yachtangebote" at bounding box center [679, 339] width 1359 height 679
click at [1338, 16] on icon "button" at bounding box center [1342, 17] width 13 height 13
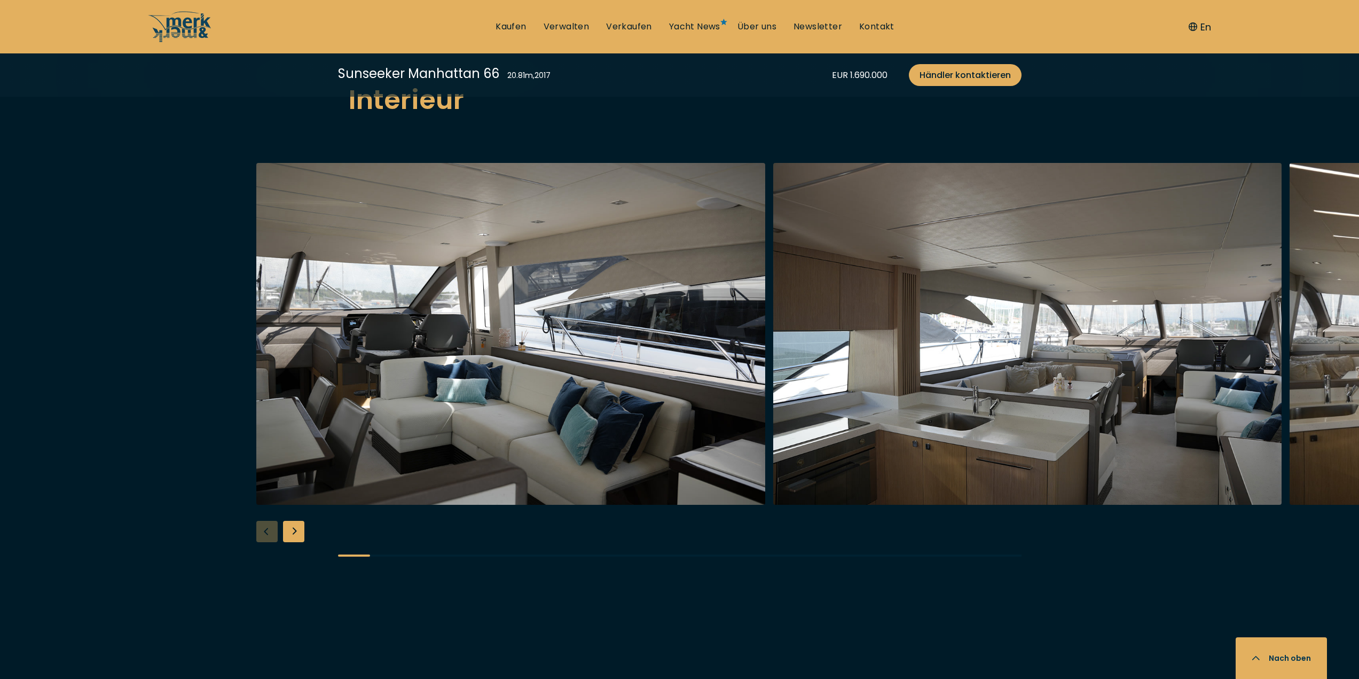
scroll to position [1709, 0]
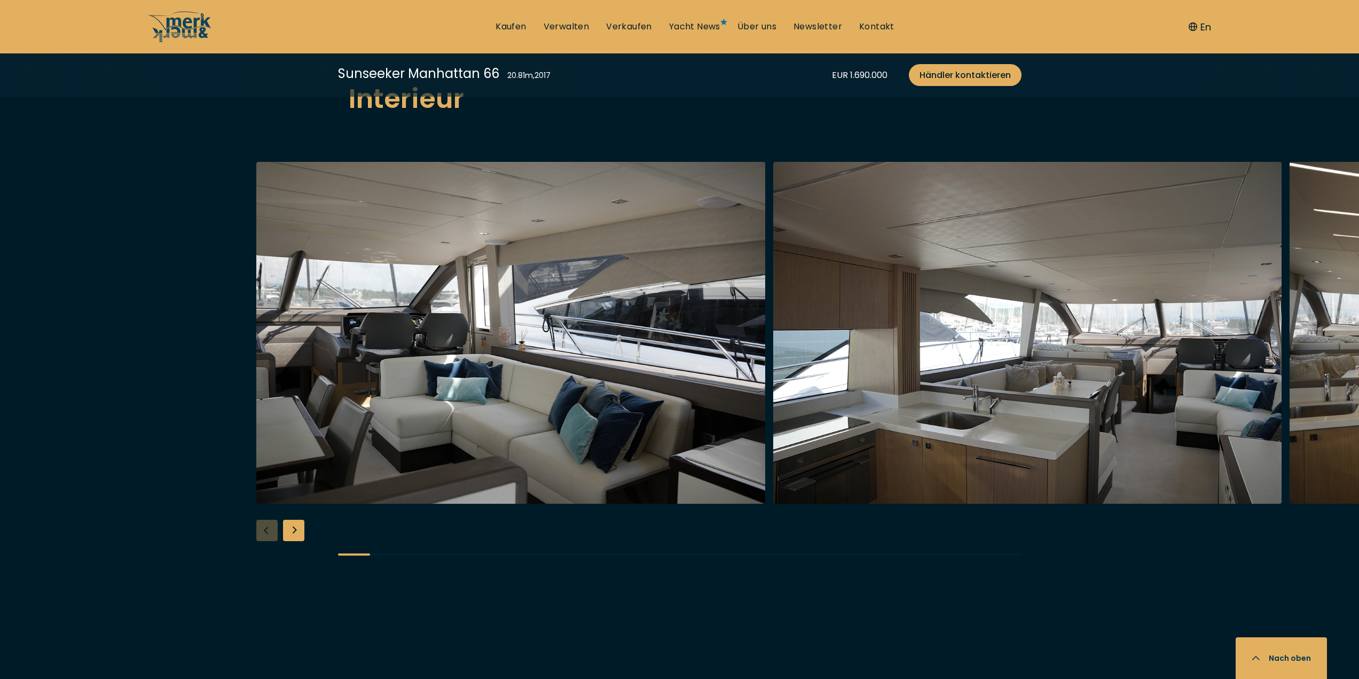
click at [289, 527] on div "Next slide" at bounding box center [293, 530] width 21 height 21
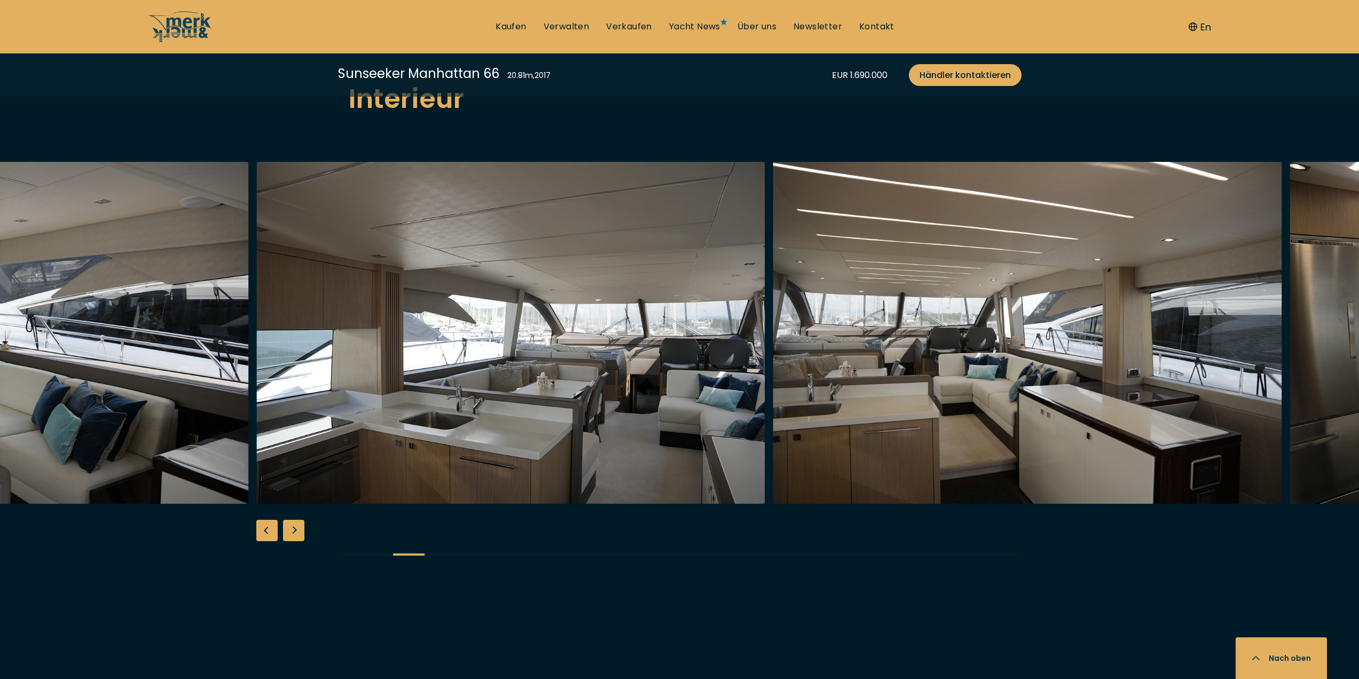
click at [289, 527] on div "Next slide" at bounding box center [293, 530] width 21 height 21
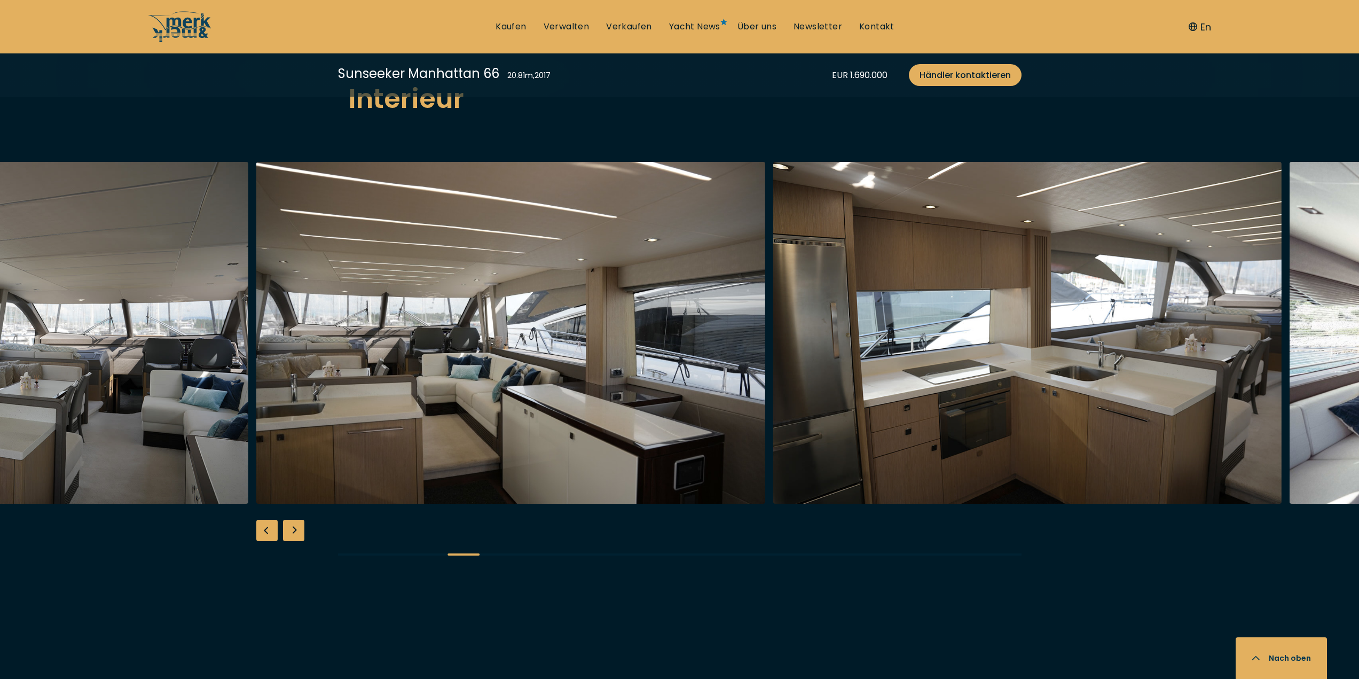
click at [289, 527] on div "Next slide" at bounding box center [293, 530] width 21 height 21
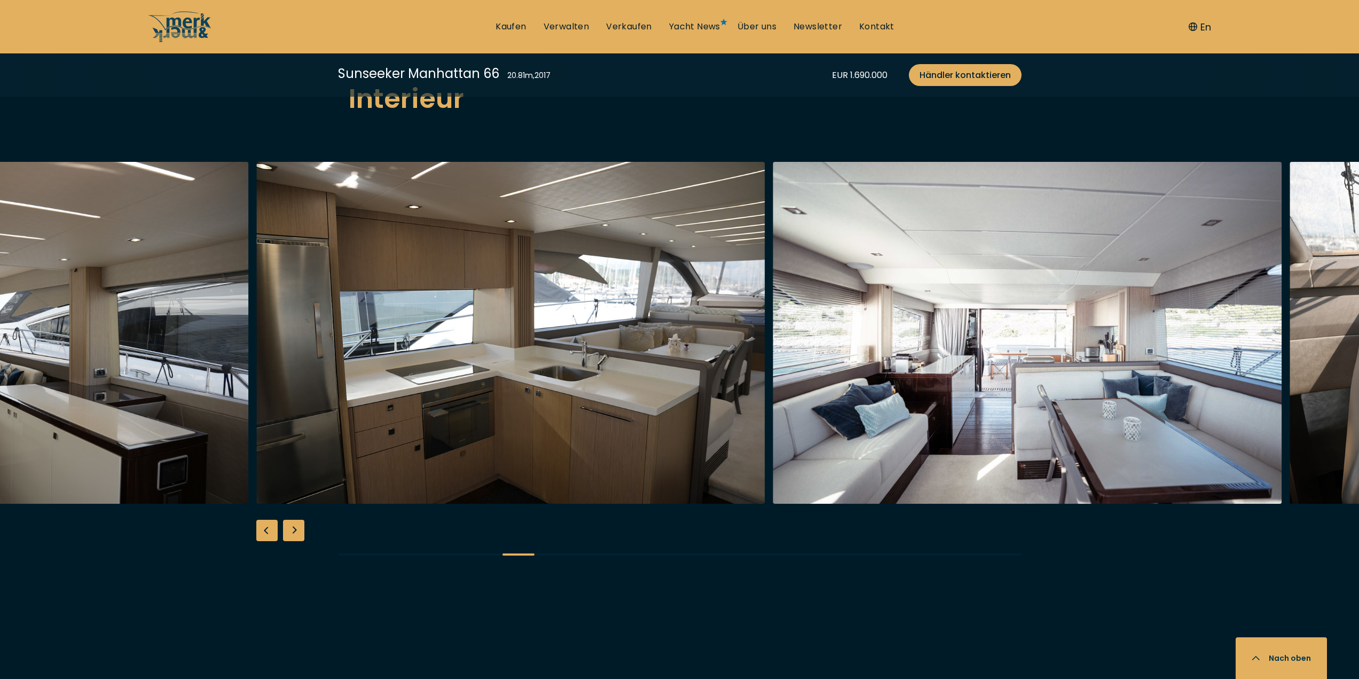
click at [288, 527] on div "Next slide" at bounding box center [293, 530] width 21 height 21
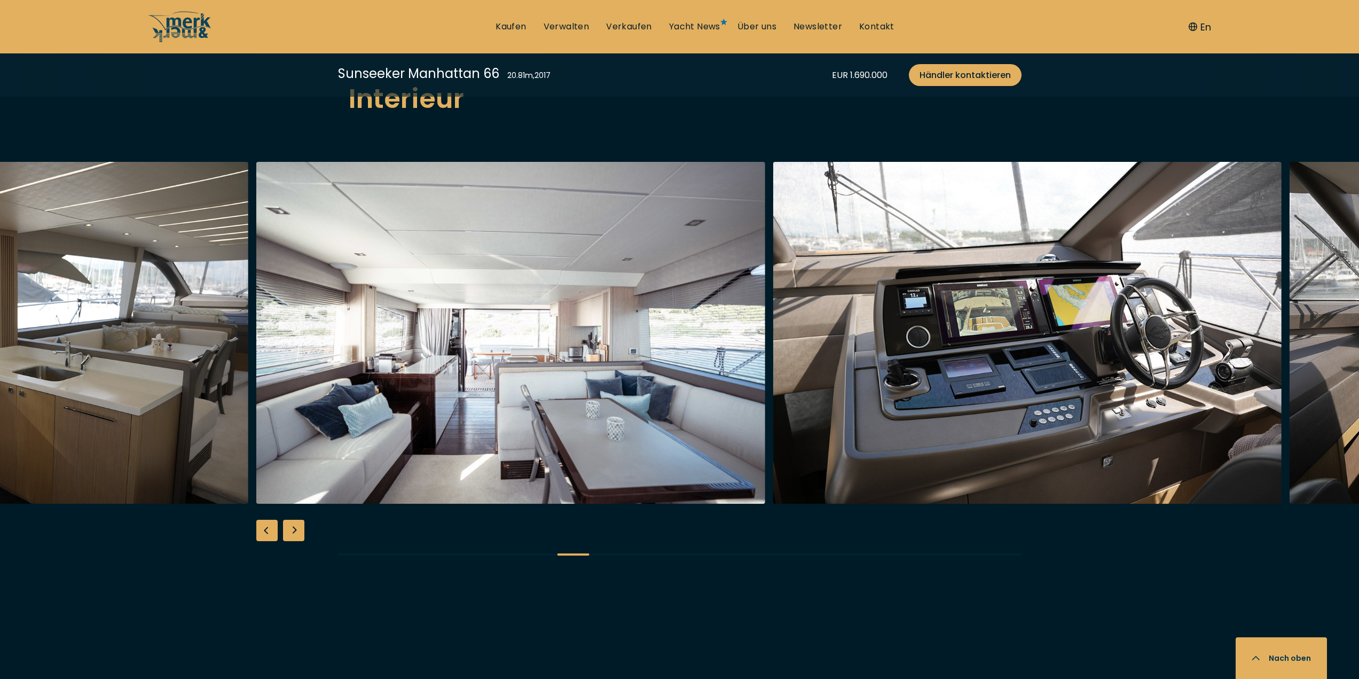
click at [288, 527] on div "Next slide" at bounding box center [293, 530] width 21 height 21
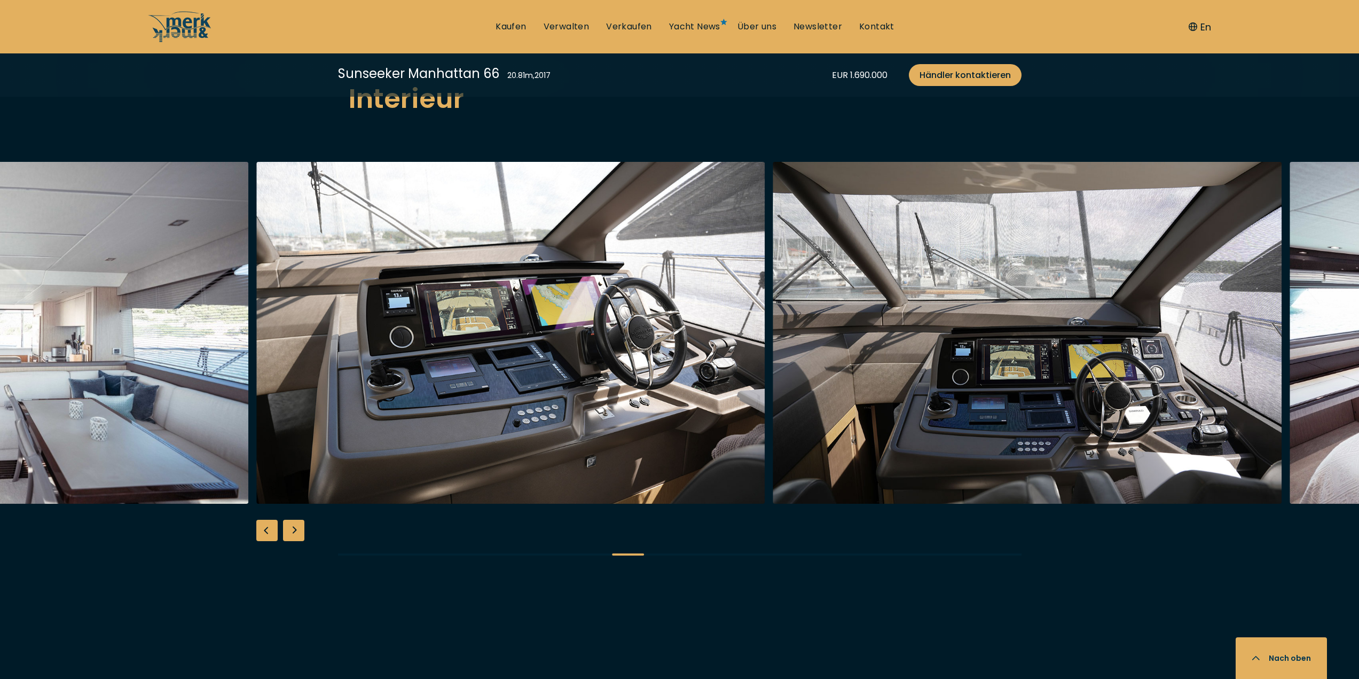
click at [288, 527] on div "Next slide" at bounding box center [293, 530] width 21 height 21
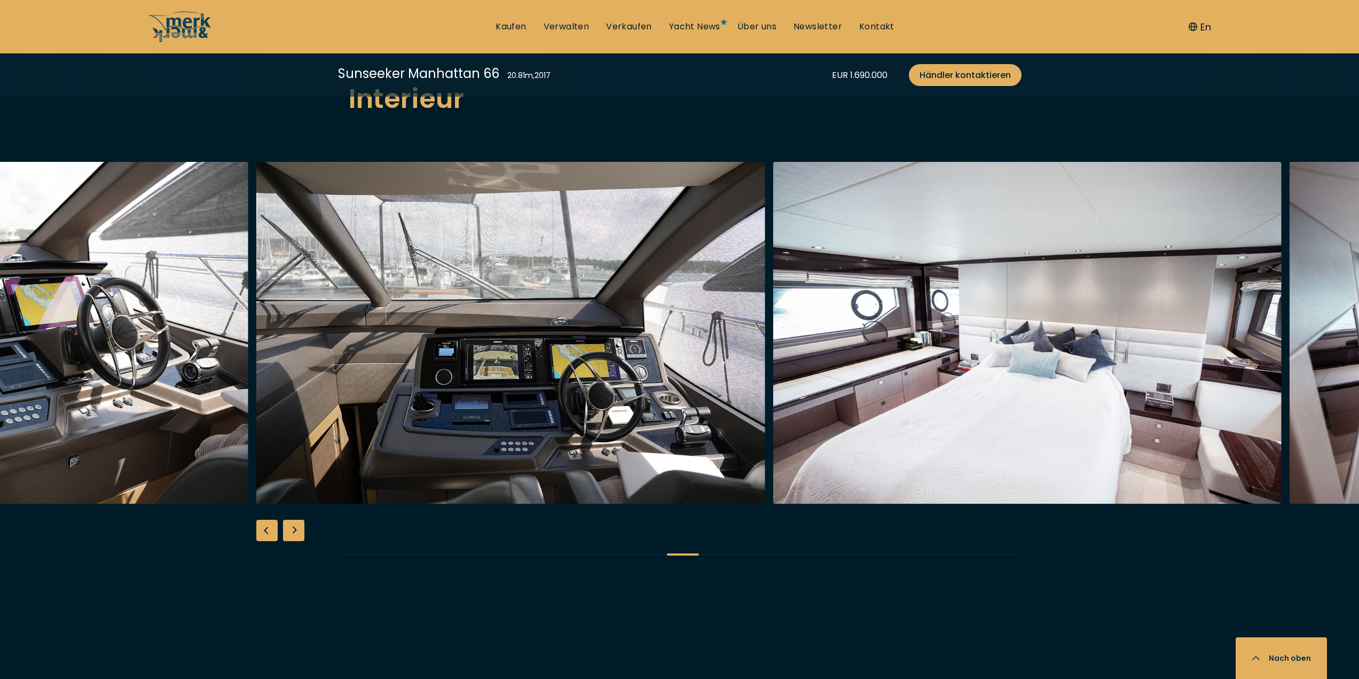
click at [288, 527] on div "Next slide" at bounding box center [293, 530] width 21 height 21
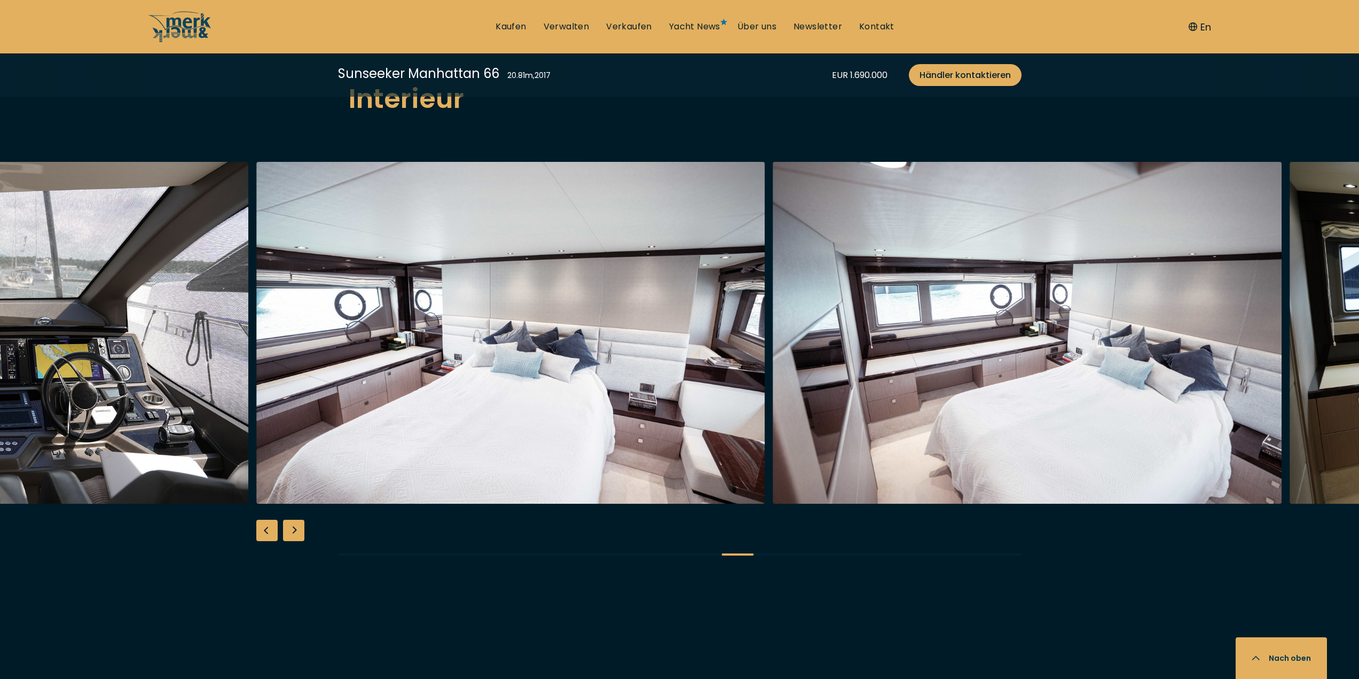
click at [288, 527] on div "Next slide" at bounding box center [293, 530] width 21 height 21
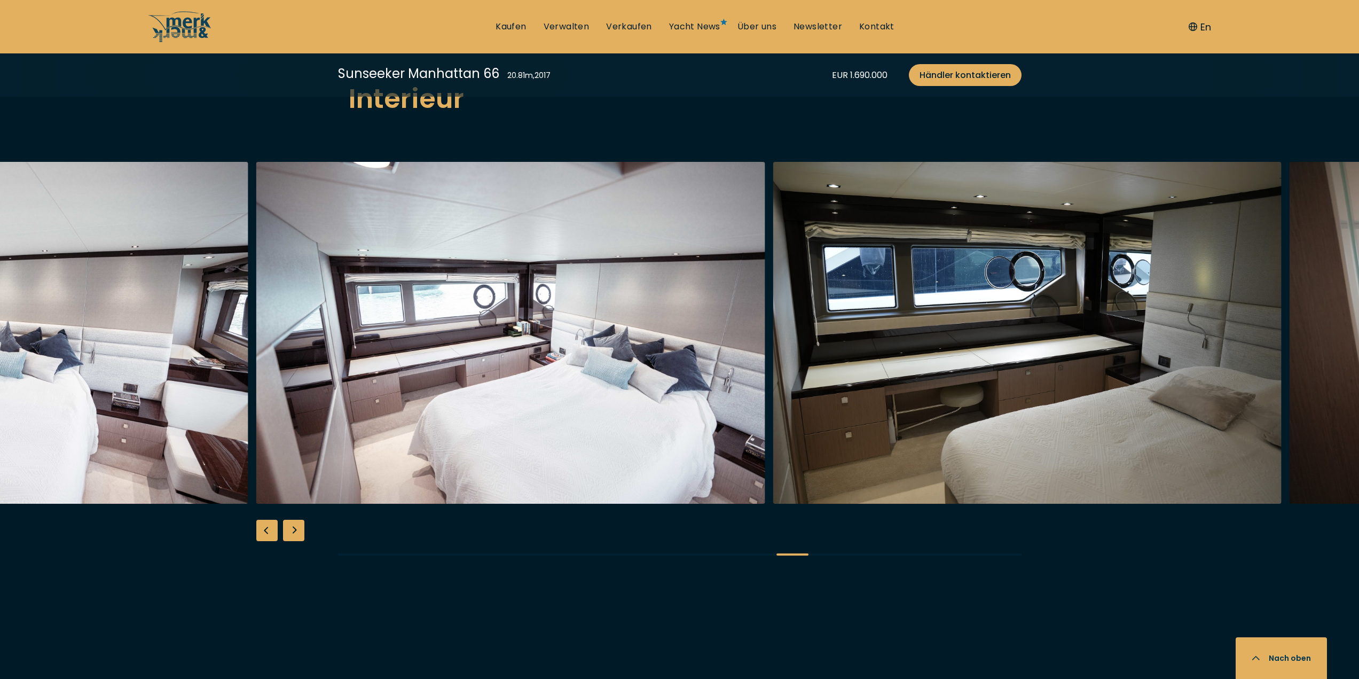
click at [288, 527] on div "Next slide" at bounding box center [293, 530] width 21 height 21
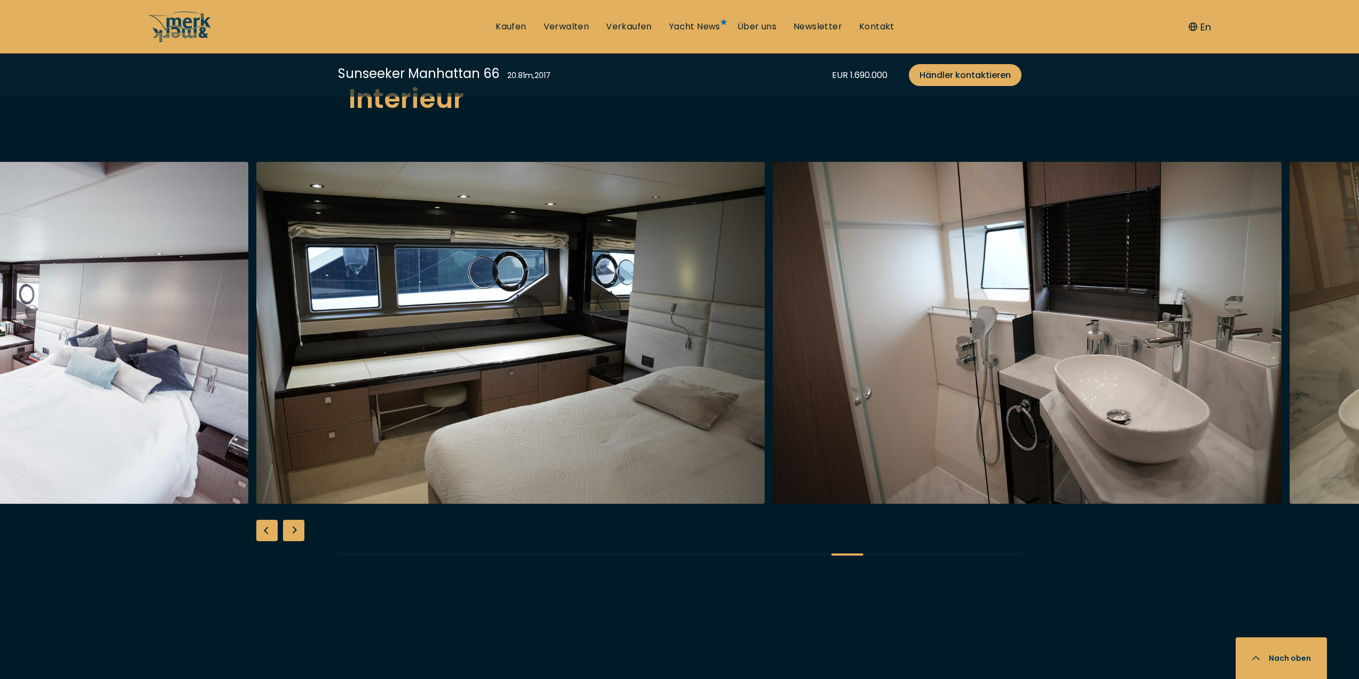
click at [288, 527] on div "Next slide" at bounding box center [293, 530] width 21 height 21
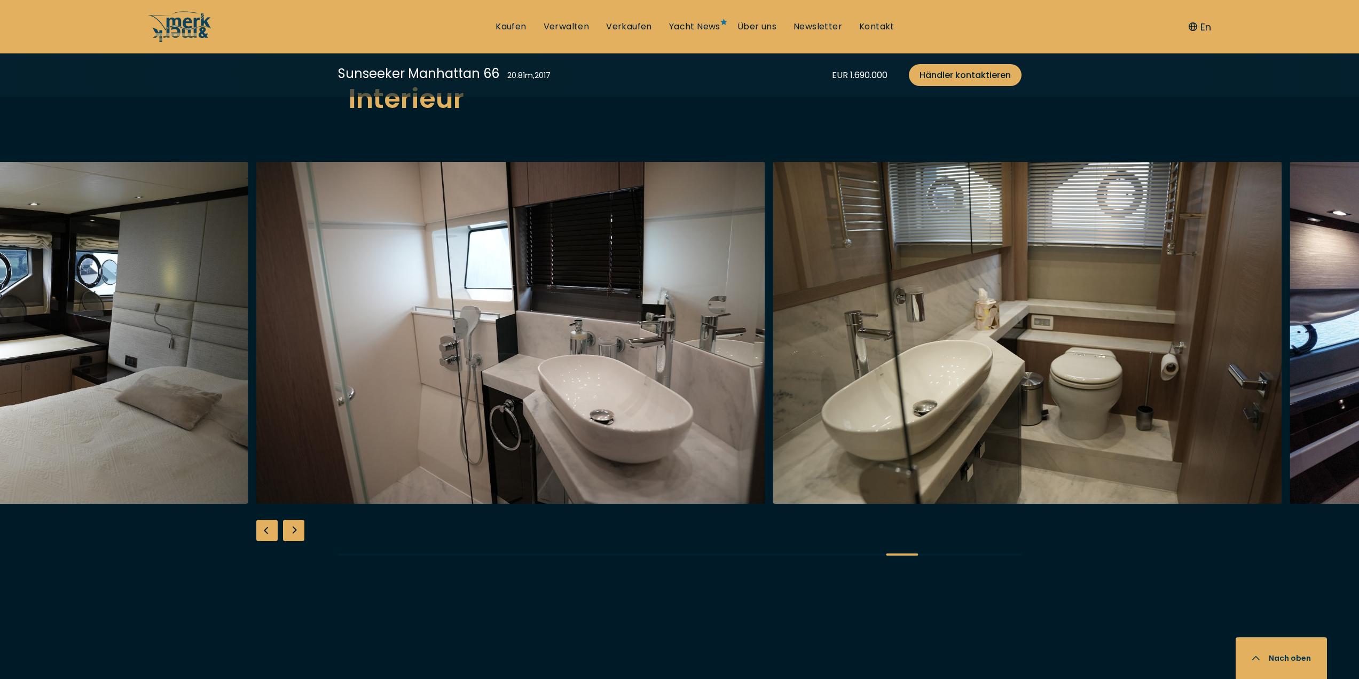
click at [288, 527] on div "Next slide" at bounding box center [293, 530] width 21 height 21
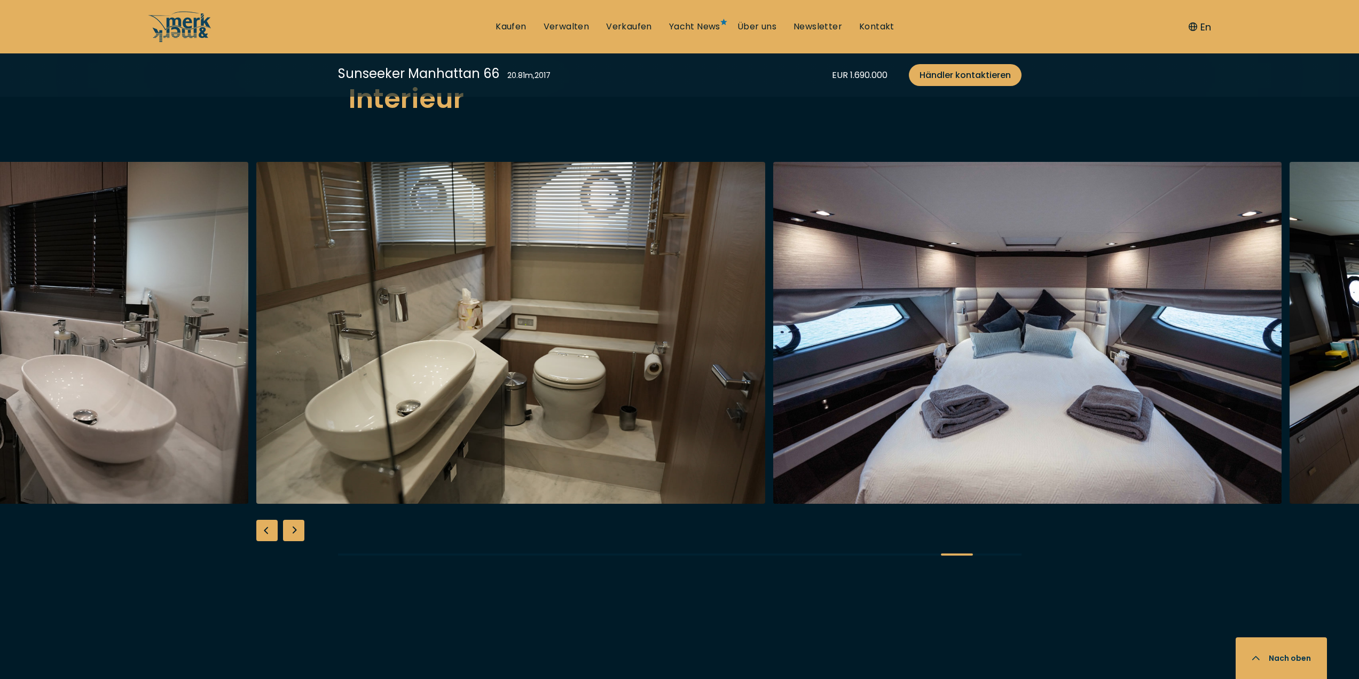
click at [288, 527] on div "Next slide" at bounding box center [293, 530] width 21 height 21
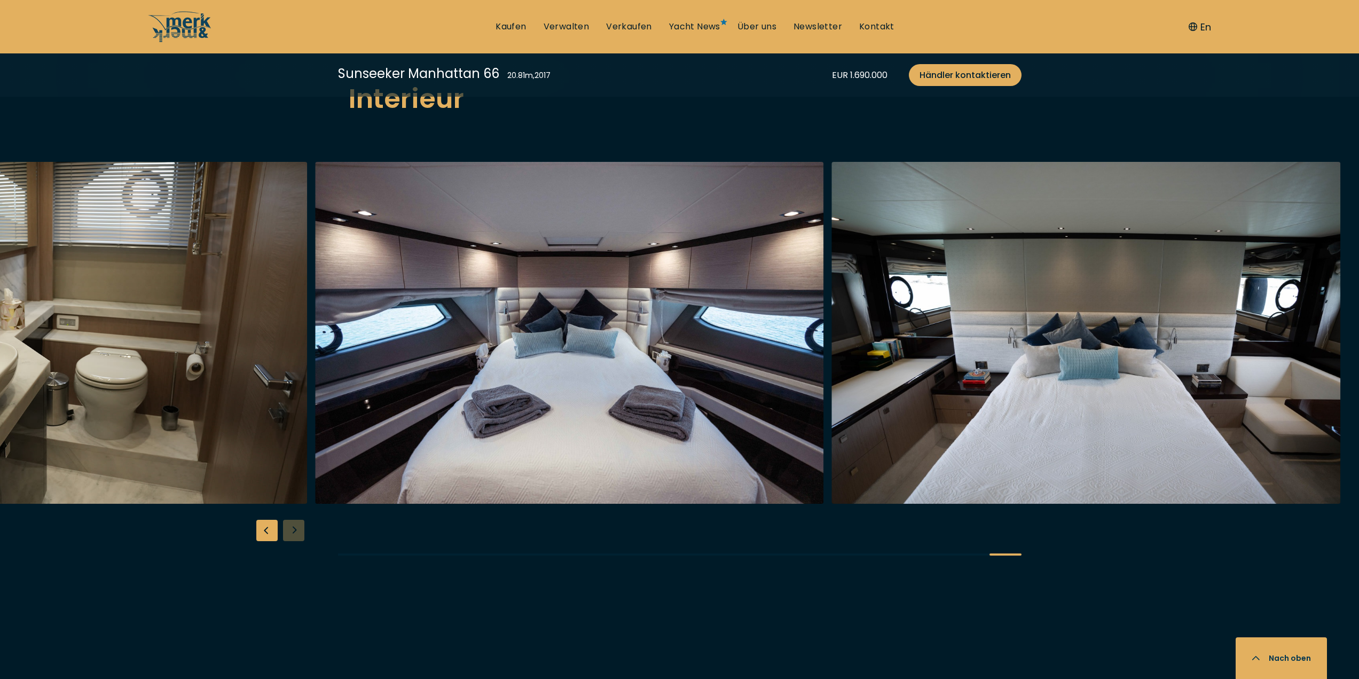
click at [288, 527] on div at bounding box center [679, 367] width 1359 height 411
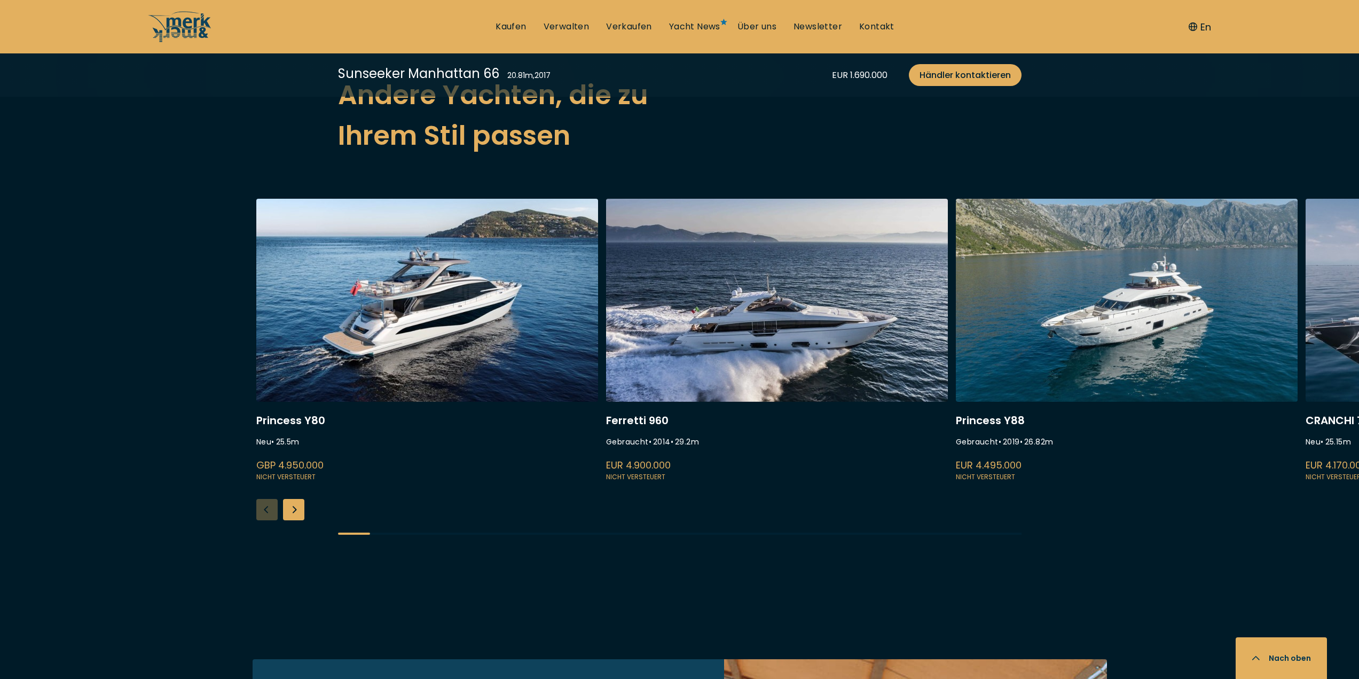
scroll to position [2563, 0]
click at [294, 502] on div "Next slide" at bounding box center [293, 508] width 21 height 21
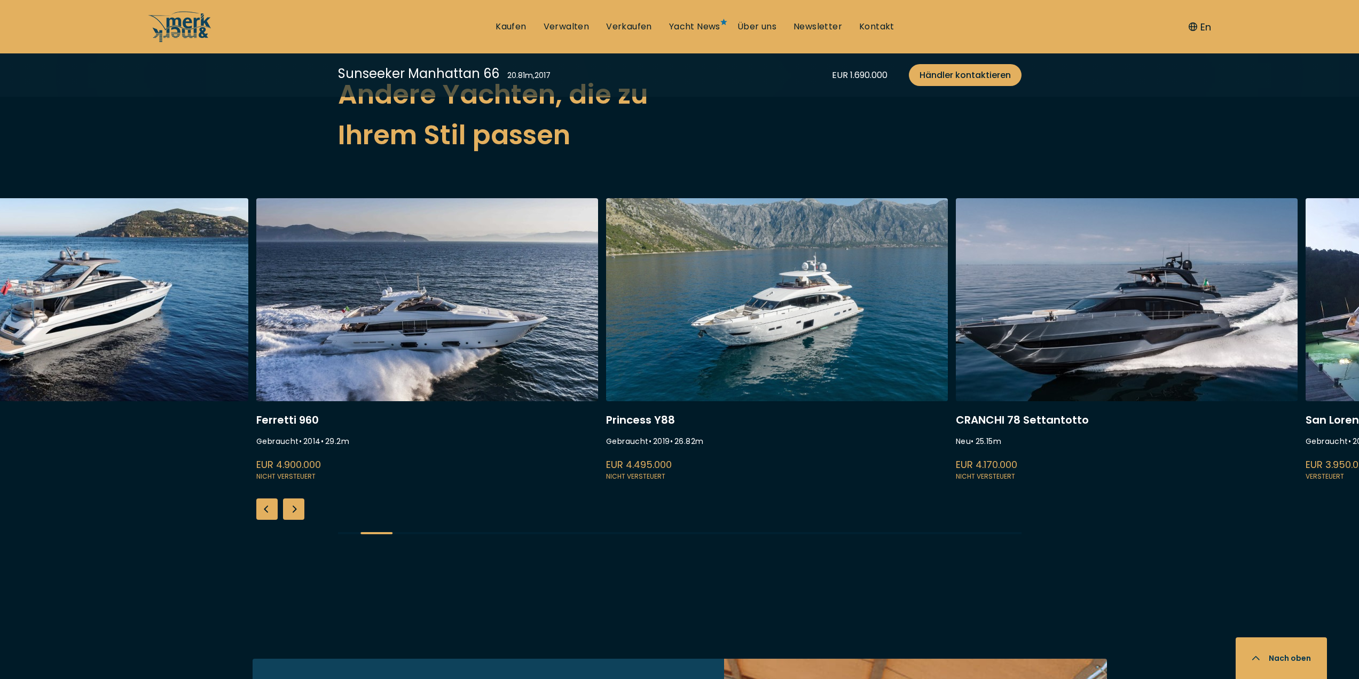
click at [294, 502] on div "Next slide" at bounding box center [293, 508] width 21 height 21
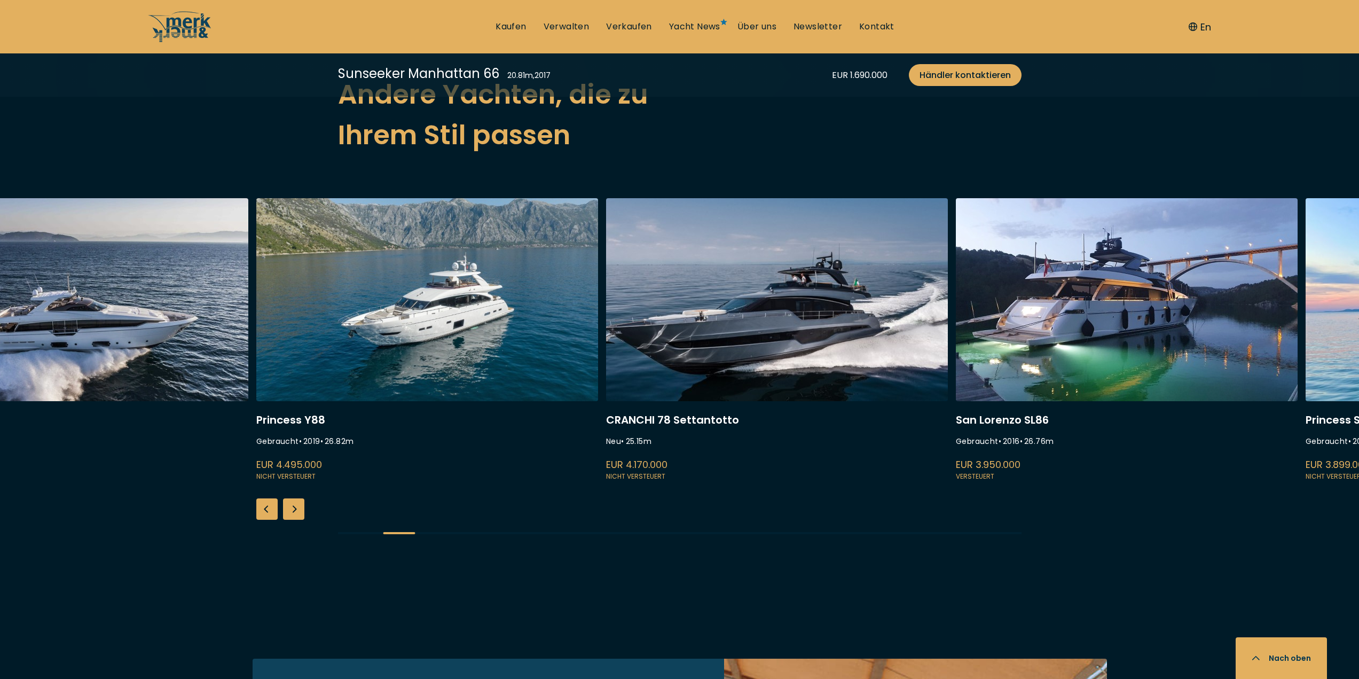
click at [294, 502] on div "Next slide" at bounding box center [293, 508] width 21 height 21
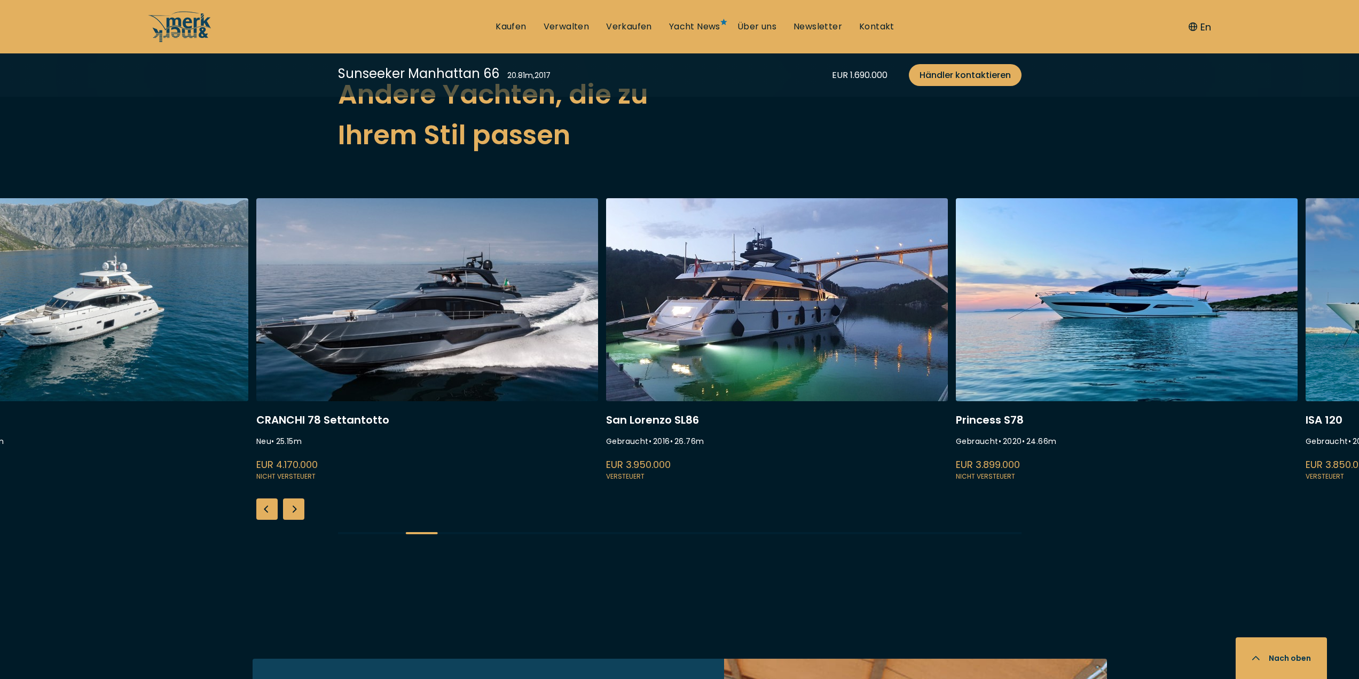
click at [294, 502] on div "Next slide" at bounding box center [293, 508] width 21 height 21
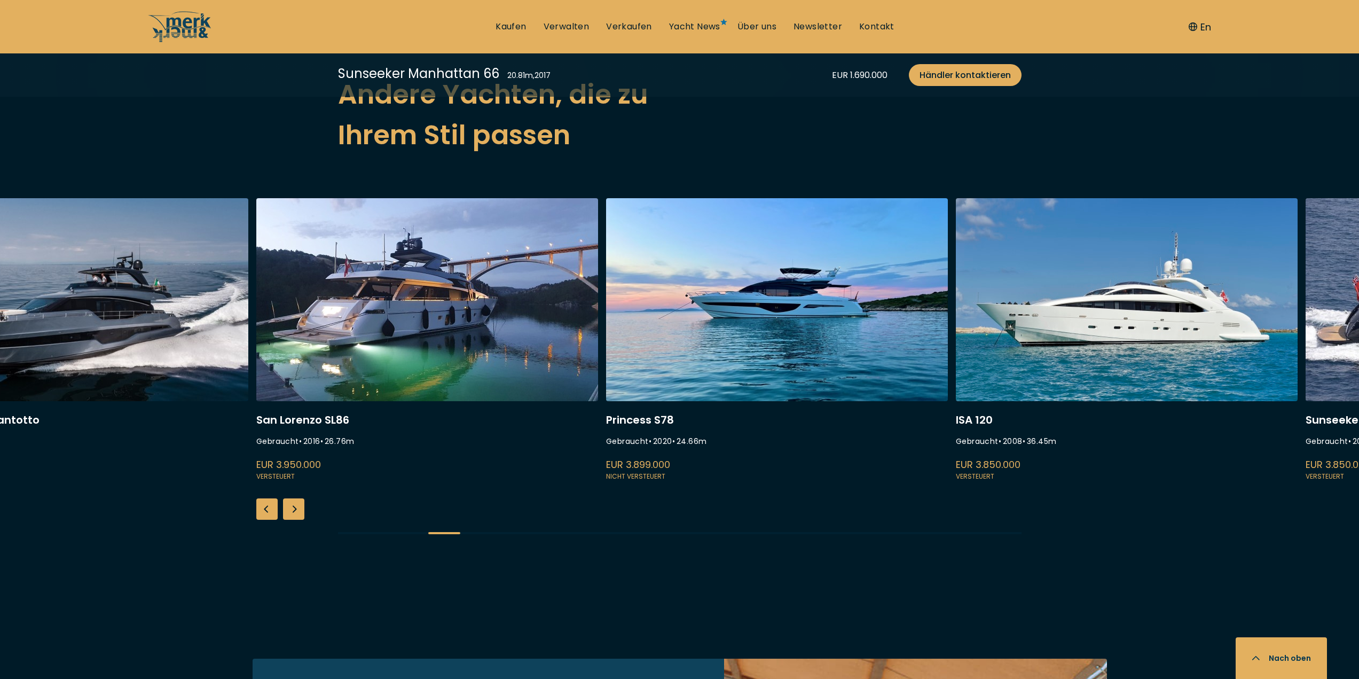
click at [294, 502] on div "Next slide" at bounding box center [293, 508] width 21 height 21
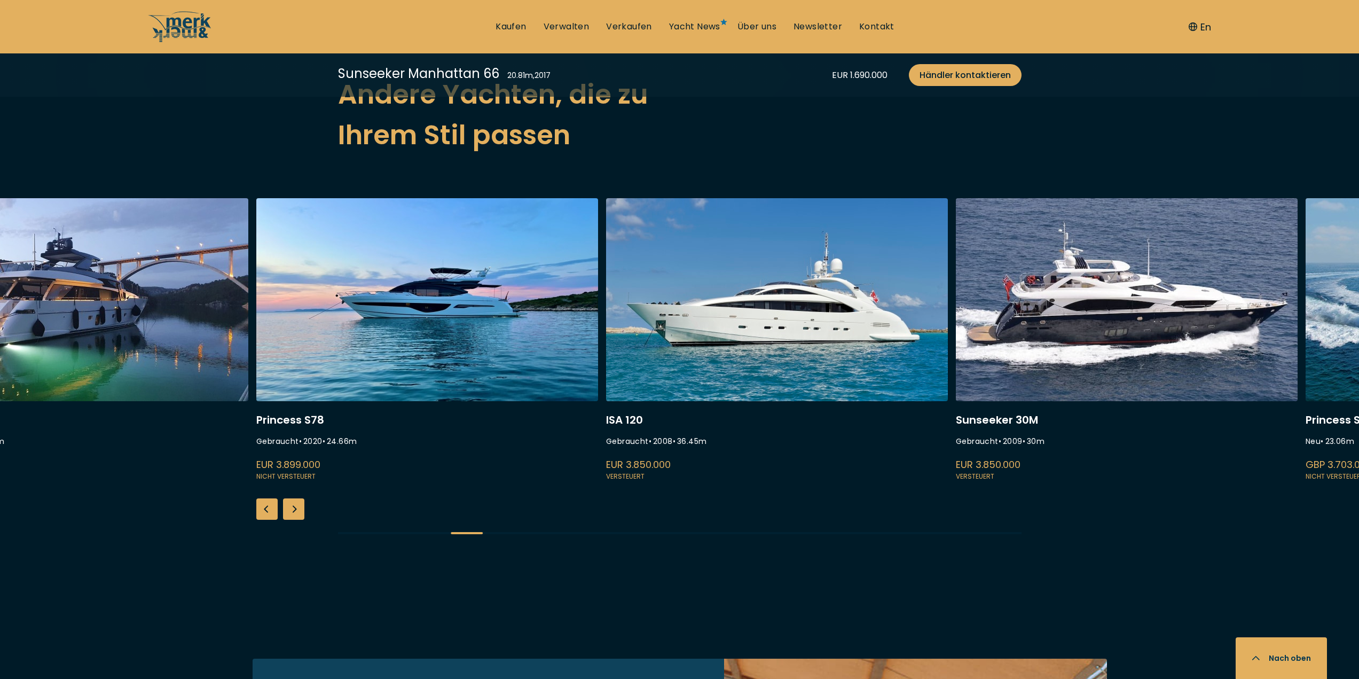
click at [737, 367] on link at bounding box center [777, 340] width 342 height 285
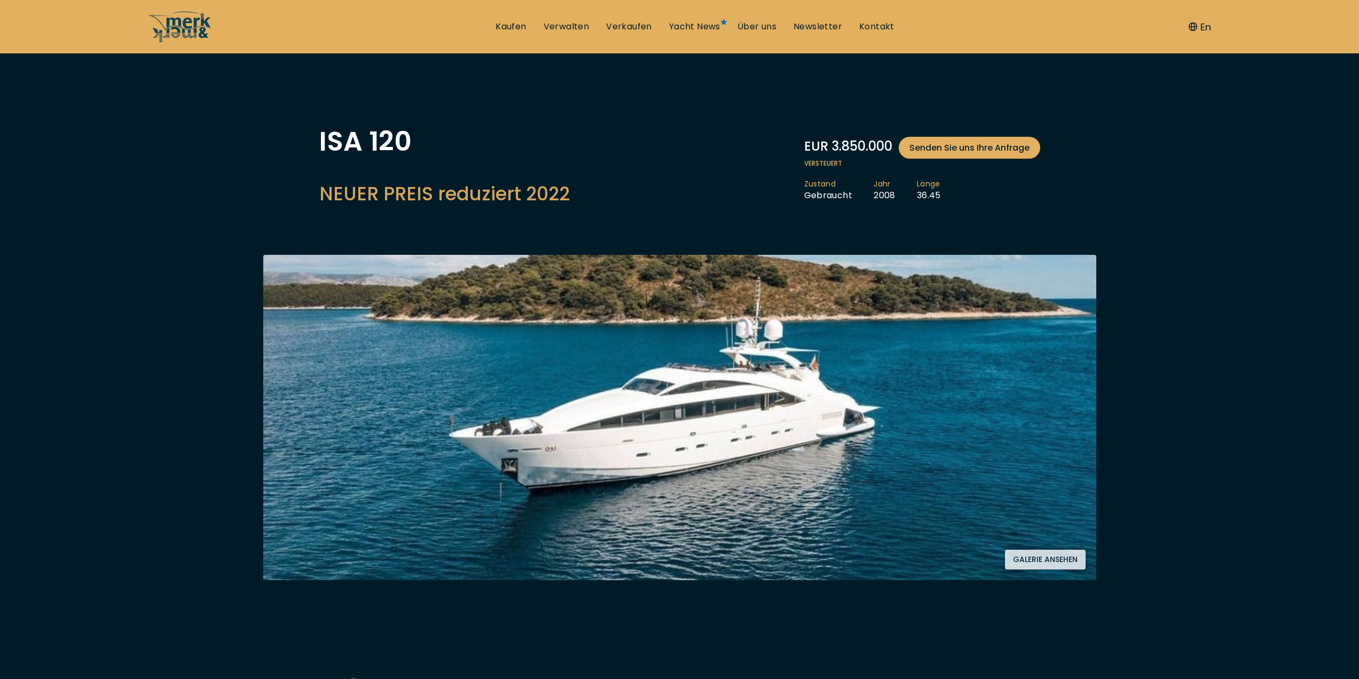
click at [1024, 556] on button "Galerie ansehen" at bounding box center [1045, 559] width 81 height 20
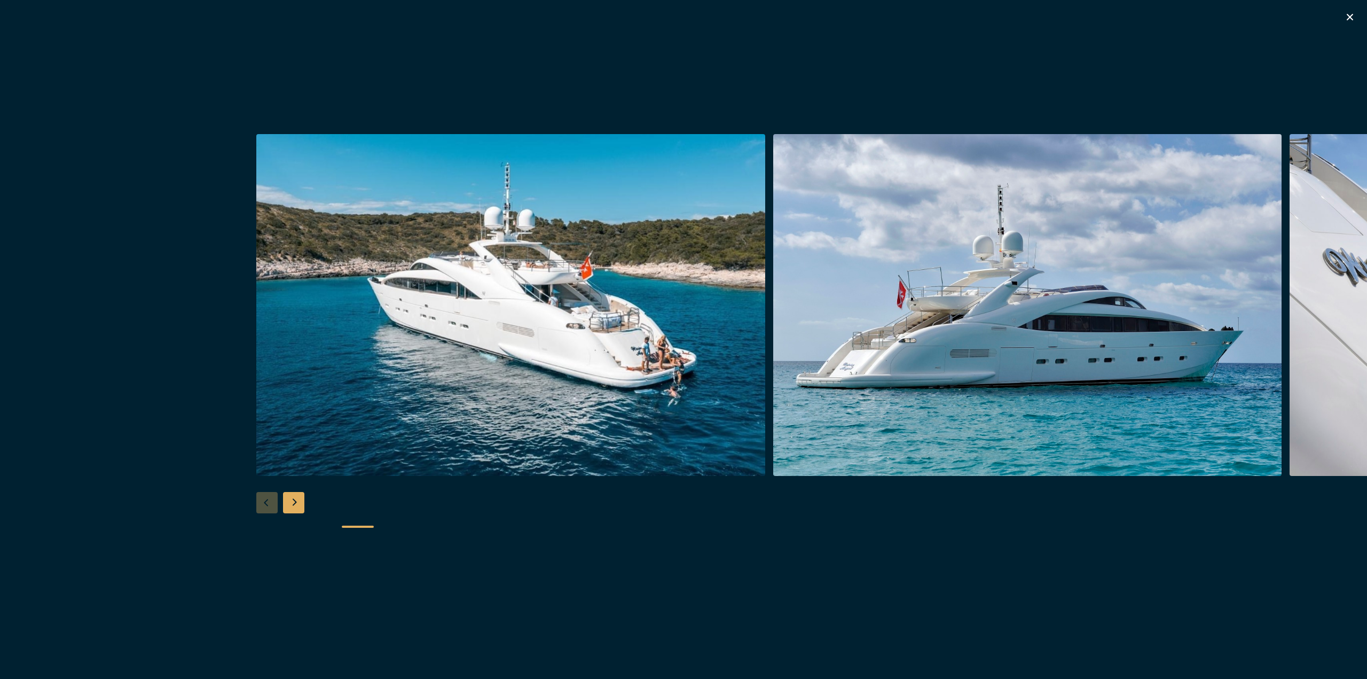
click at [916, 366] on img "button" at bounding box center [1027, 305] width 509 height 342
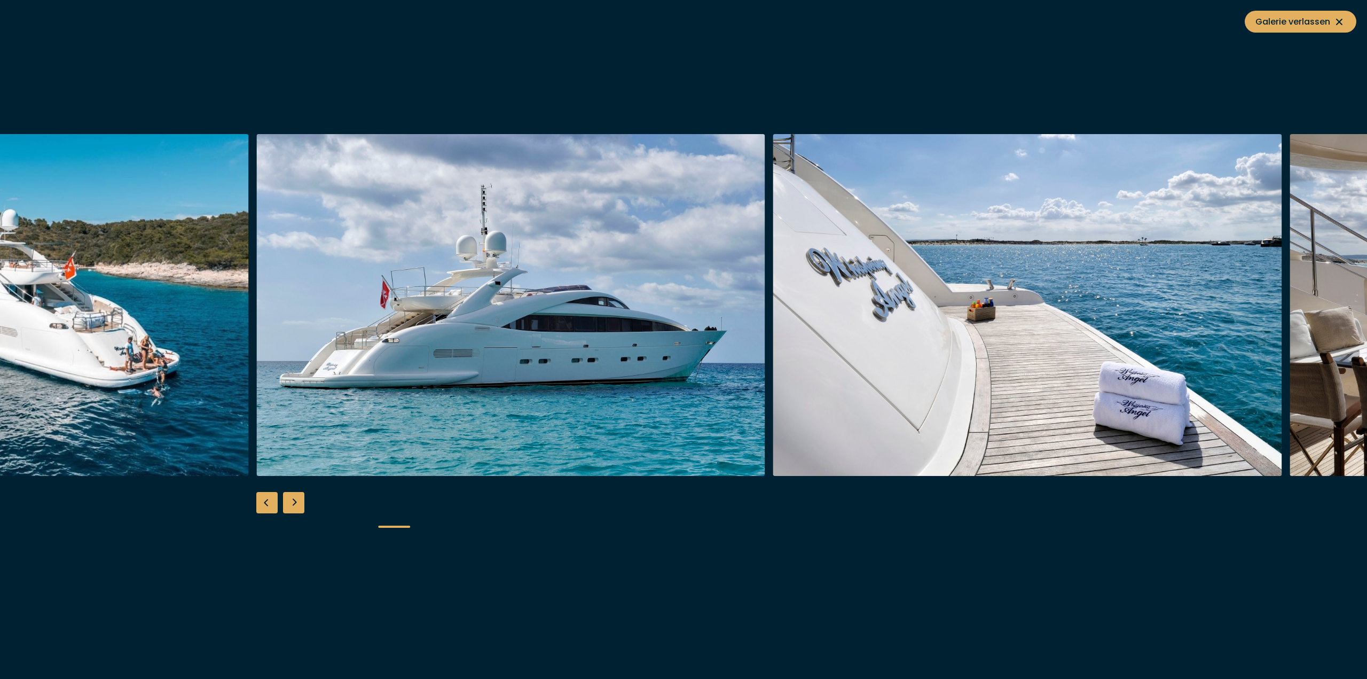
click at [913, 366] on img "button" at bounding box center [1027, 305] width 509 height 342
click at [1004, 359] on img "button" at bounding box center [1027, 305] width 509 height 342
click at [294, 502] on div "Next slide" at bounding box center [293, 502] width 21 height 21
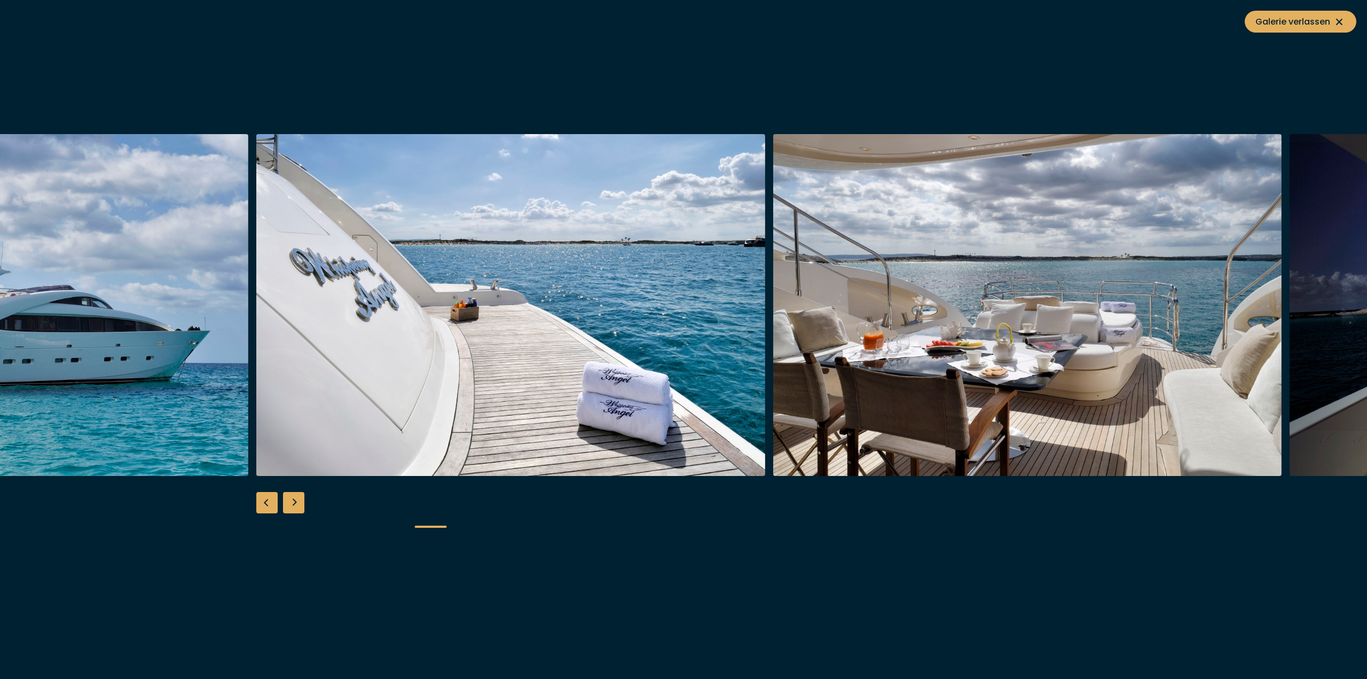
click at [296, 501] on div "Next slide" at bounding box center [293, 502] width 21 height 21
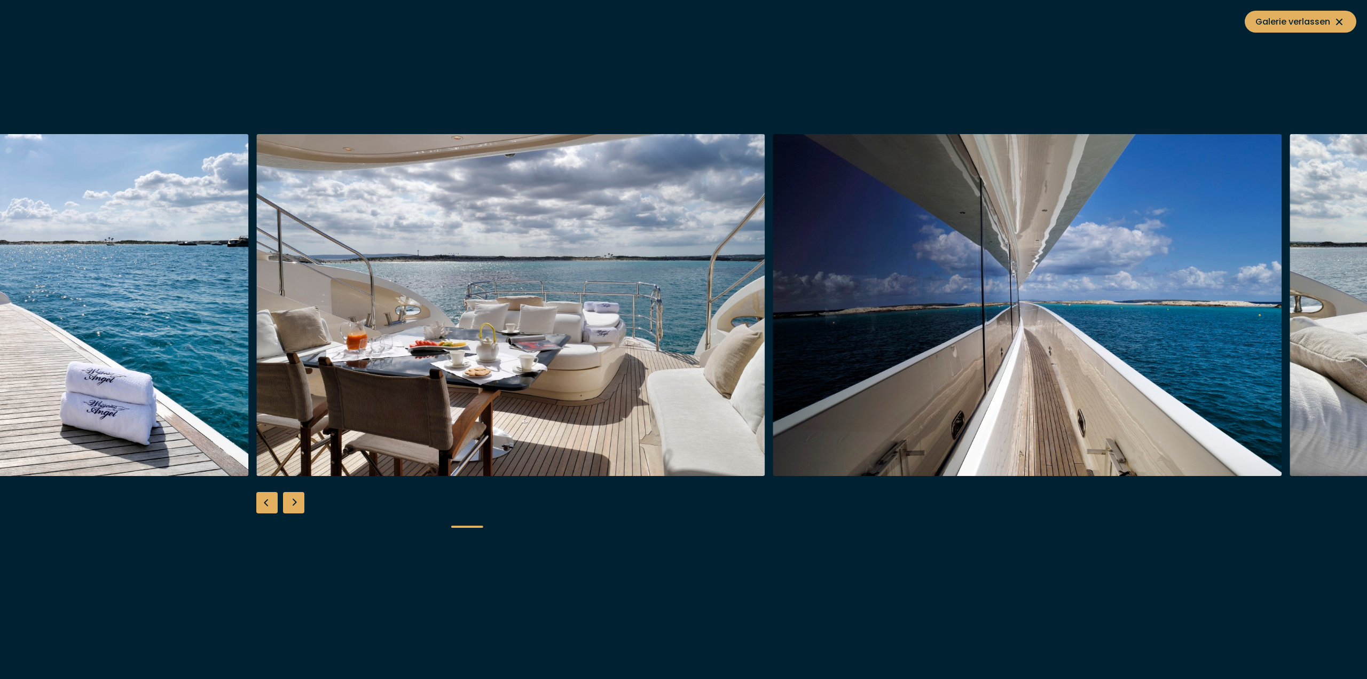
click at [296, 501] on div "Next slide" at bounding box center [293, 502] width 21 height 21
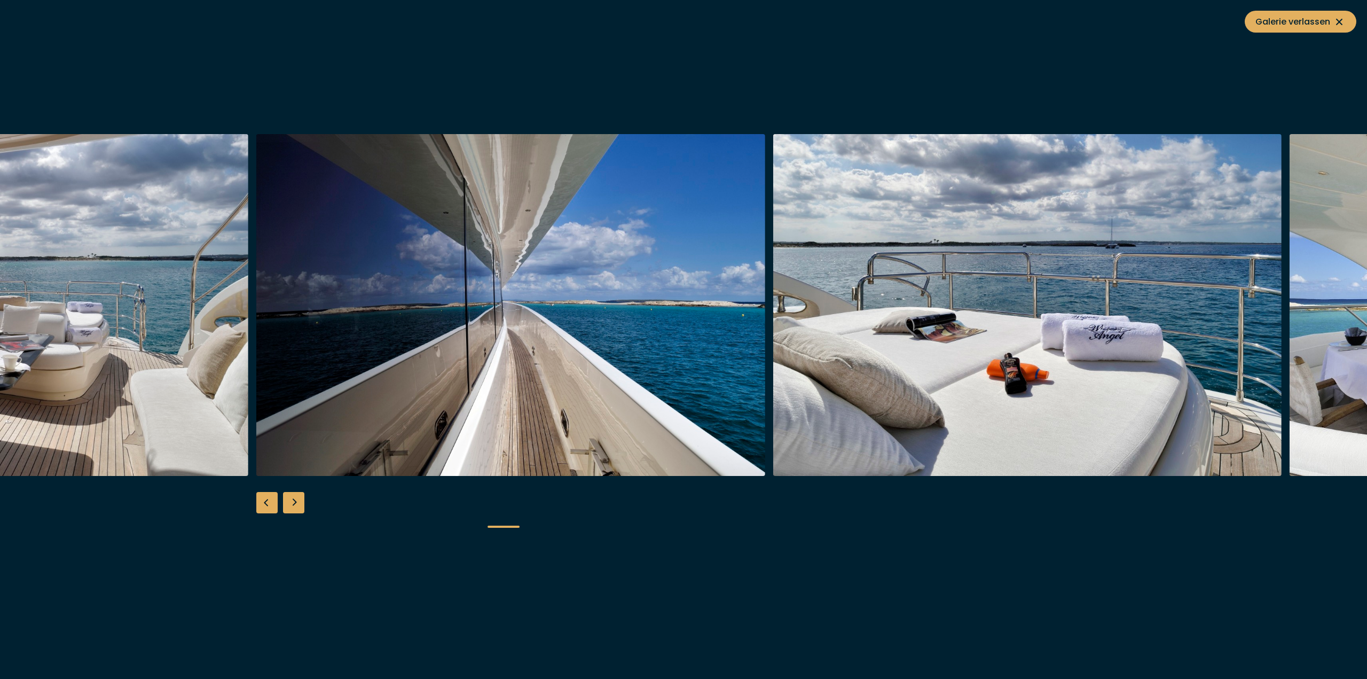
click at [296, 501] on div "Next slide" at bounding box center [293, 502] width 21 height 21
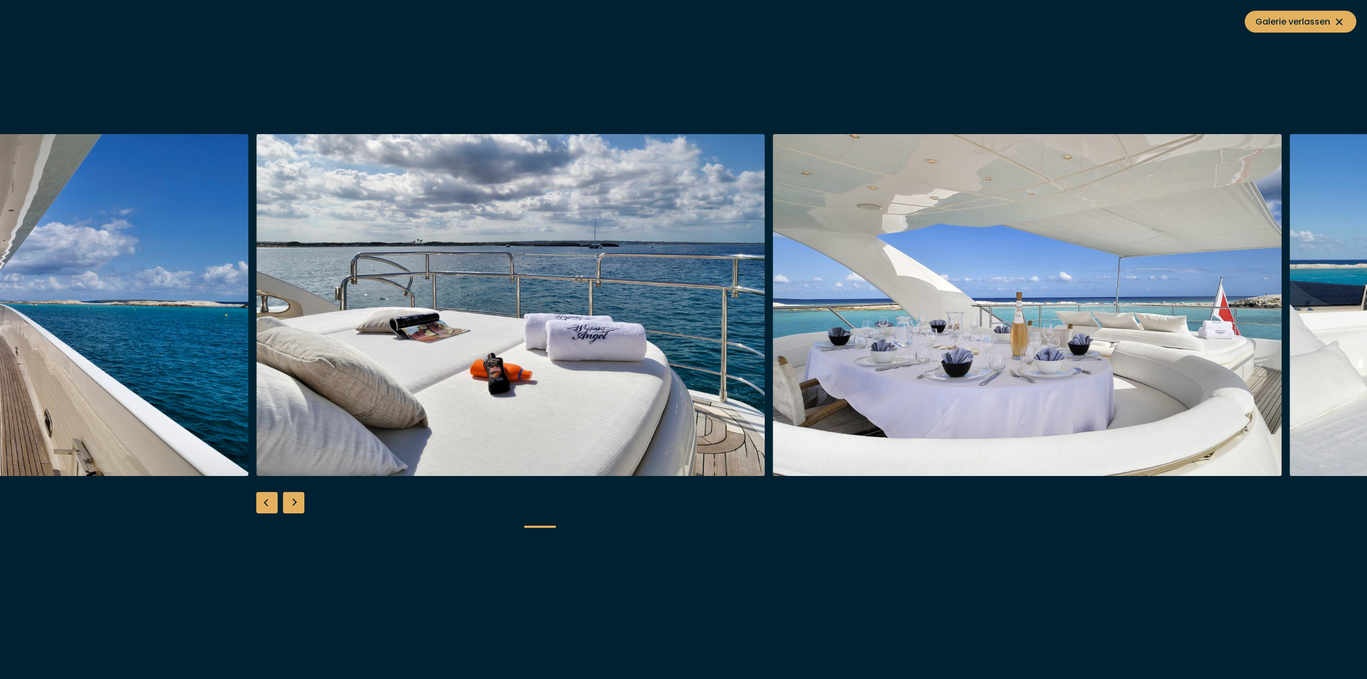
click at [296, 501] on div "Next slide" at bounding box center [293, 502] width 21 height 21
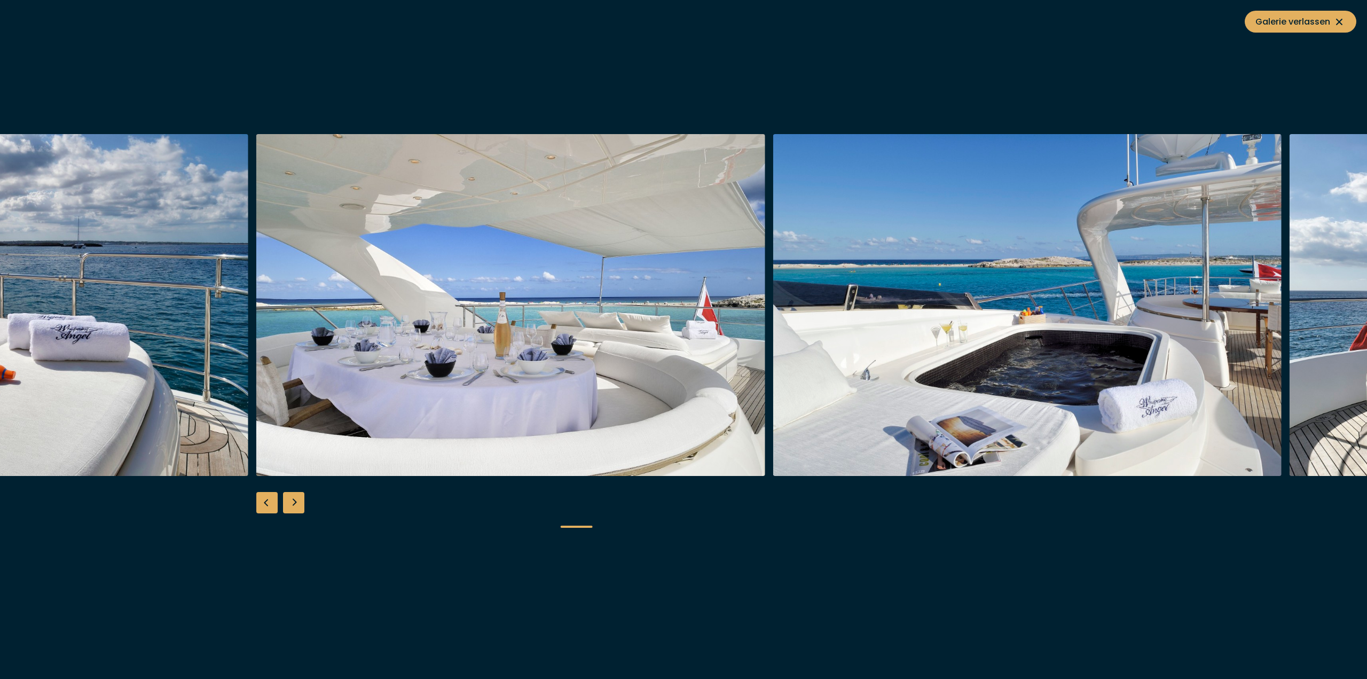
click at [296, 501] on div "Next slide" at bounding box center [293, 502] width 21 height 21
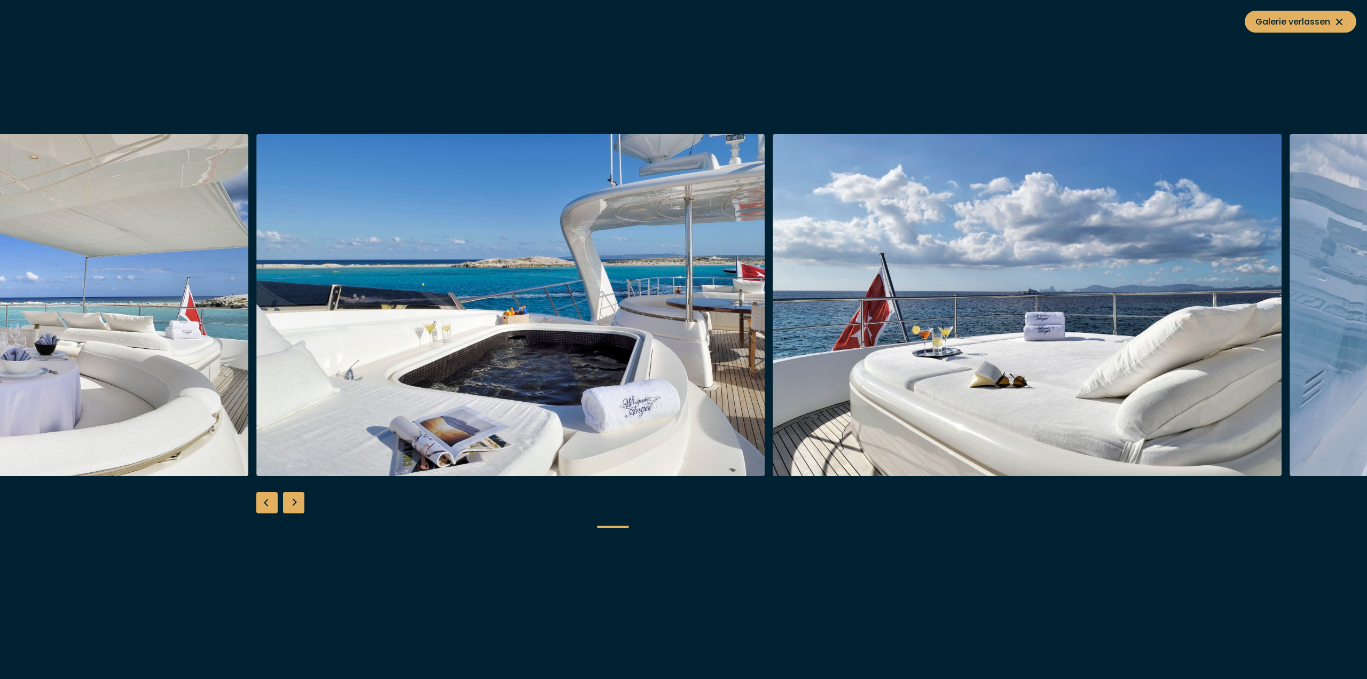
click at [296, 501] on div "Next slide" at bounding box center [293, 502] width 21 height 21
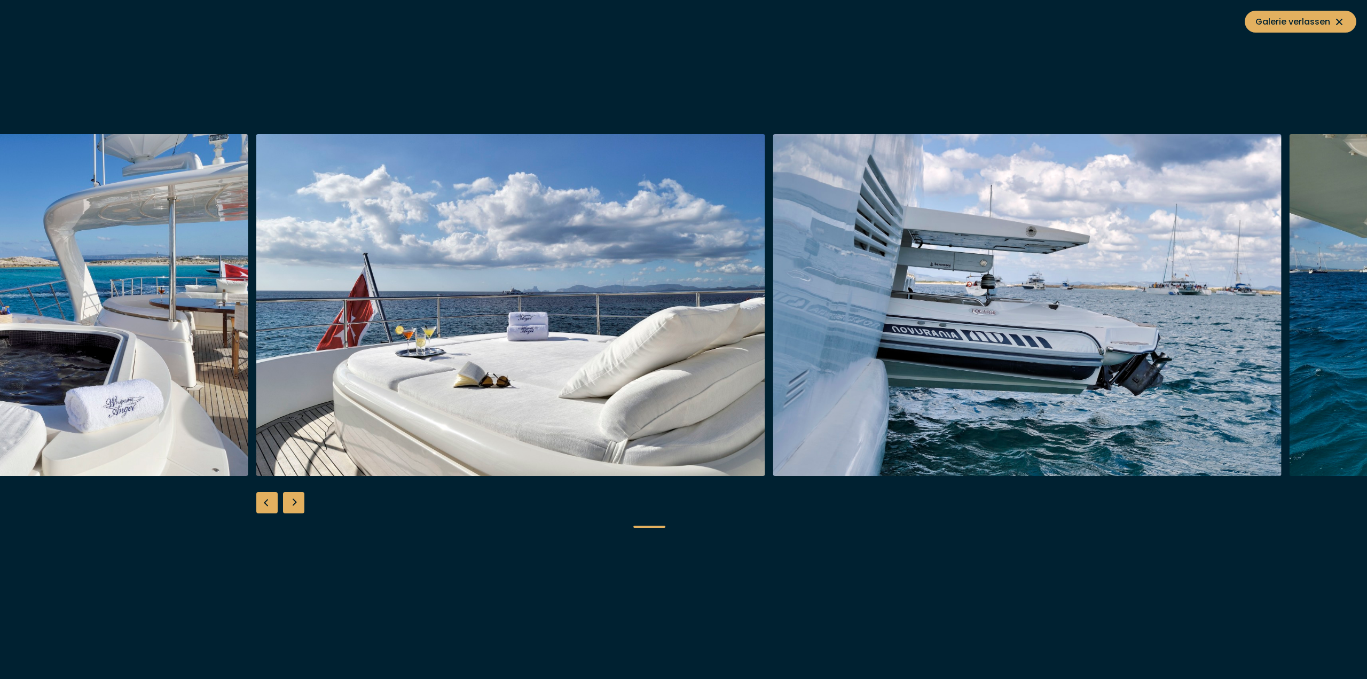
click at [296, 501] on div "Next slide" at bounding box center [293, 502] width 21 height 21
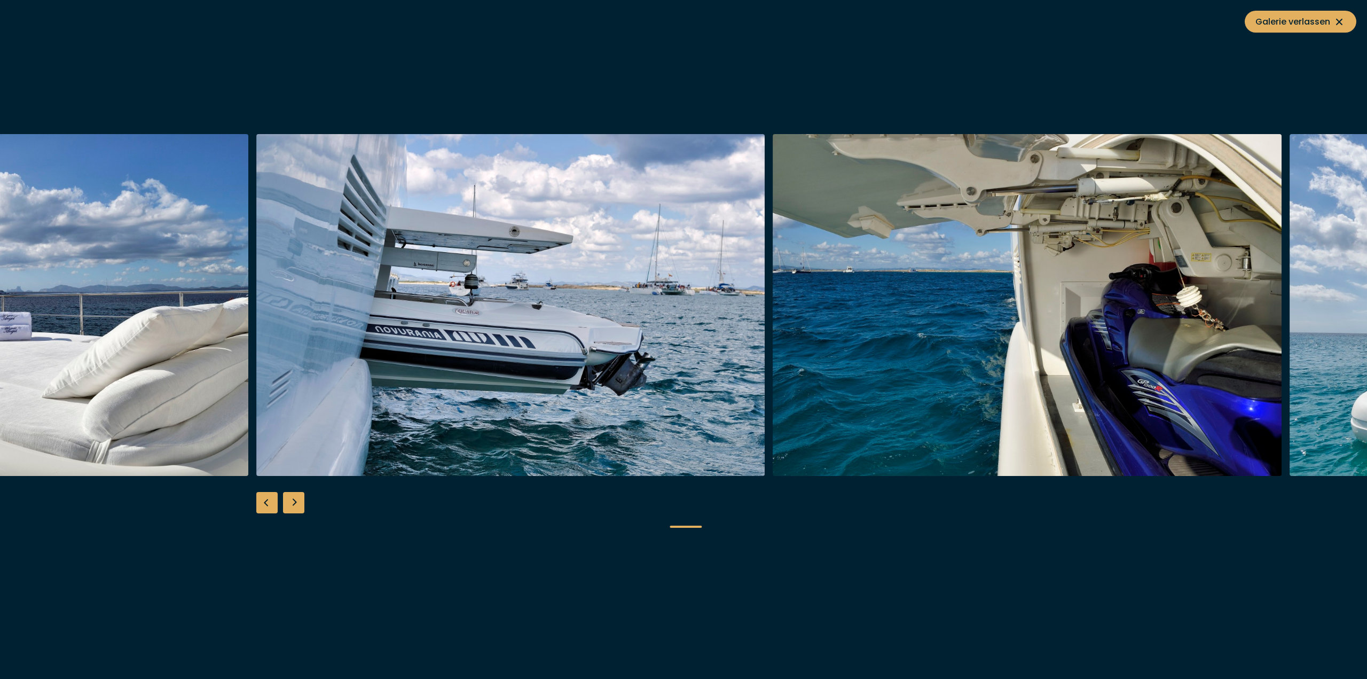
click at [296, 501] on div "Next slide" at bounding box center [293, 502] width 21 height 21
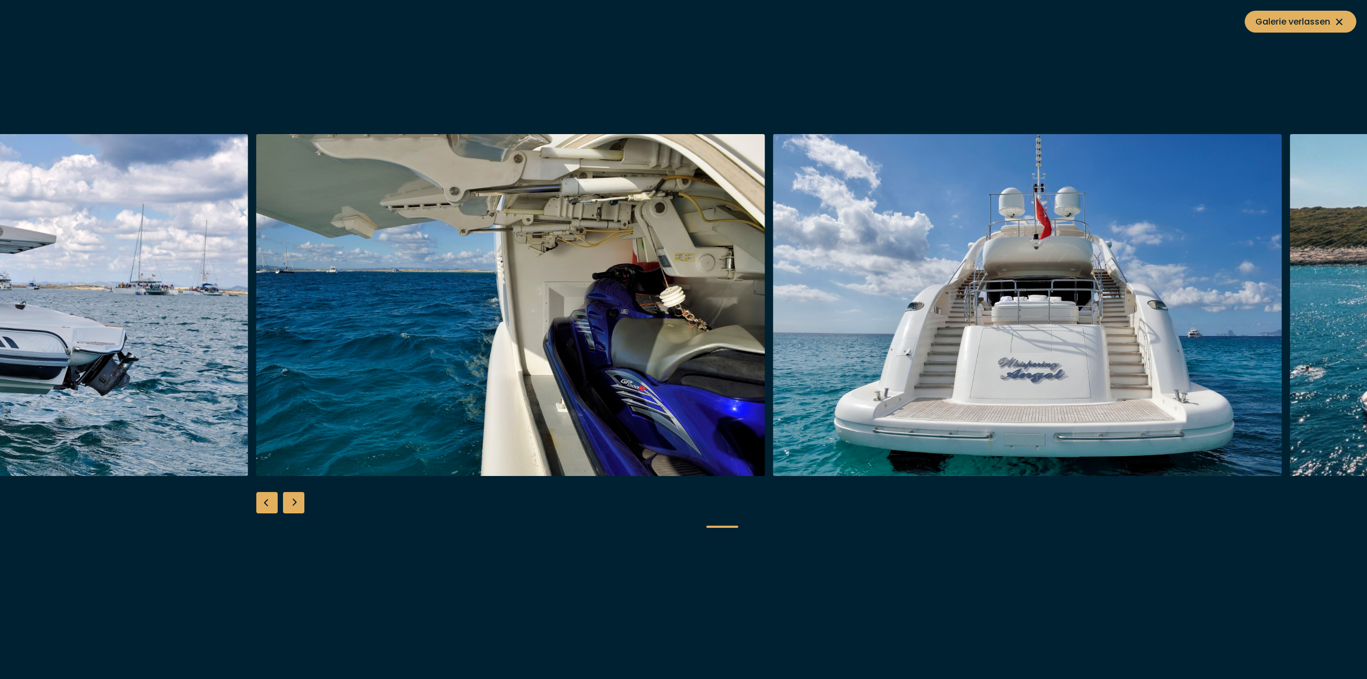
click at [296, 501] on div "Next slide" at bounding box center [293, 502] width 21 height 21
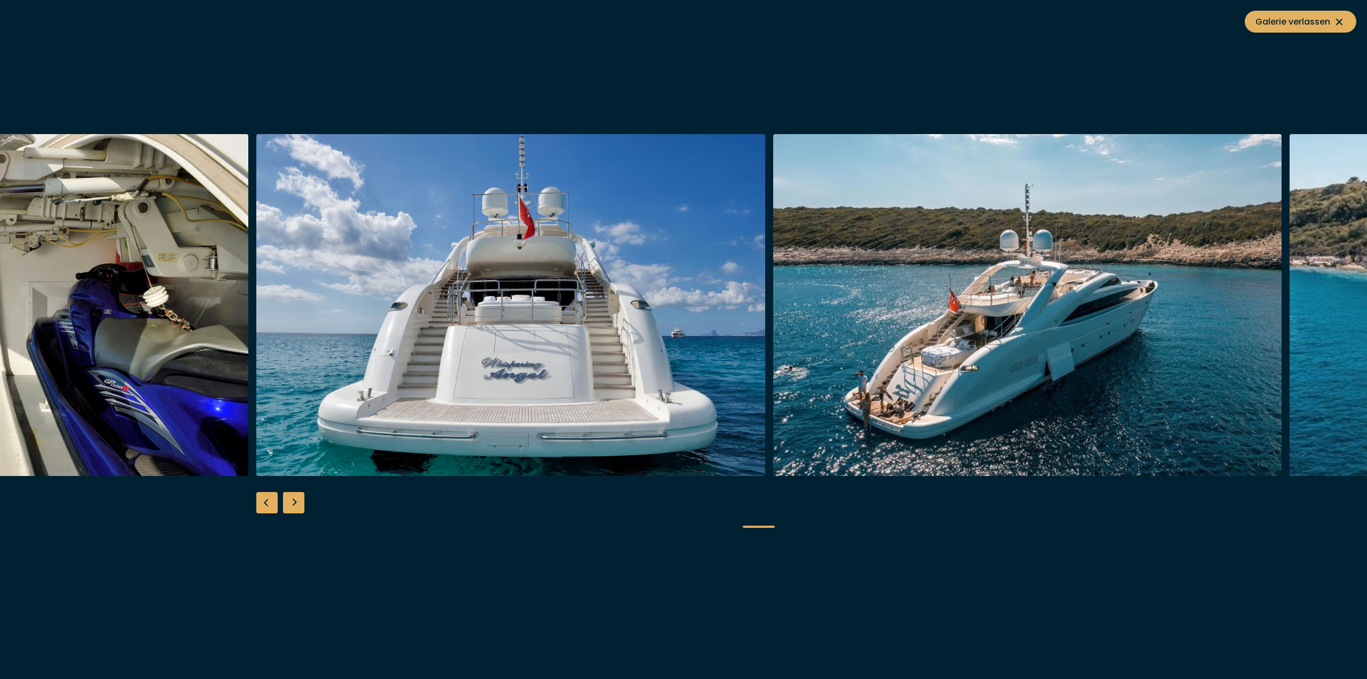
click at [296, 501] on div "Next slide" at bounding box center [293, 502] width 21 height 21
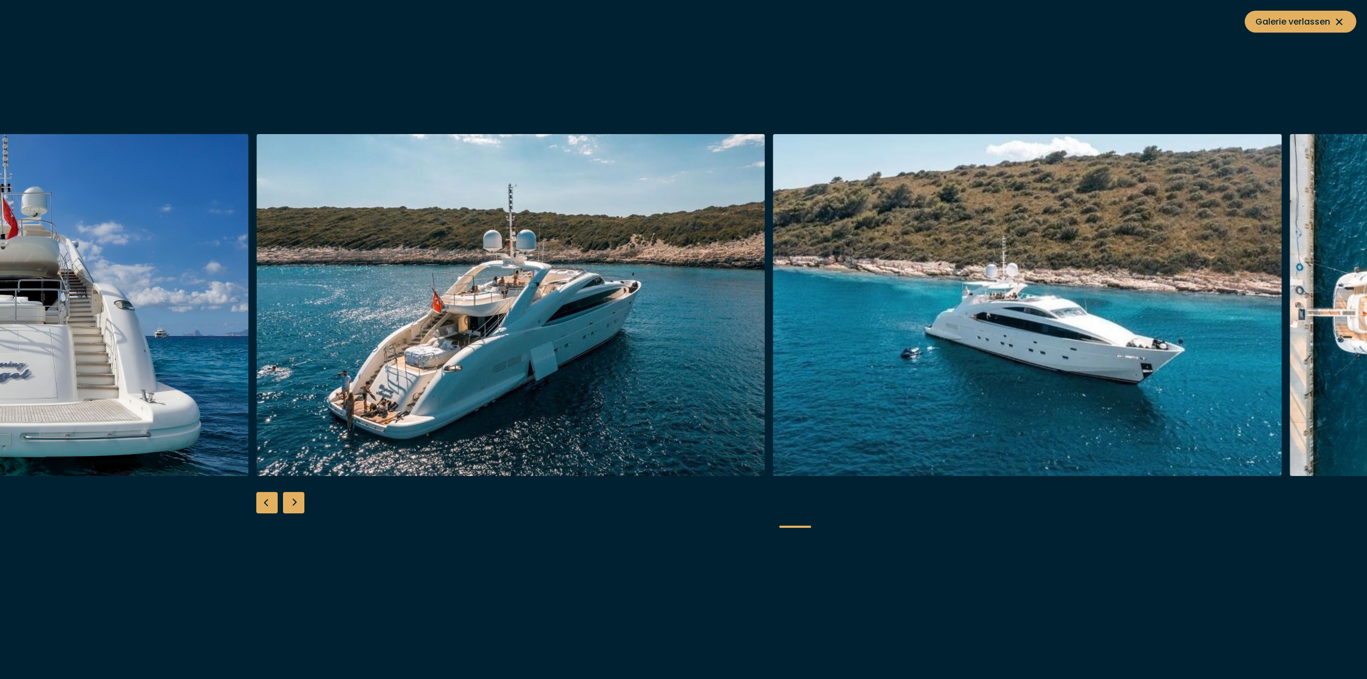
click at [296, 501] on div "Next slide" at bounding box center [293, 502] width 21 height 21
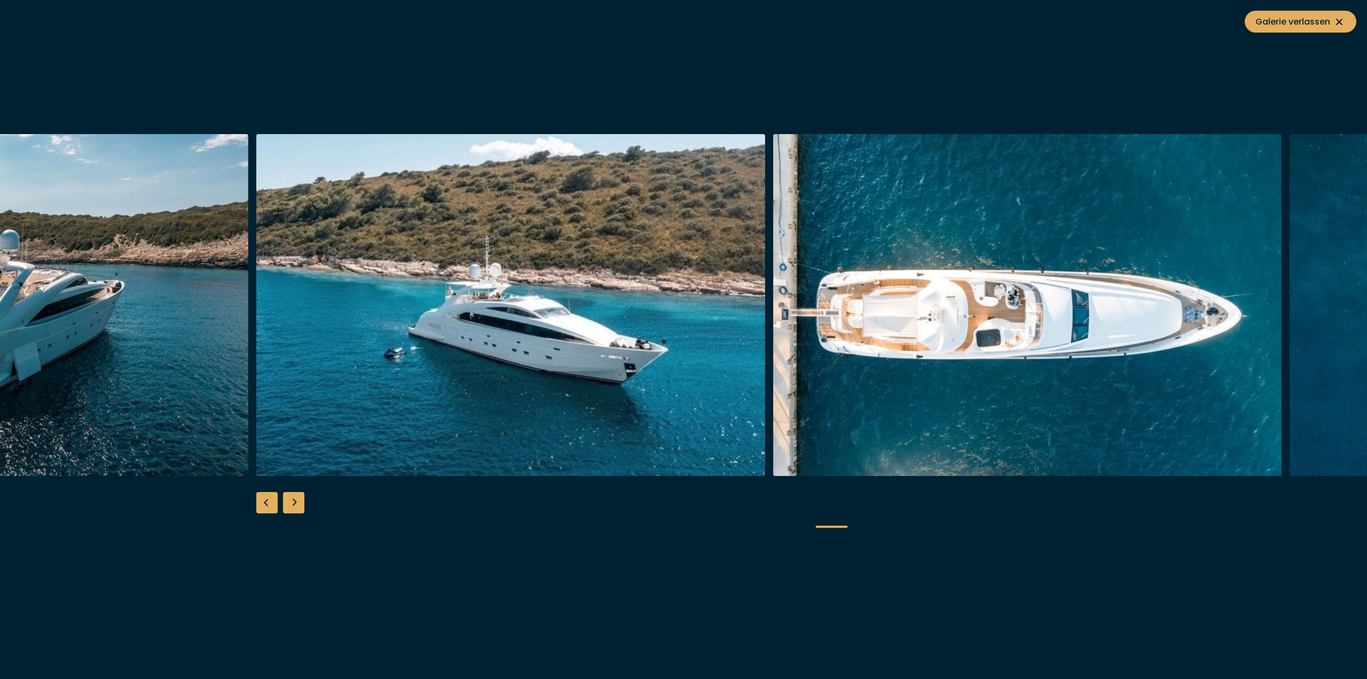
click at [296, 501] on div "Next slide" at bounding box center [293, 502] width 21 height 21
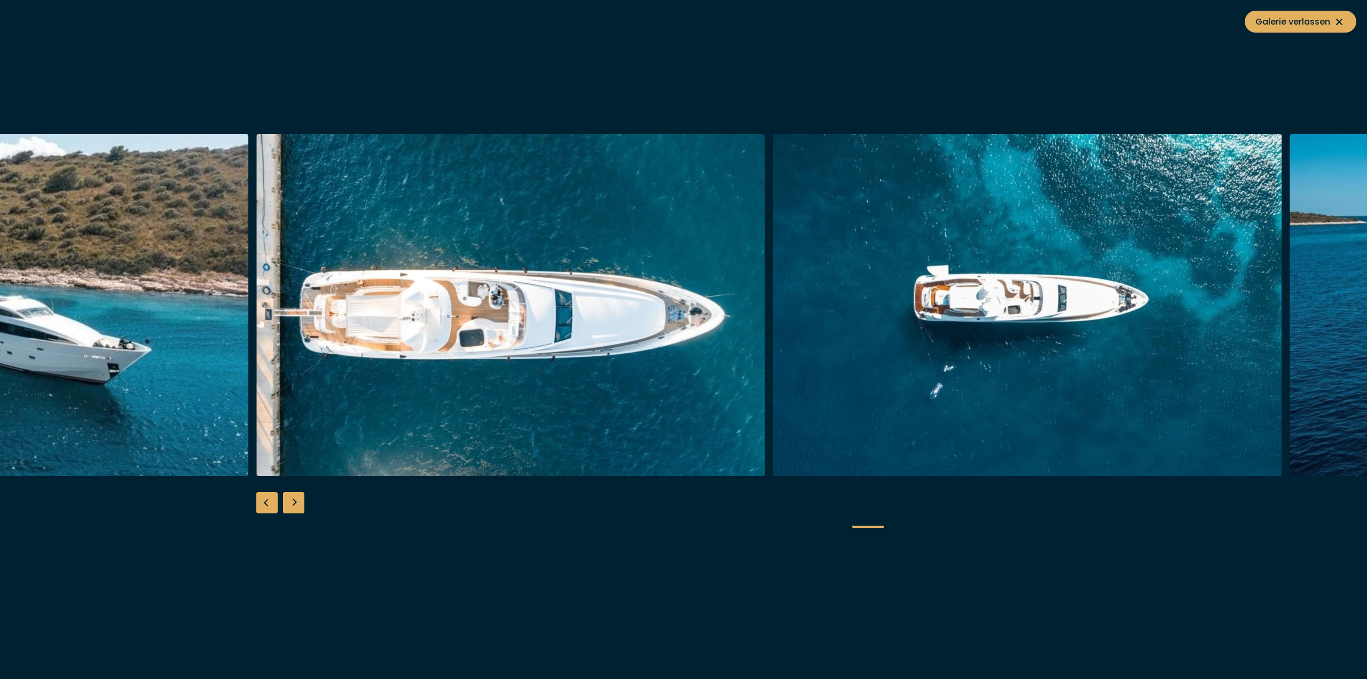
click at [296, 501] on div "Next slide" at bounding box center [293, 502] width 21 height 21
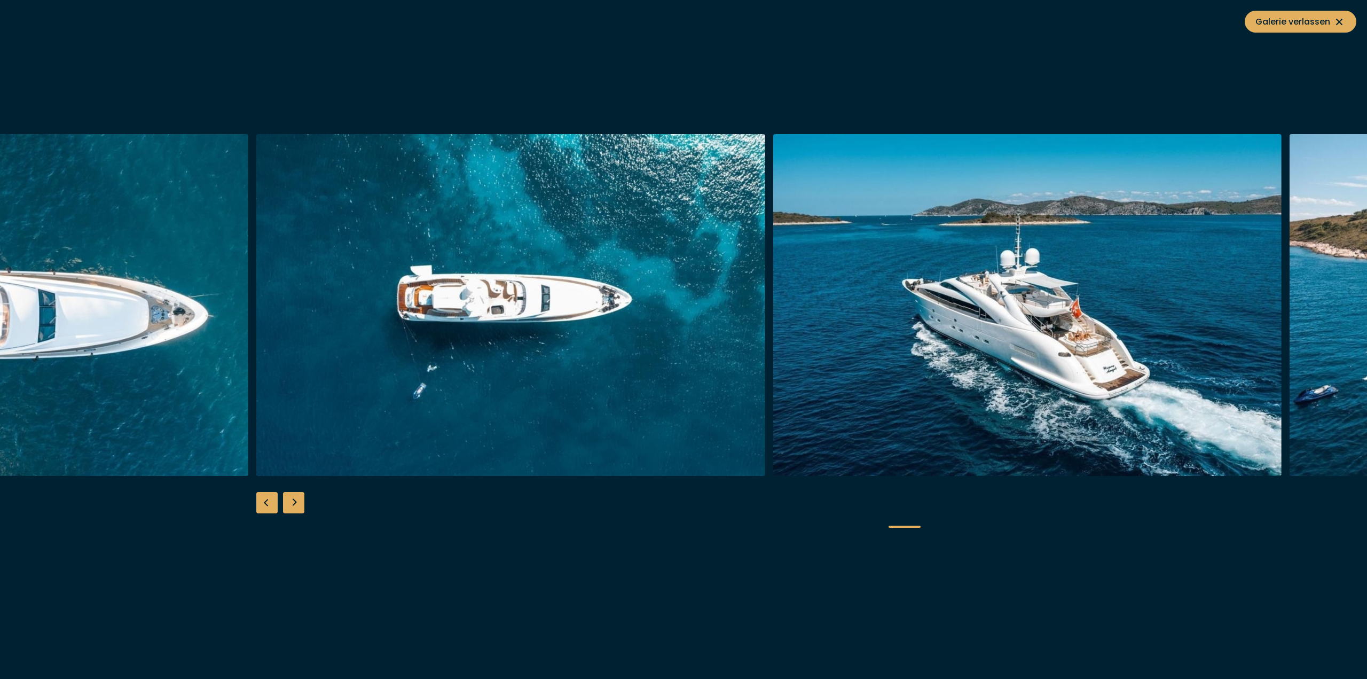
click at [296, 501] on div "Next slide" at bounding box center [293, 502] width 21 height 21
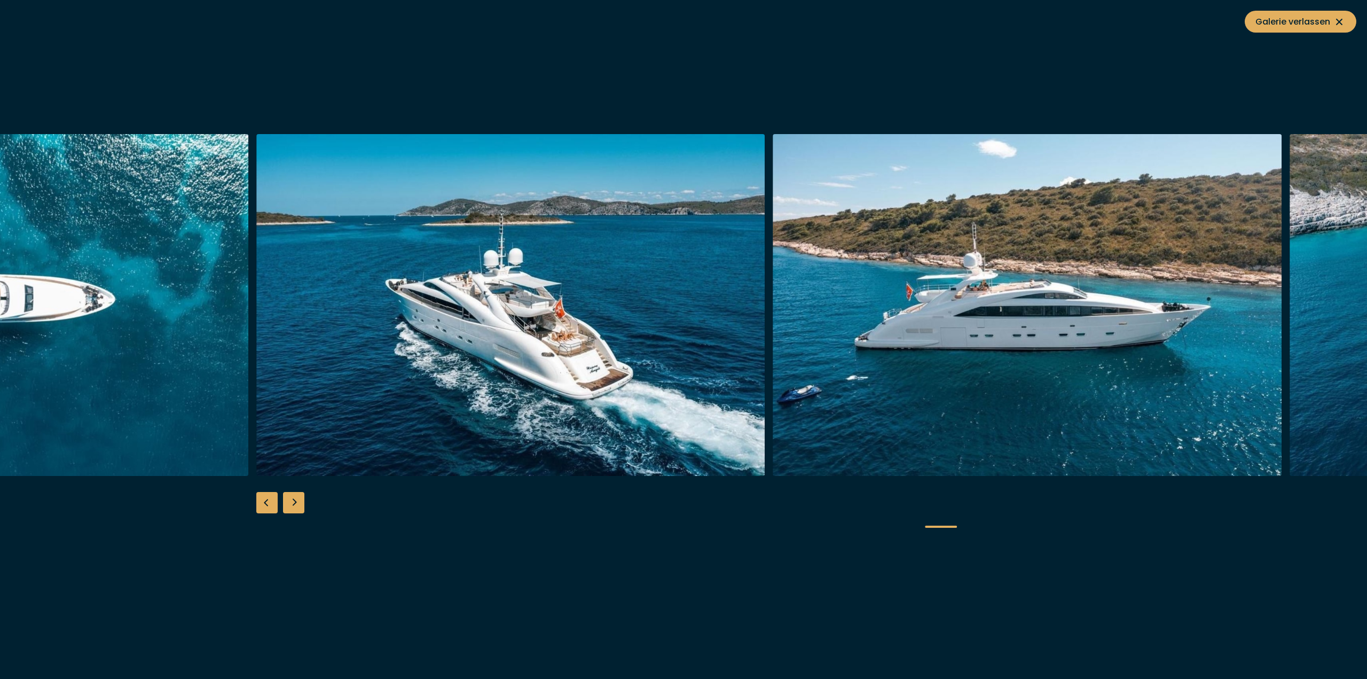
click at [296, 501] on div "Next slide" at bounding box center [293, 502] width 21 height 21
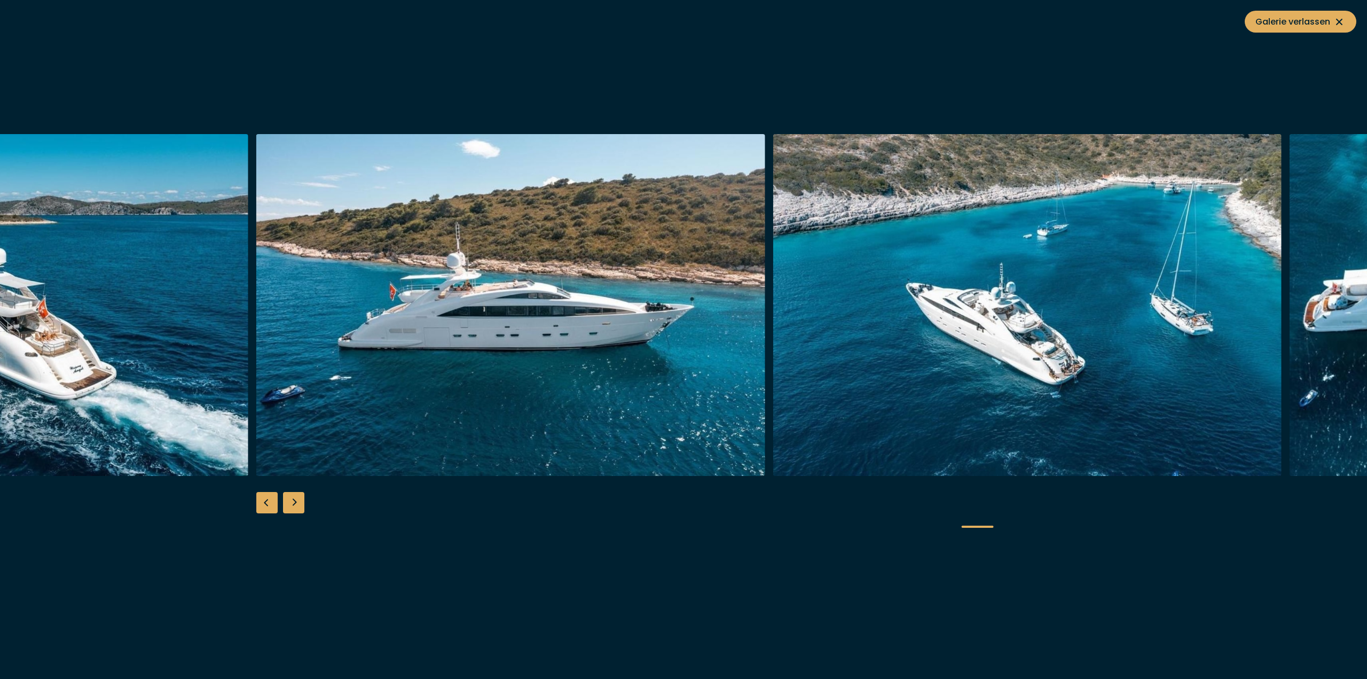
click at [296, 501] on div "Next slide" at bounding box center [293, 502] width 21 height 21
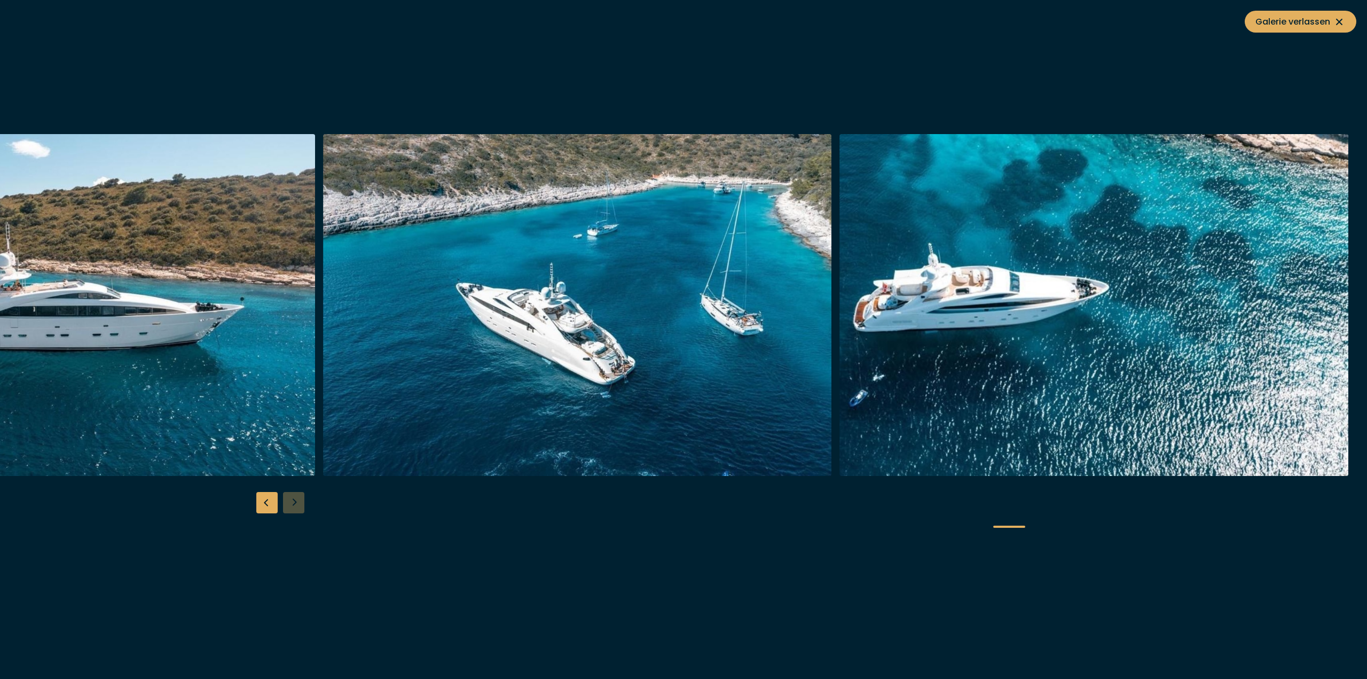
click at [296, 501] on div at bounding box center [683, 339] width 1367 height 411
click at [296, 502] on div at bounding box center [683, 339] width 1367 height 411
click at [1301, 19] on span "Galerie verlassen" at bounding box center [1300, 21] width 90 height 13
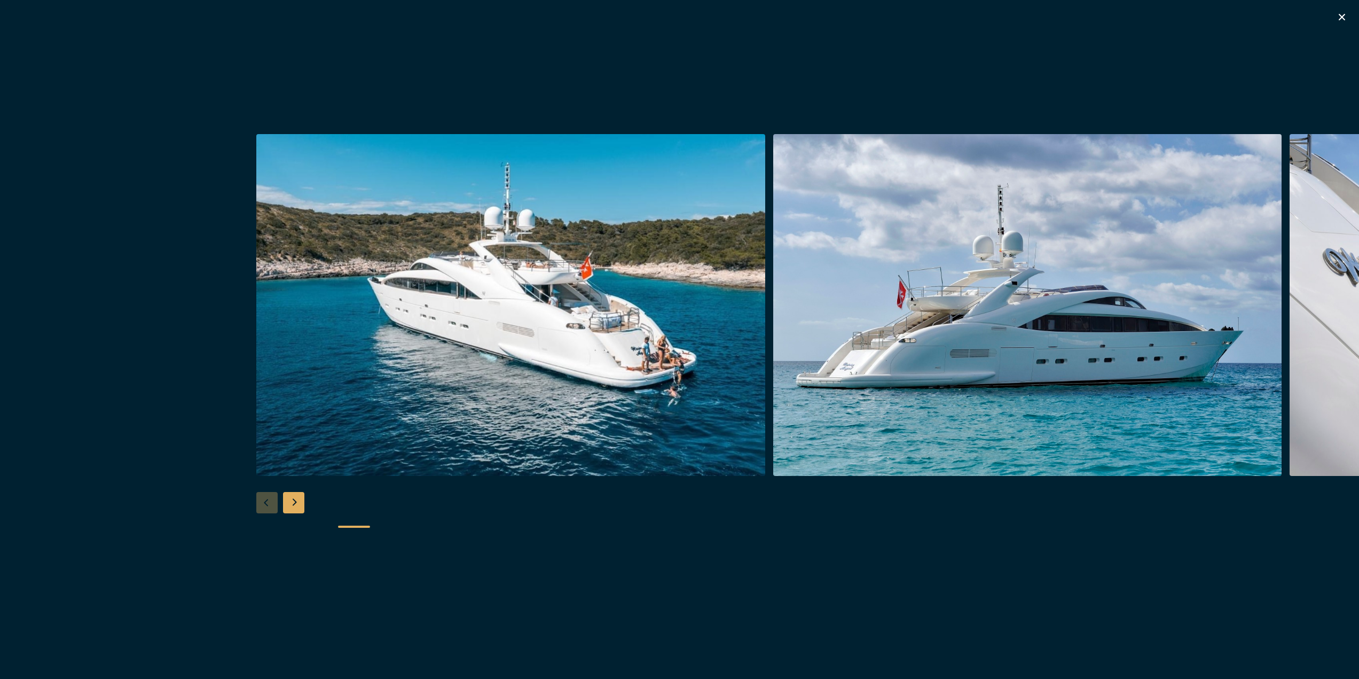
scroll to position [320, 0]
click at [874, 335] on img "button" at bounding box center [1027, 305] width 509 height 342
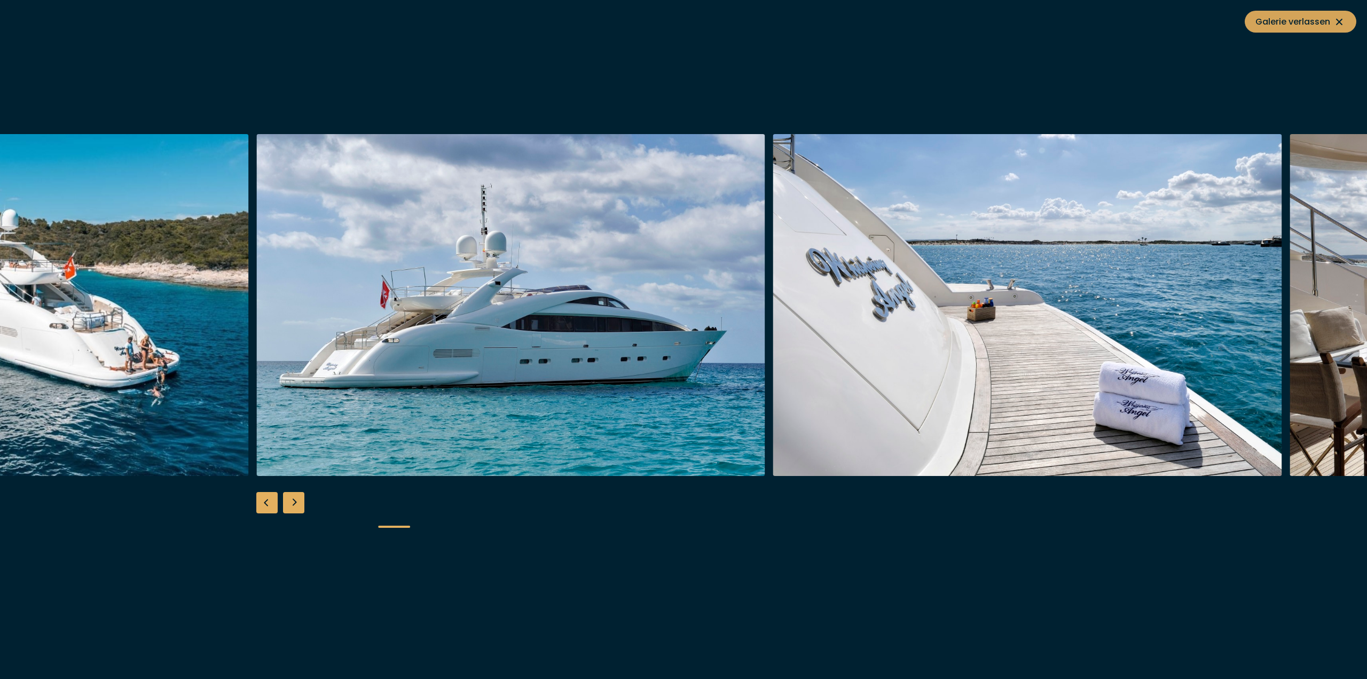
click at [1291, 22] on span "Galerie verlassen" at bounding box center [1300, 21] width 90 height 13
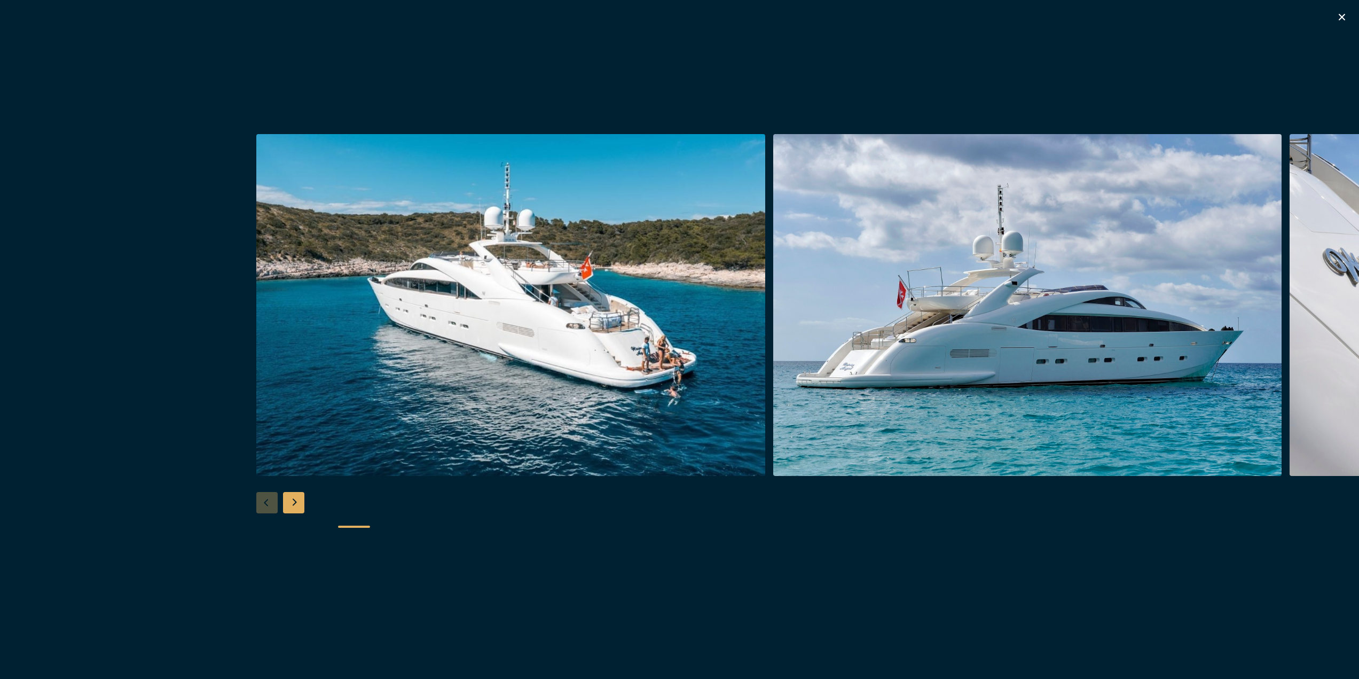
scroll to position [374, 0]
click at [1337, 15] on icon "button" at bounding box center [1342, 17] width 13 height 13
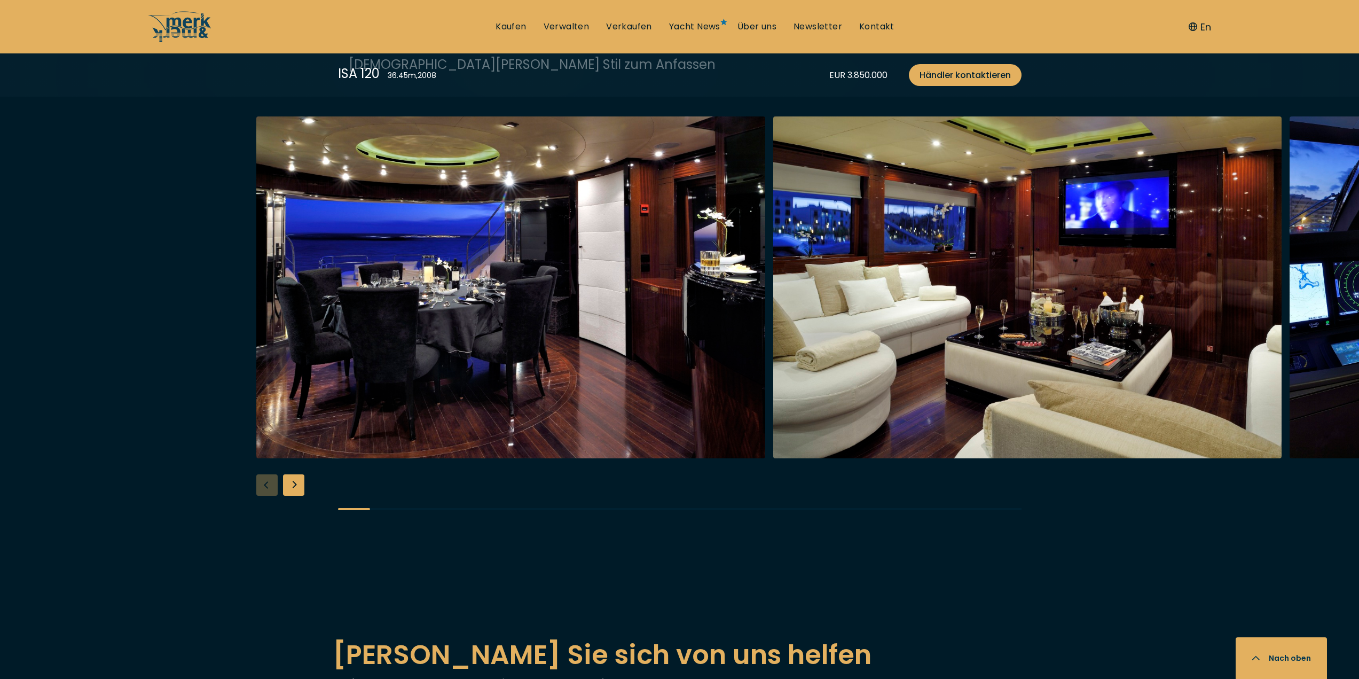
scroll to position [1816, 0]
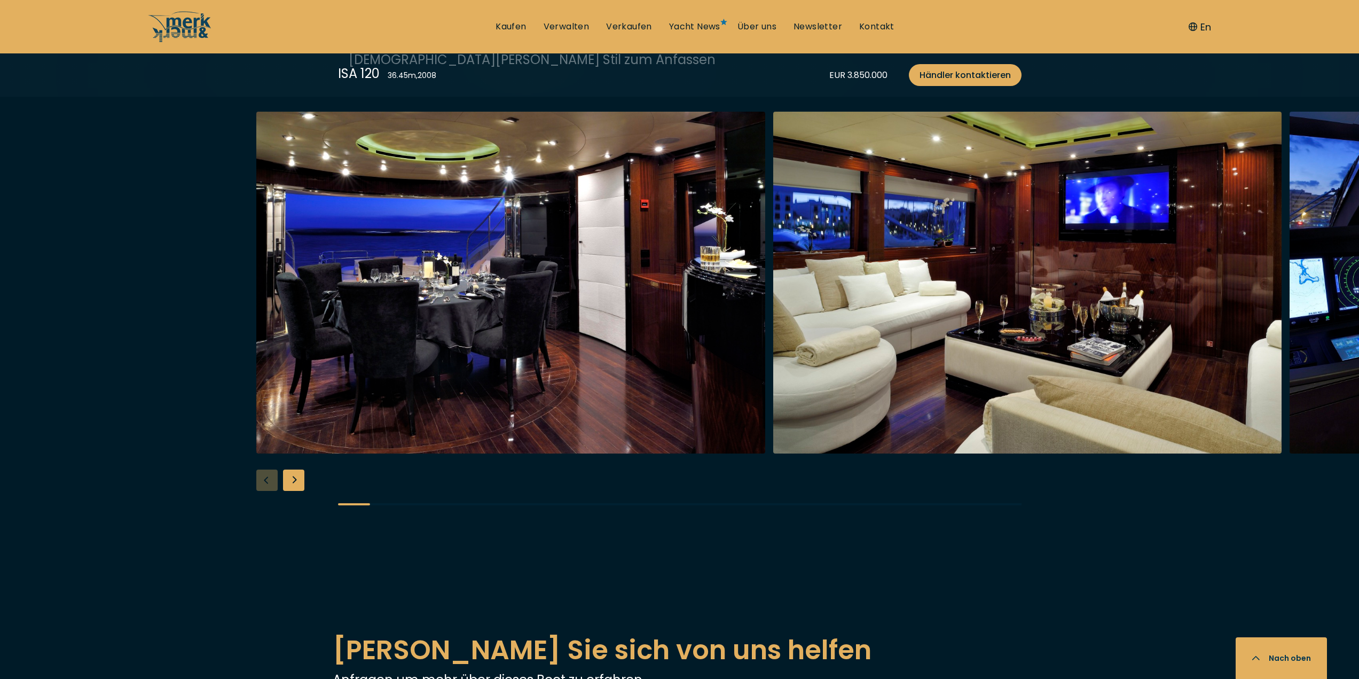
click at [295, 477] on div "Next slide" at bounding box center [293, 479] width 21 height 21
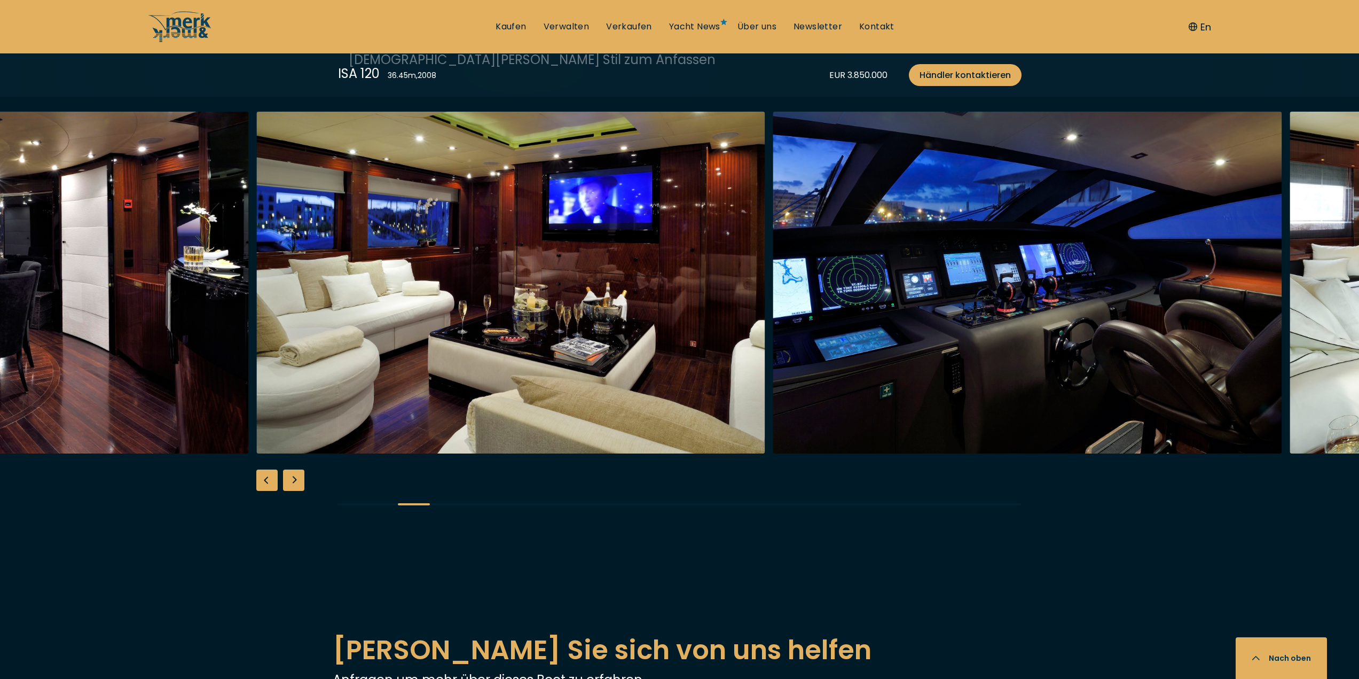
click at [295, 477] on div "Next slide" at bounding box center [293, 479] width 21 height 21
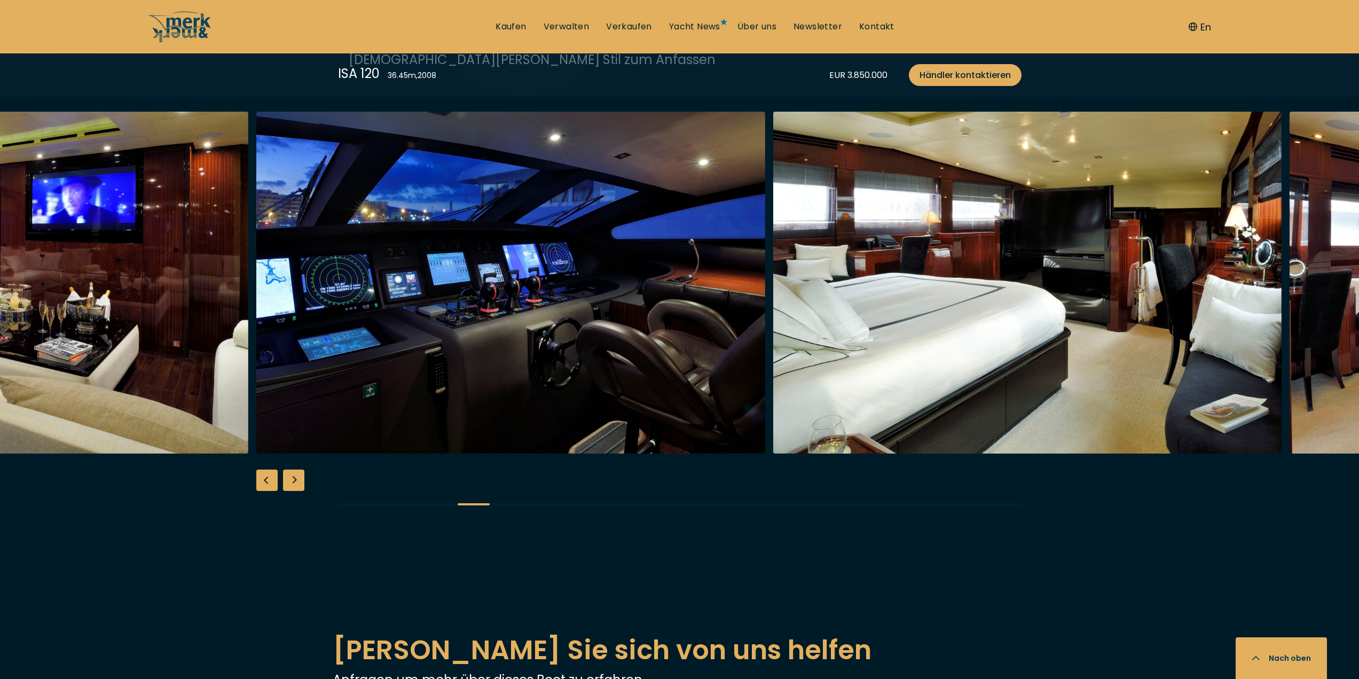
click at [295, 477] on div "Next slide" at bounding box center [293, 479] width 21 height 21
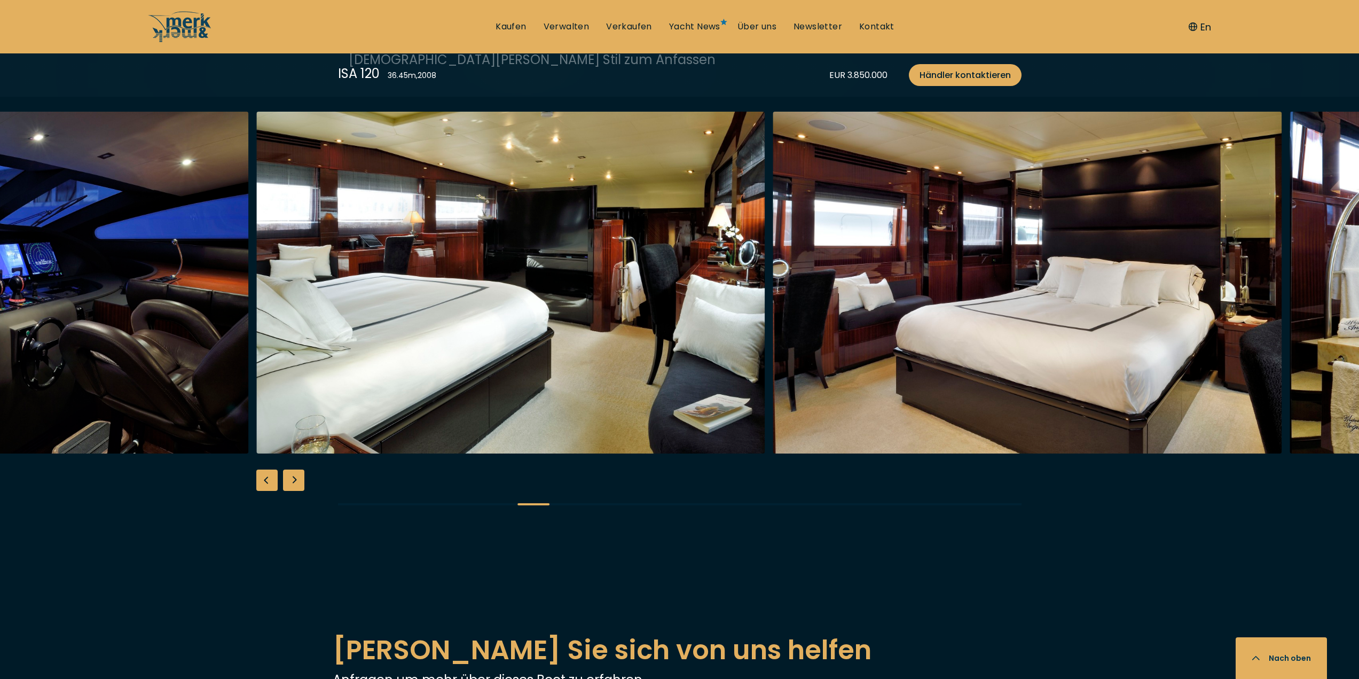
click at [295, 477] on div "Next slide" at bounding box center [293, 479] width 21 height 21
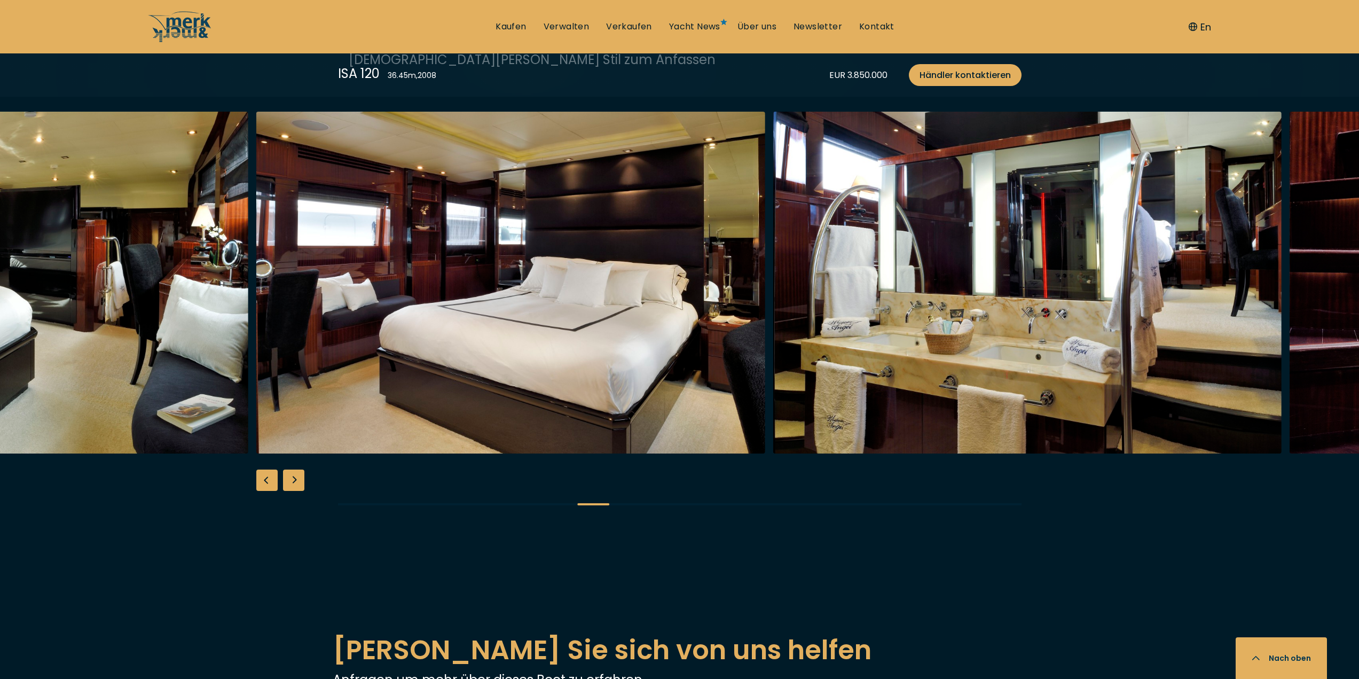
click at [294, 477] on div "Next slide" at bounding box center [293, 479] width 21 height 21
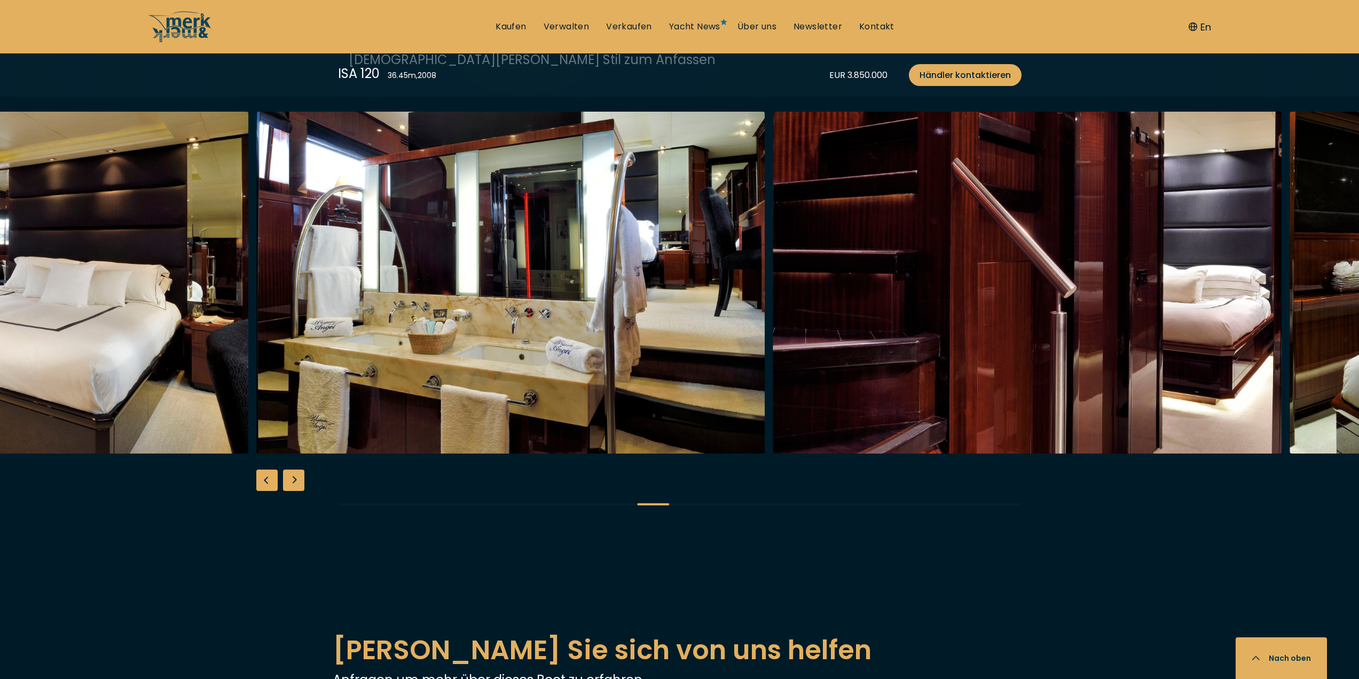
click at [294, 477] on div "Next slide" at bounding box center [293, 479] width 21 height 21
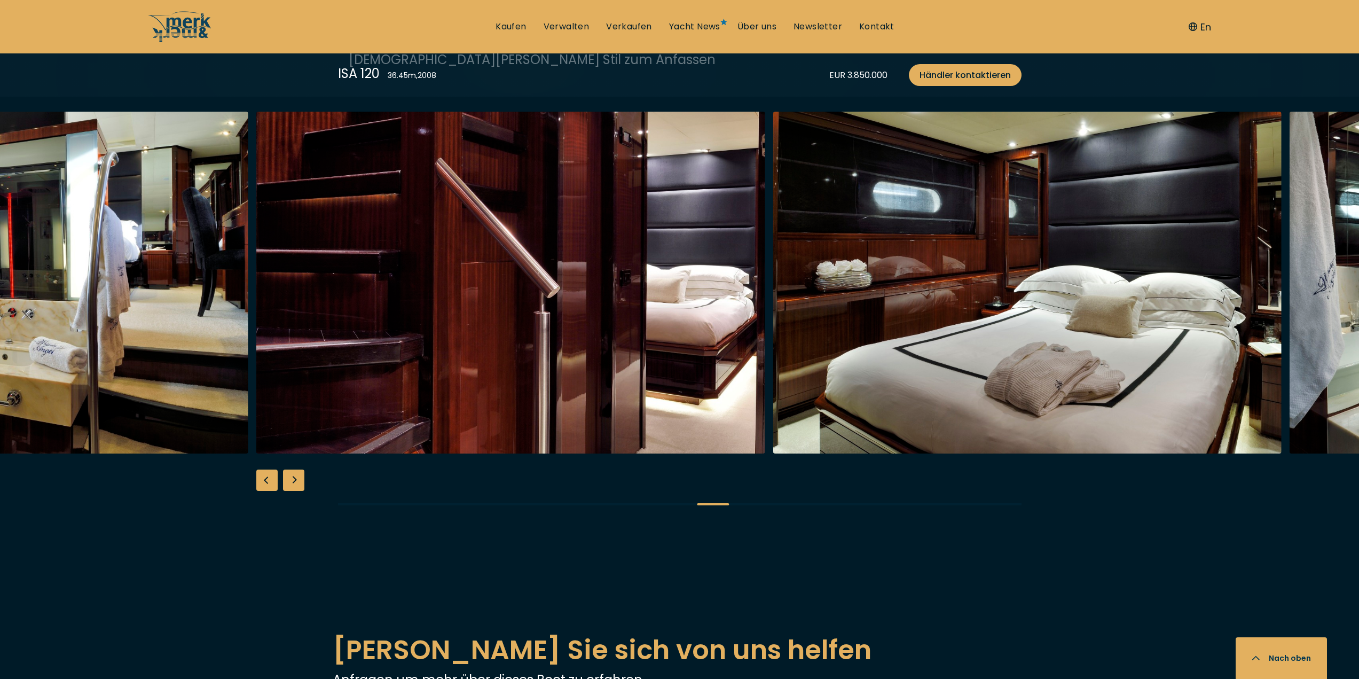
click at [294, 477] on div "Next slide" at bounding box center [293, 479] width 21 height 21
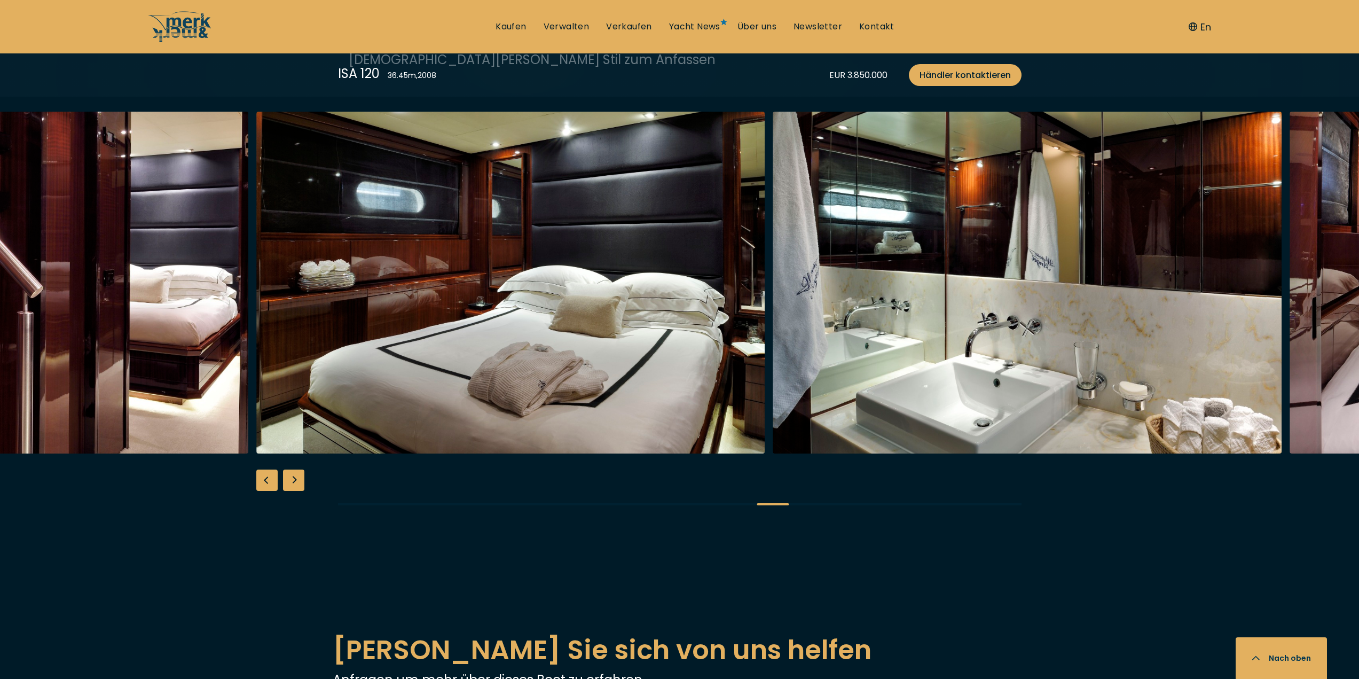
click at [294, 477] on div "Next slide" at bounding box center [293, 479] width 21 height 21
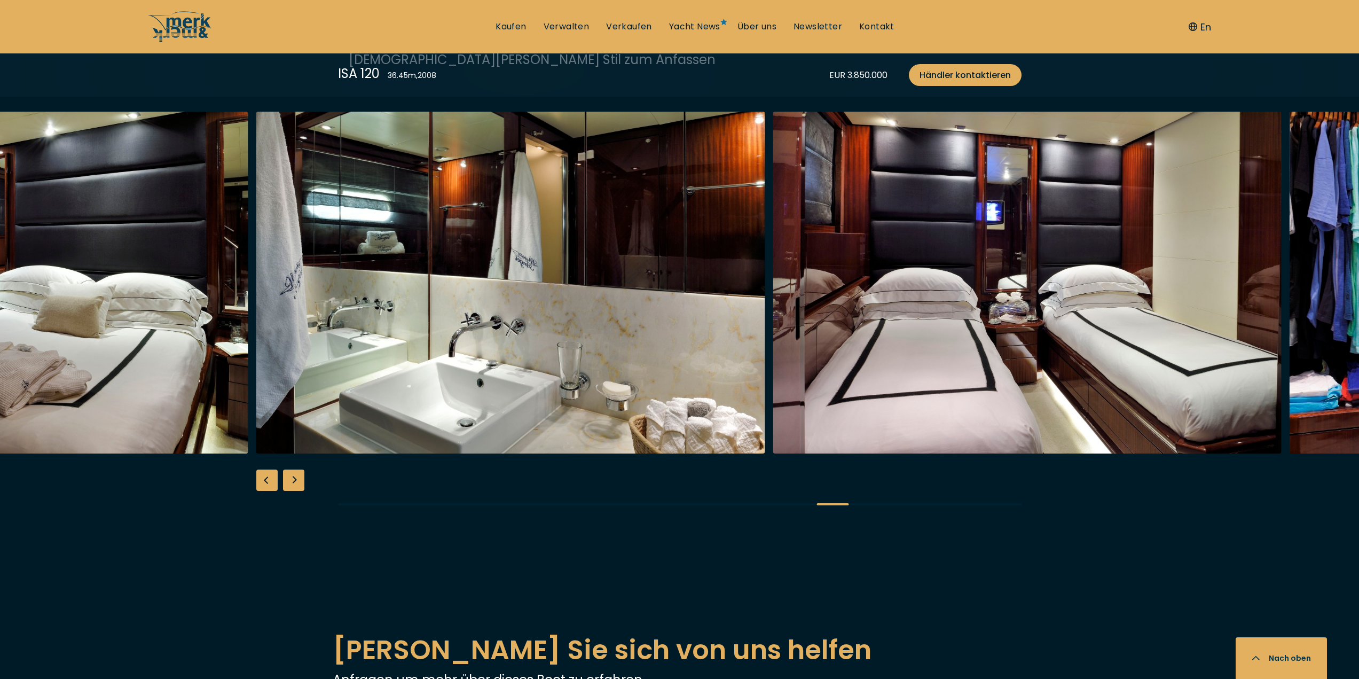
click at [294, 477] on div "Next slide" at bounding box center [293, 479] width 21 height 21
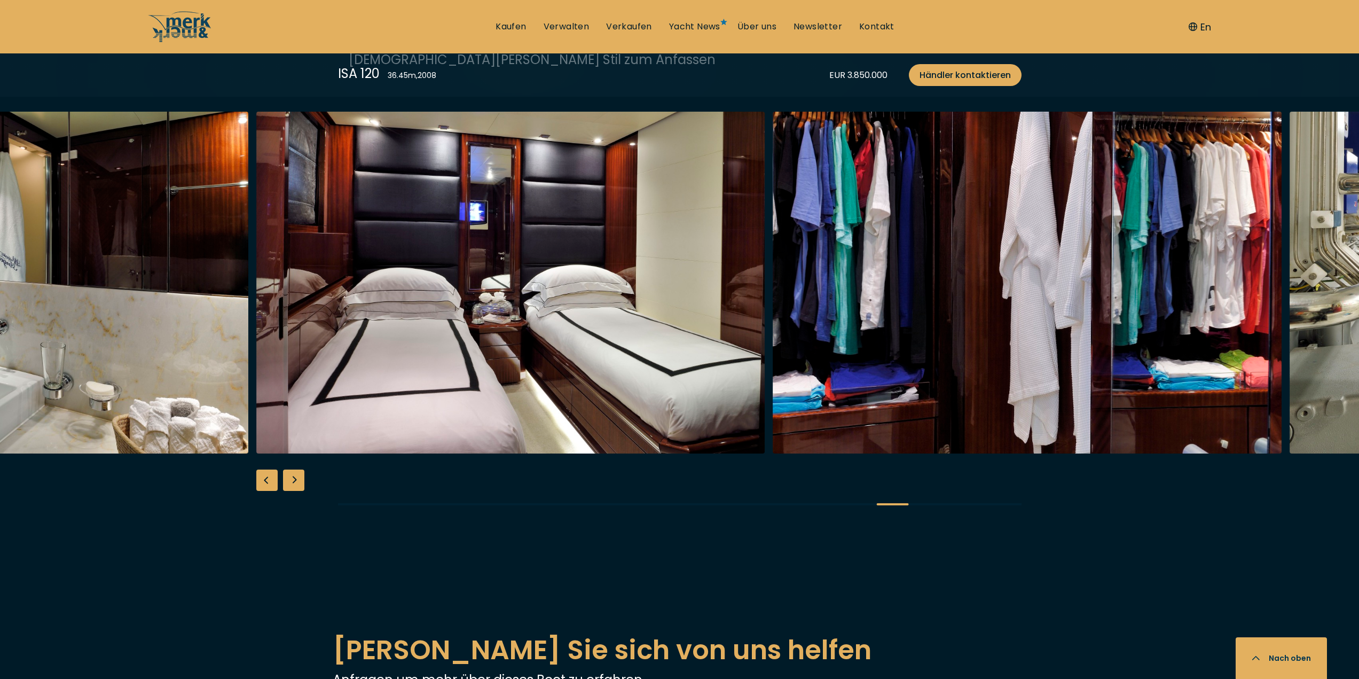
click at [294, 477] on div "Next slide" at bounding box center [293, 479] width 21 height 21
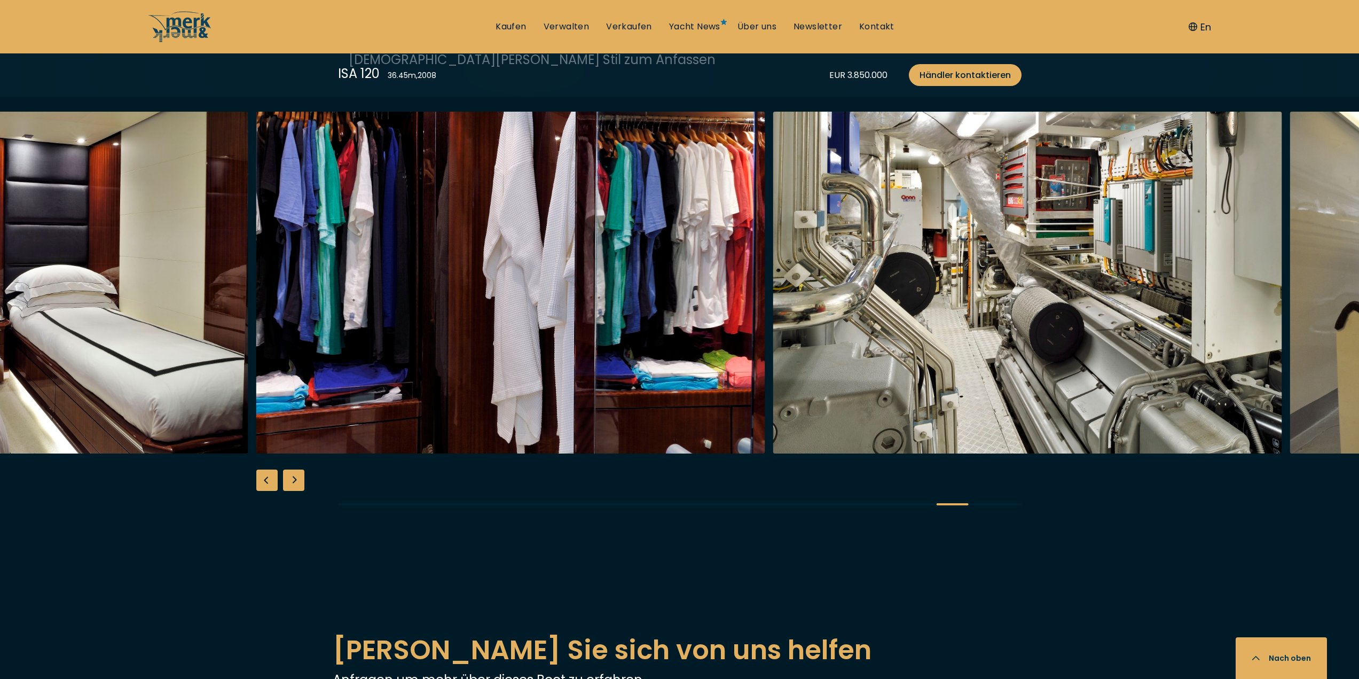
click at [294, 477] on div "Next slide" at bounding box center [293, 479] width 21 height 21
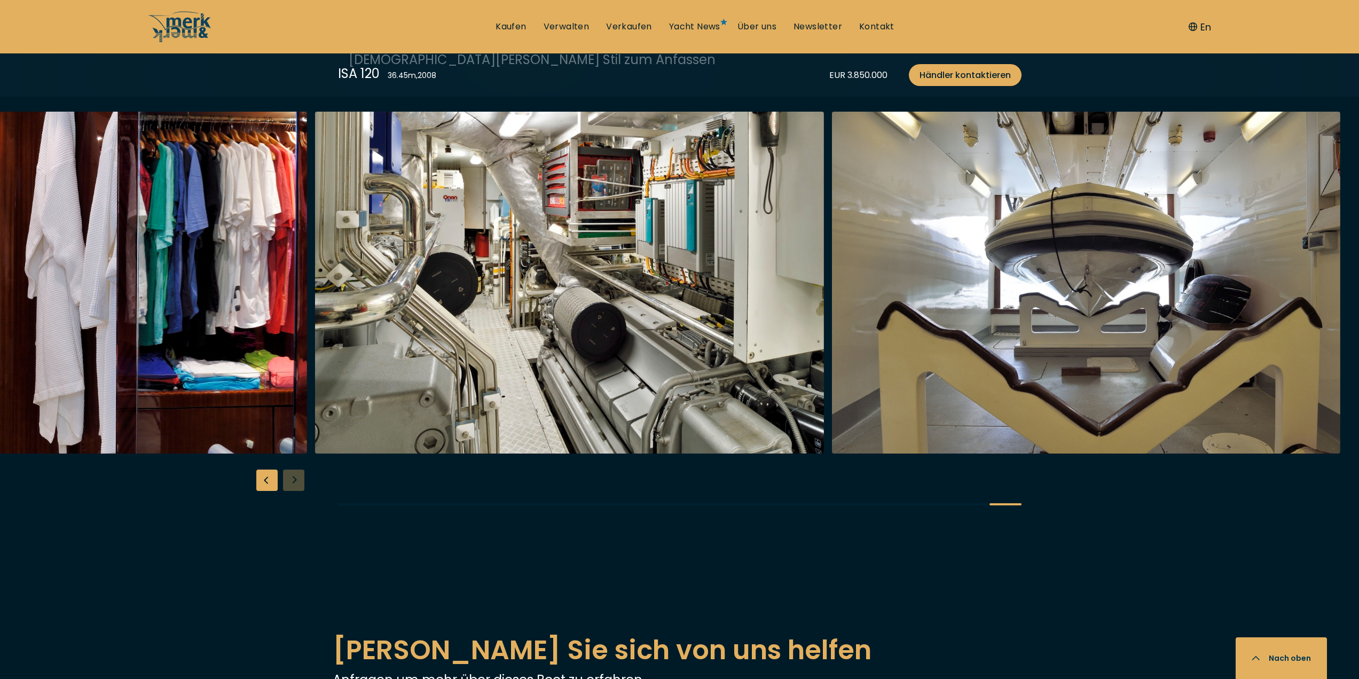
click at [294, 477] on div at bounding box center [679, 317] width 1359 height 411
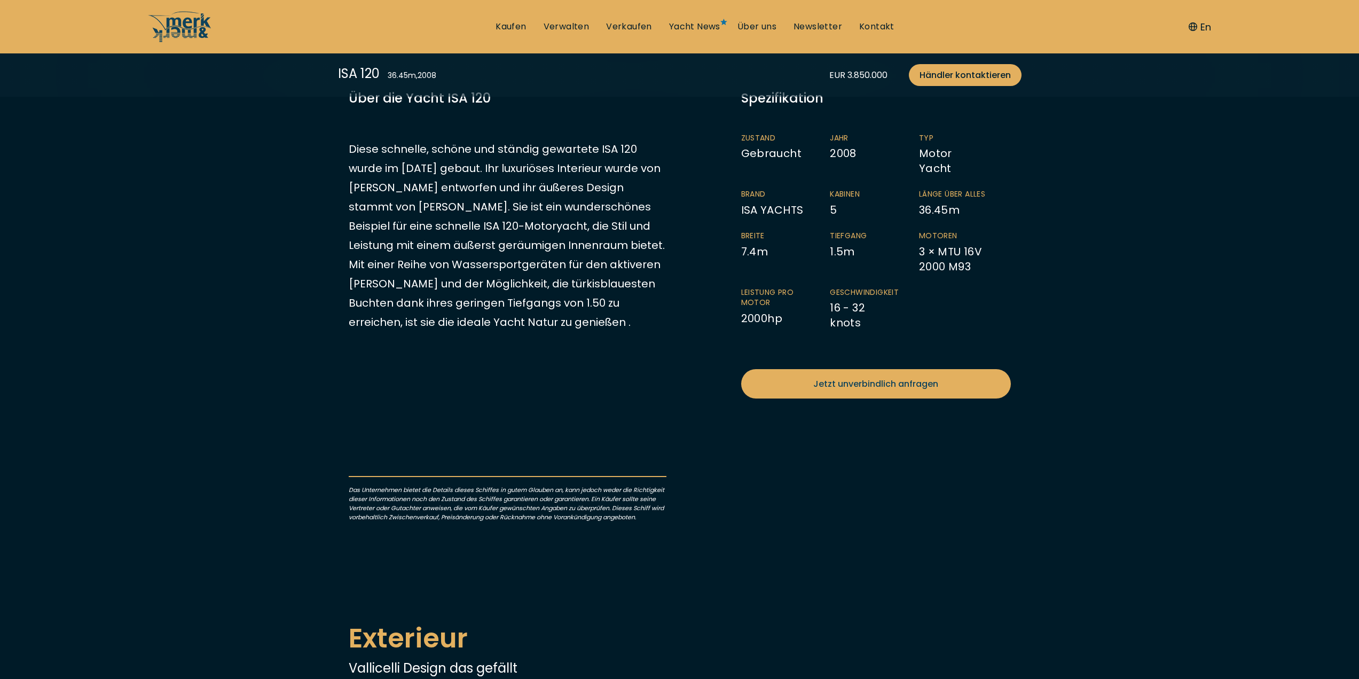
scroll to position [214, 0]
